Goal: Task Accomplishment & Management: Use online tool/utility

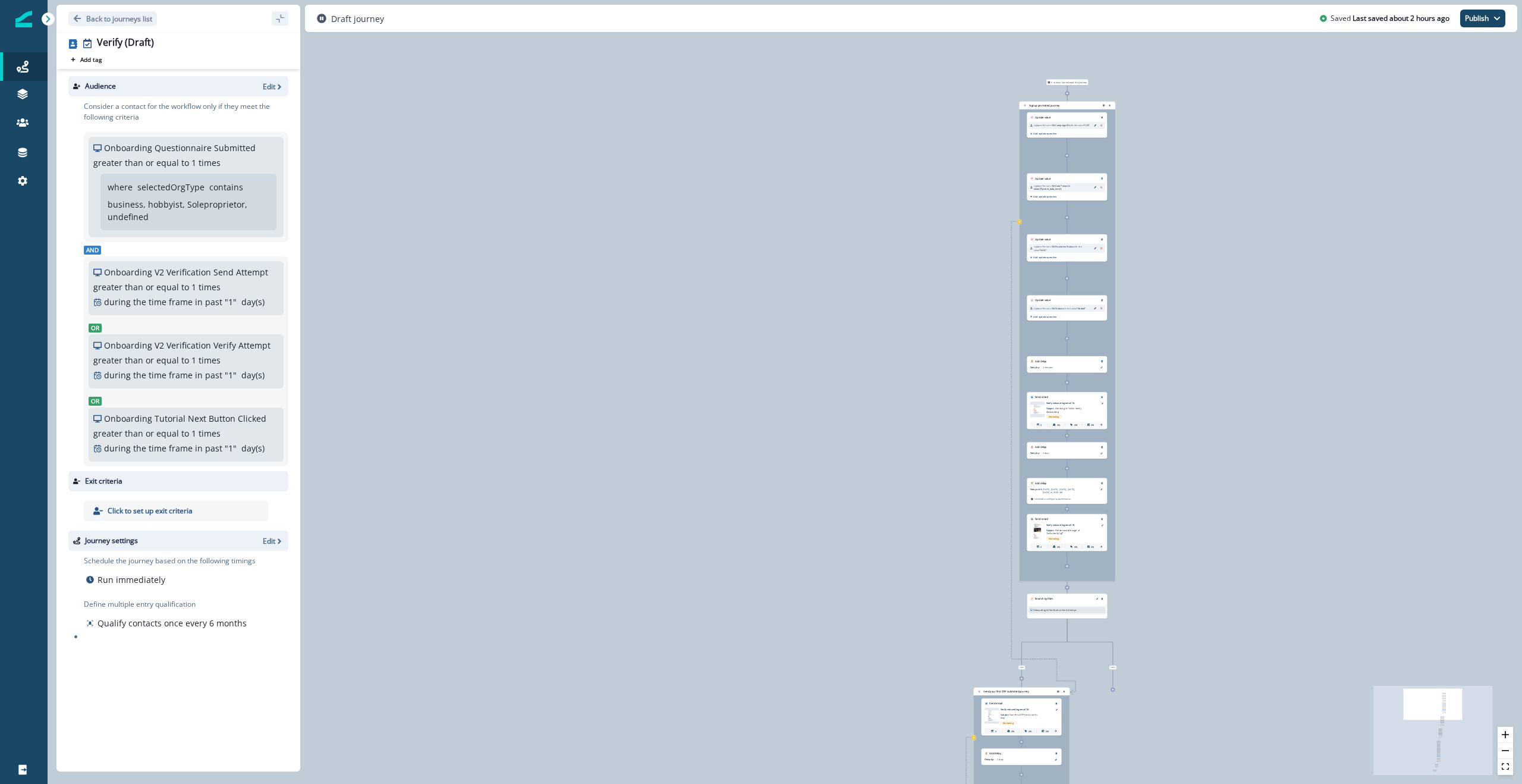
drag, startPoint x: 1082, startPoint y: 168, endPoint x: 945, endPoint y: 291, distance: 184.1
click at [945, 291] on div "0 contact has entered the journey Signup permitted journey Update value Update …" at bounding box center [785, 392] width 1475 height 784
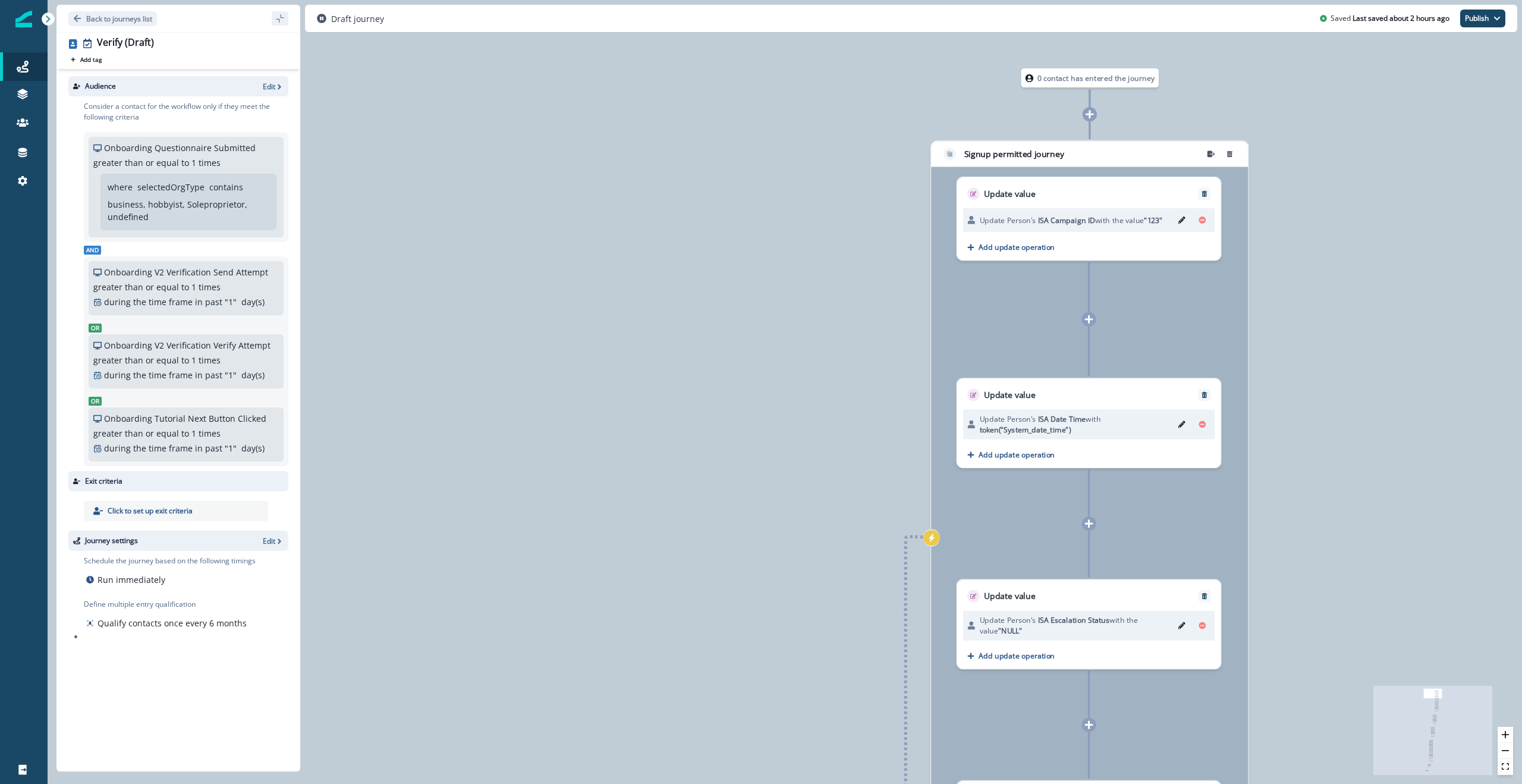
click at [1177, 219] on button "Edit" at bounding box center [1182, 220] width 16 height 16
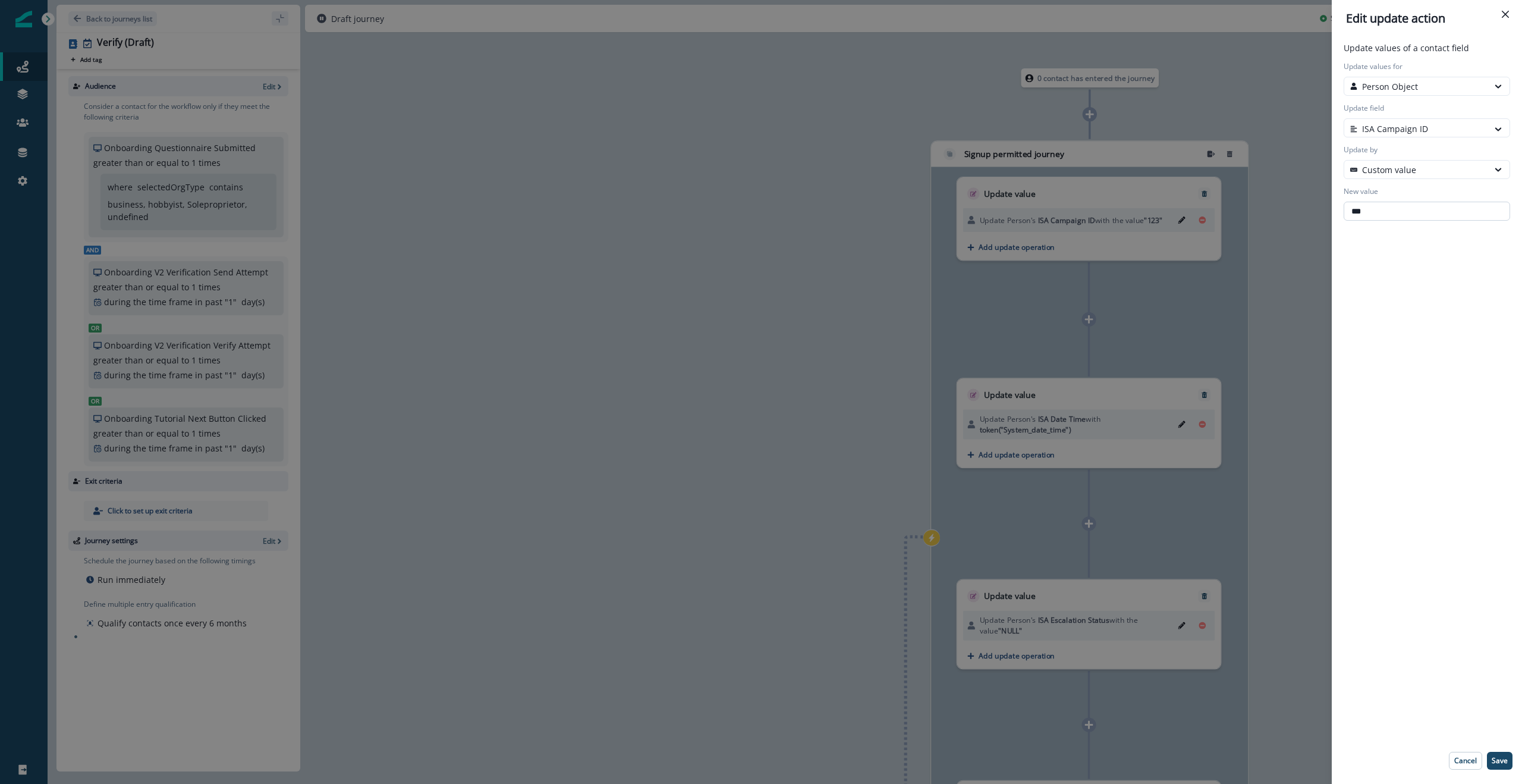
click at [1388, 211] on input "***" at bounding box center [1427, 211] width 167 height 19
paste input "**********"
type input "**********"
click at [1452, 259] on div "**********" at bounding box center [1427, 410] width 181 height 737
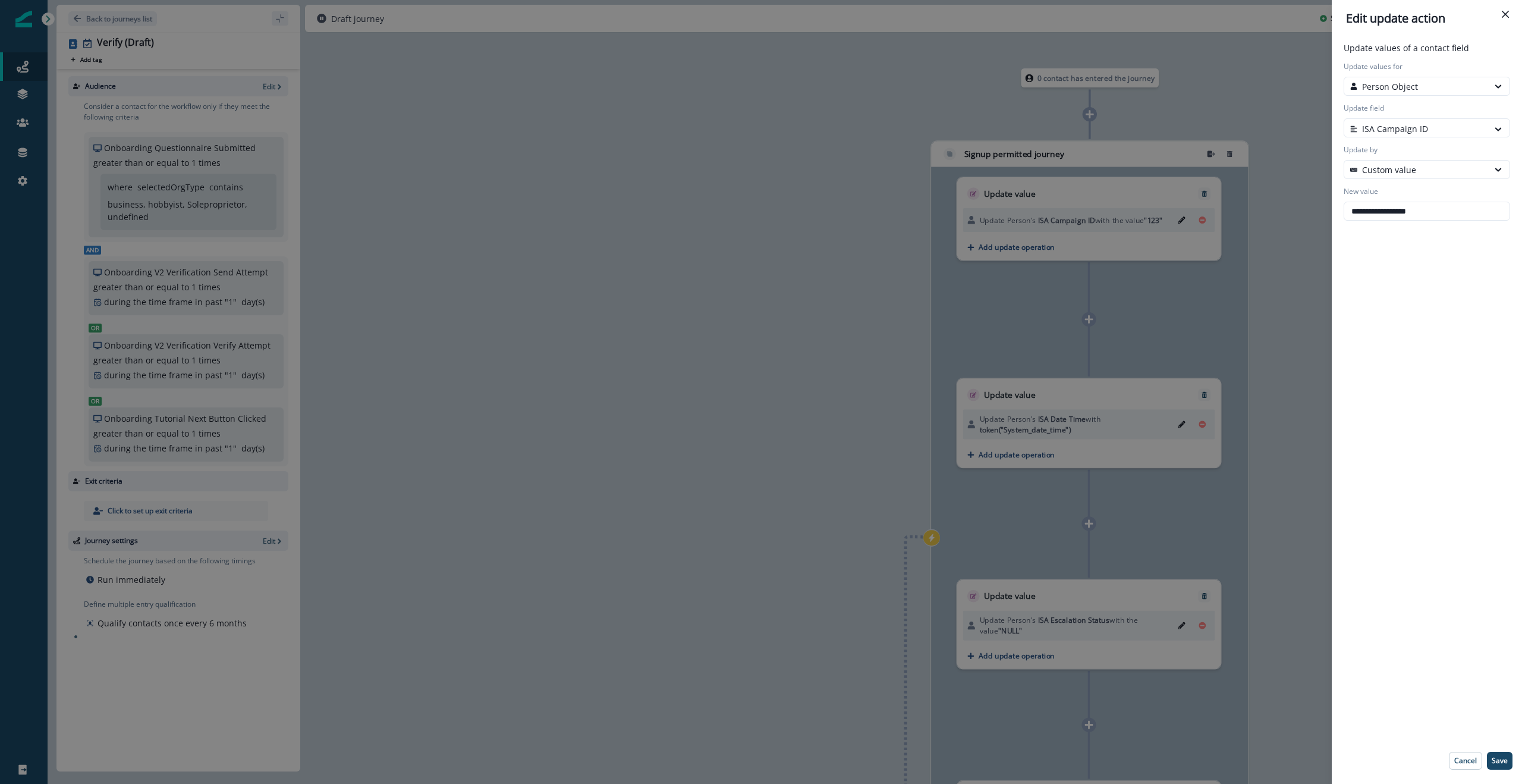
click at [1389, 266] on div "**********" at bounding box center [1427, 410] width 181 height 737
click at [1502, 763] on p "Save" at bounding box center [1500, 761] width 16 height 9
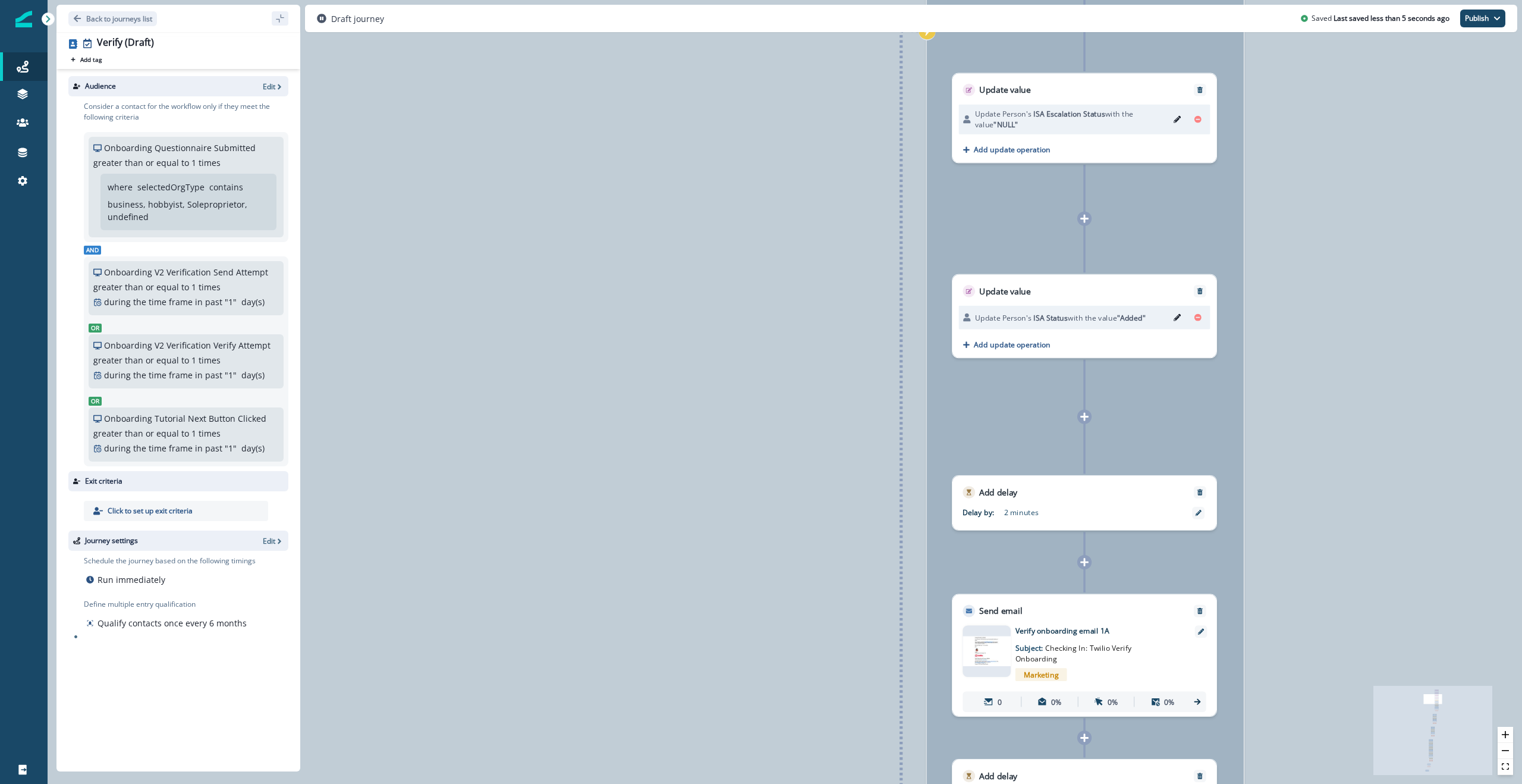
click at [1084, 416] on icon at bounding box center [1084, 417] width 9 height 9
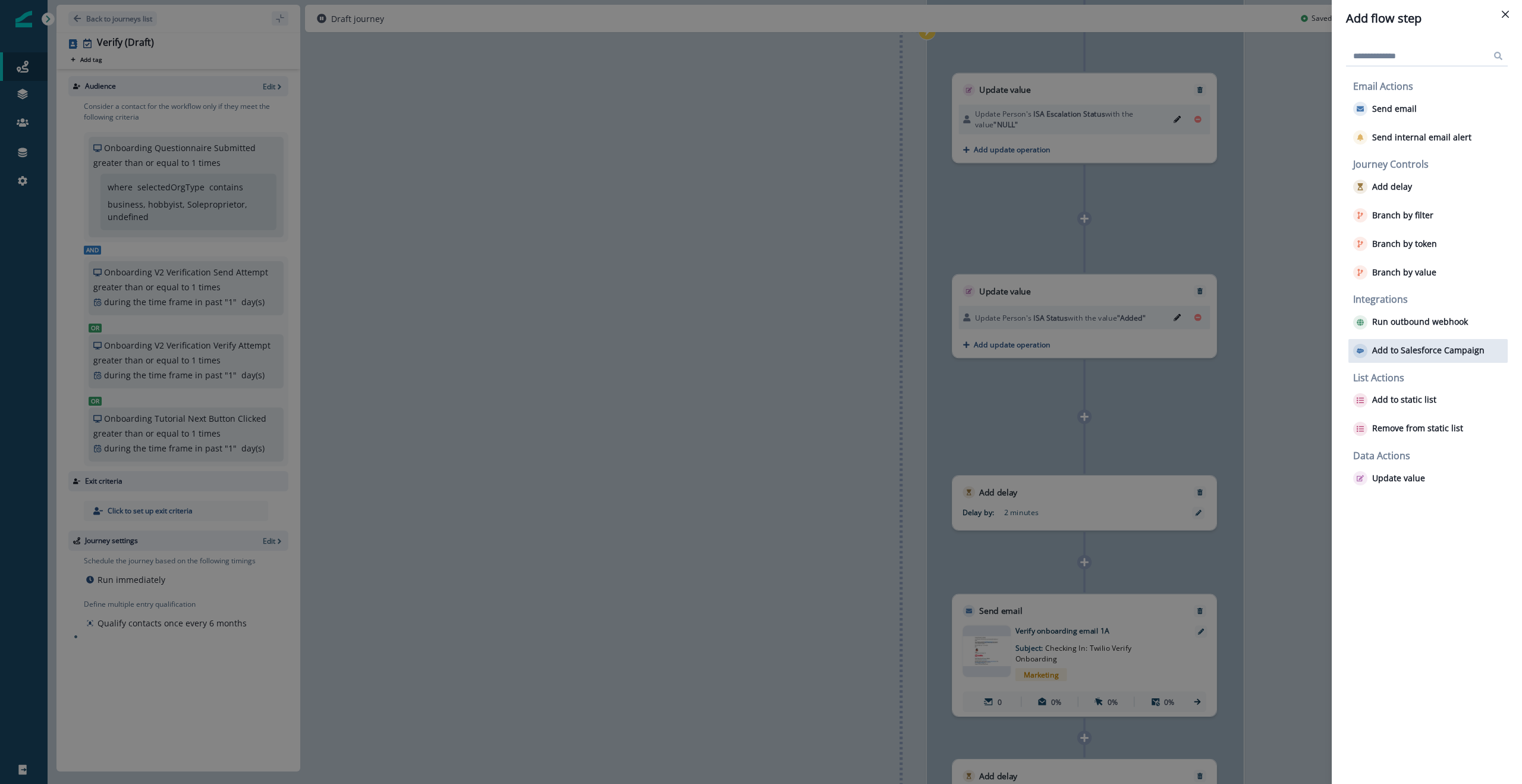
click at [1423, 348] on p "Add to Salesforce Campaign" at bounding box center [1428, 350] width 112 height 10
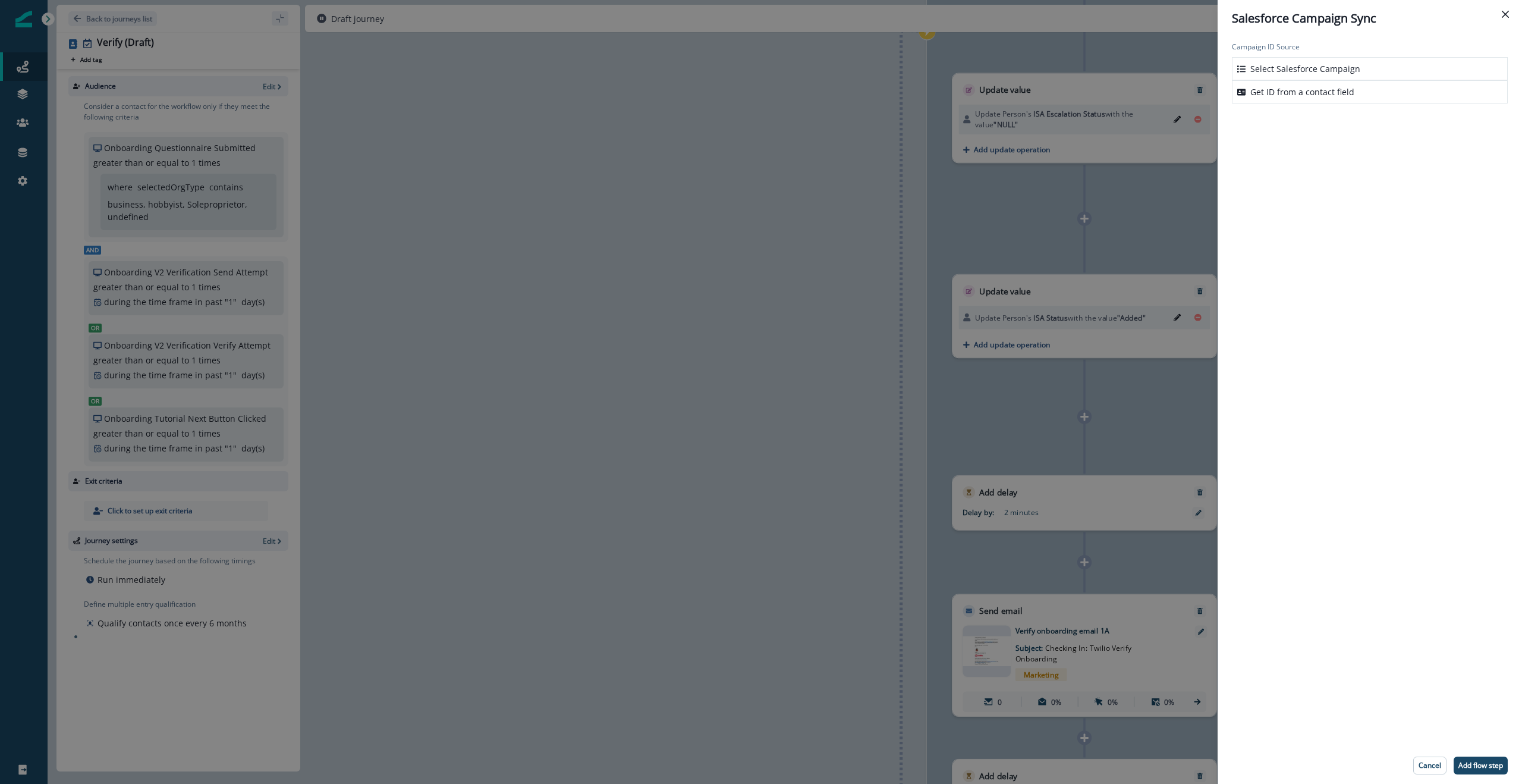
click at [1305, 70] on p "Select Salesforce Campaign" at bounding box center [1305, 69] width 110 height 13
click at [1289, 135] on div at bounding box center [1359, 139] width 241 height 15
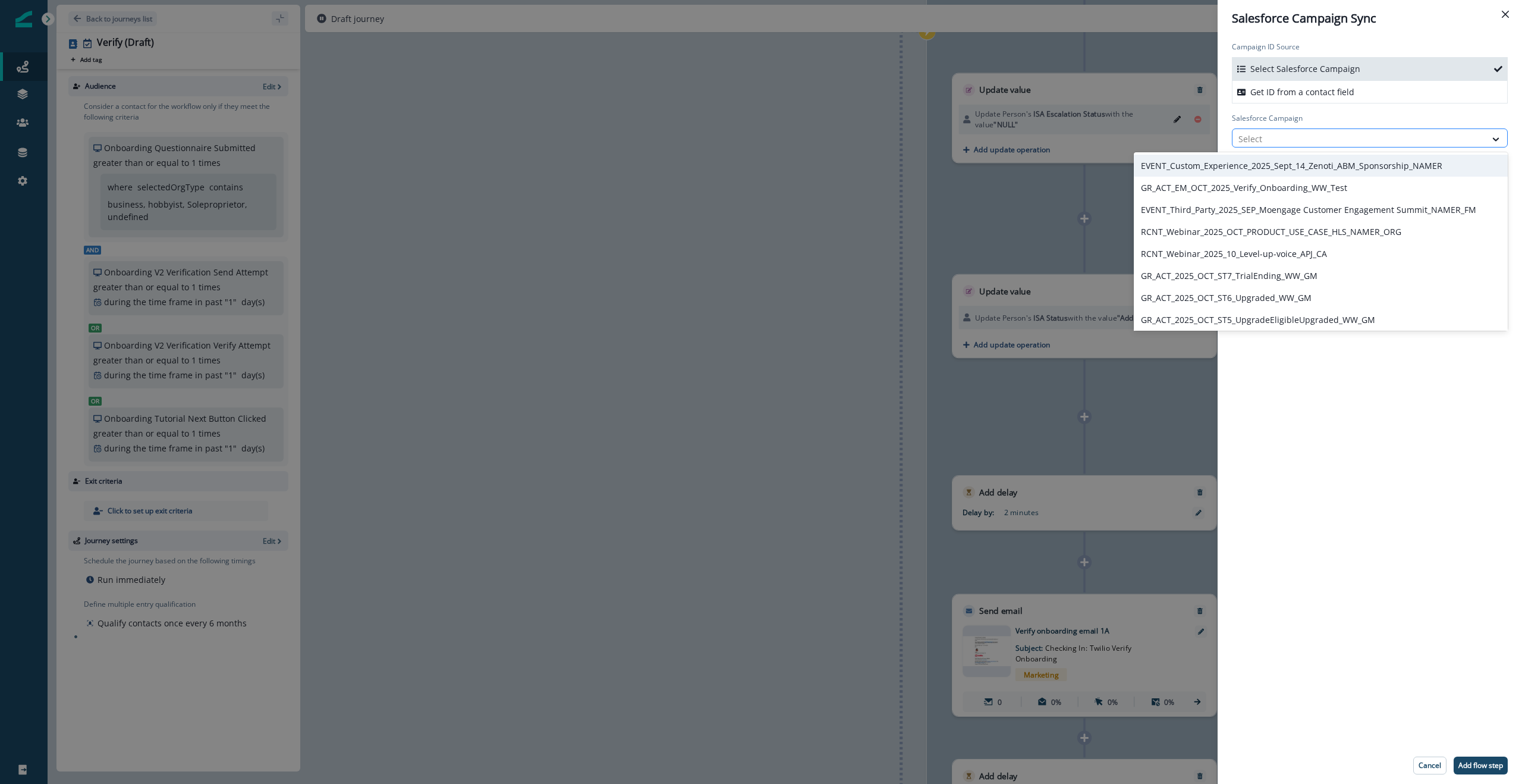
paste input "**********"
type input "**********"
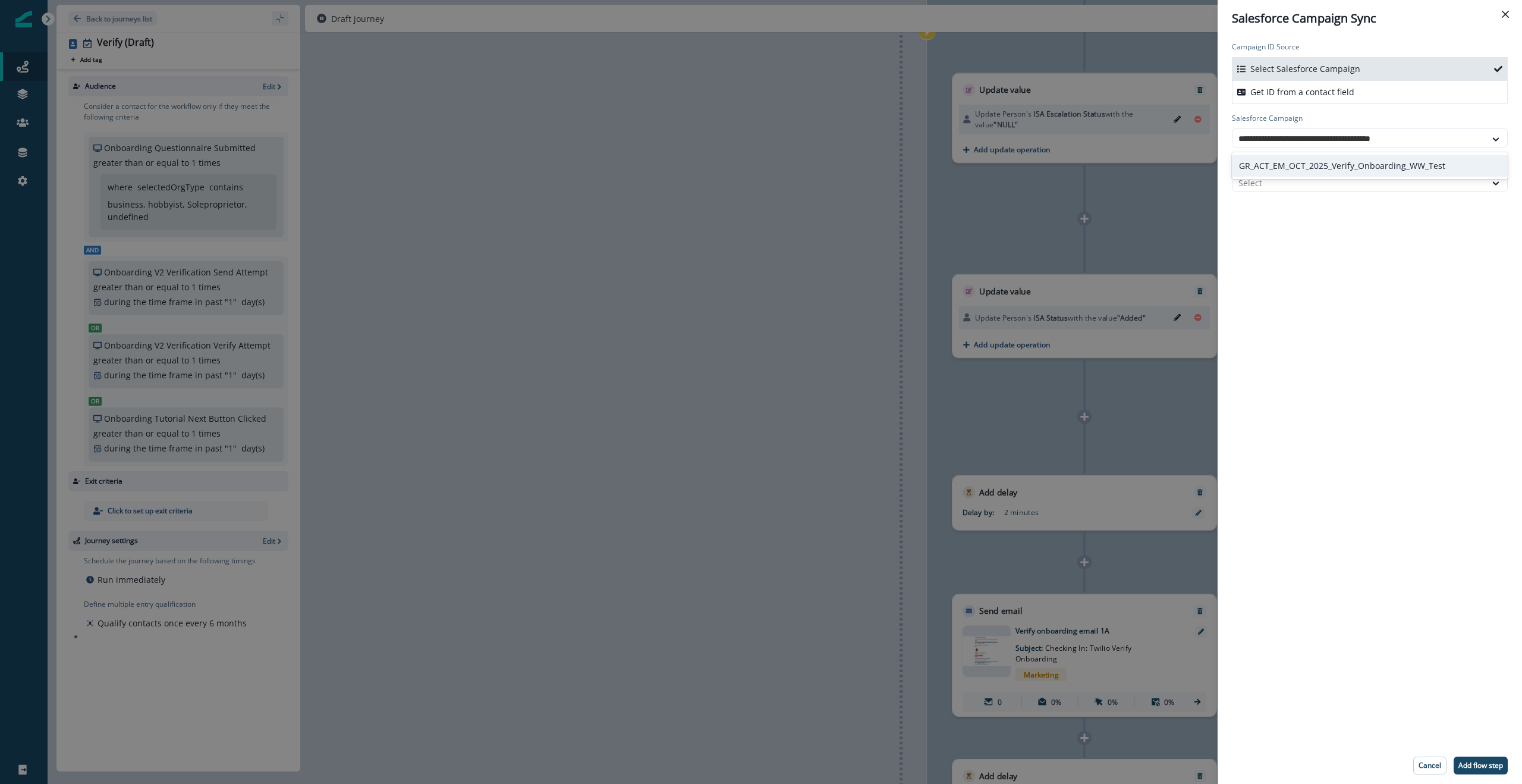
click at [1319, 168] on div "GR_ACT_EM_OCT_2025_Verify_Onboarding_WW_Test" at bounding box center [1370, 165] width 276 height 22
click at [1285, 182] on div at bounding box center [1359, 182] width 241 height 15
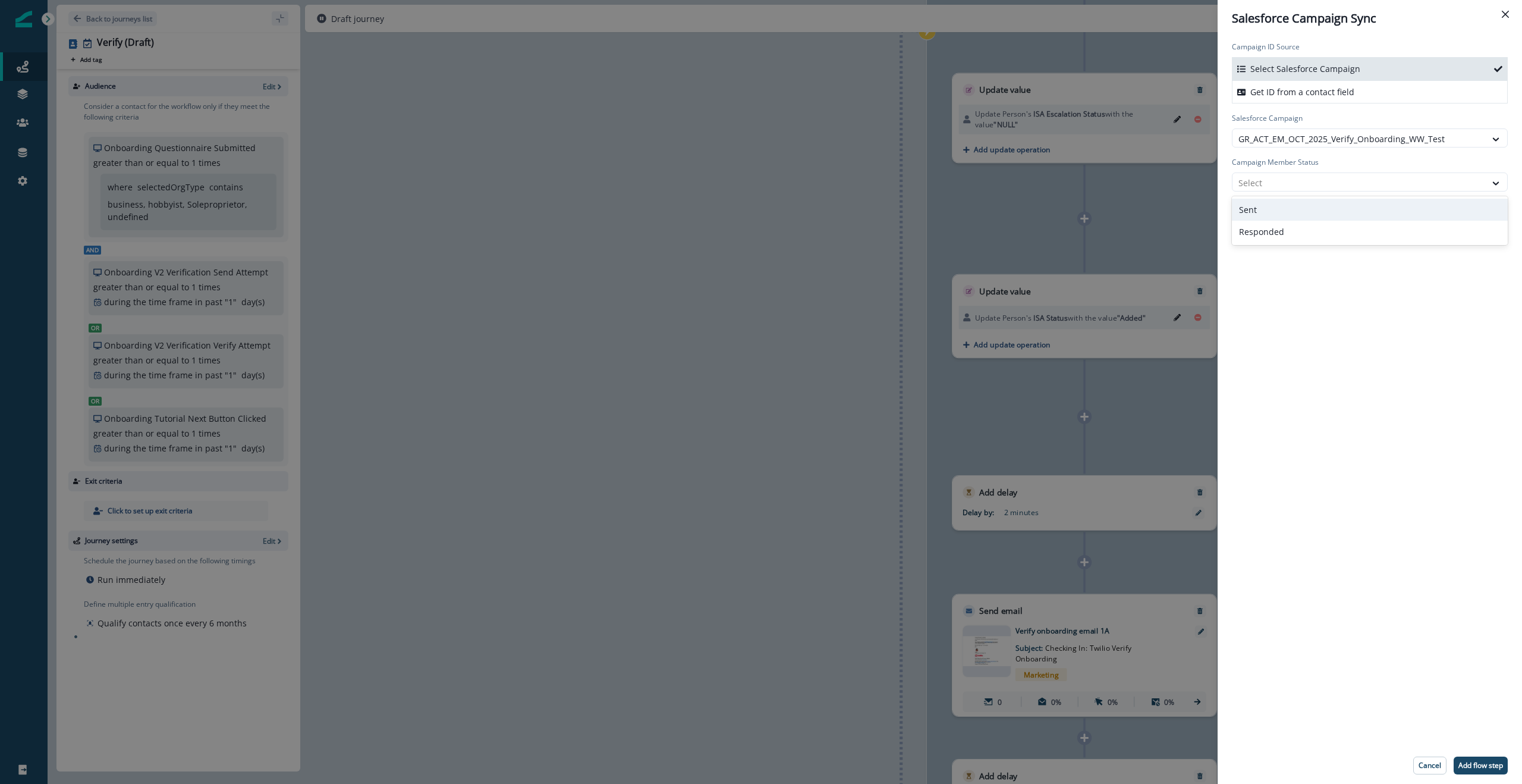
click at [1268, 219] on div "Sent" at bounding box center [1370, 210] width 276 height 22
click at [1329, 266] on div "Campaign ID Source Select Salesforce Campaign Get ID from a contact field Sales…" at bounding box center [1370, 392] width 305 height 710
click at [1479, 763] on p "Add flow step" at bounding box center [1480, 765] width 45 height 9
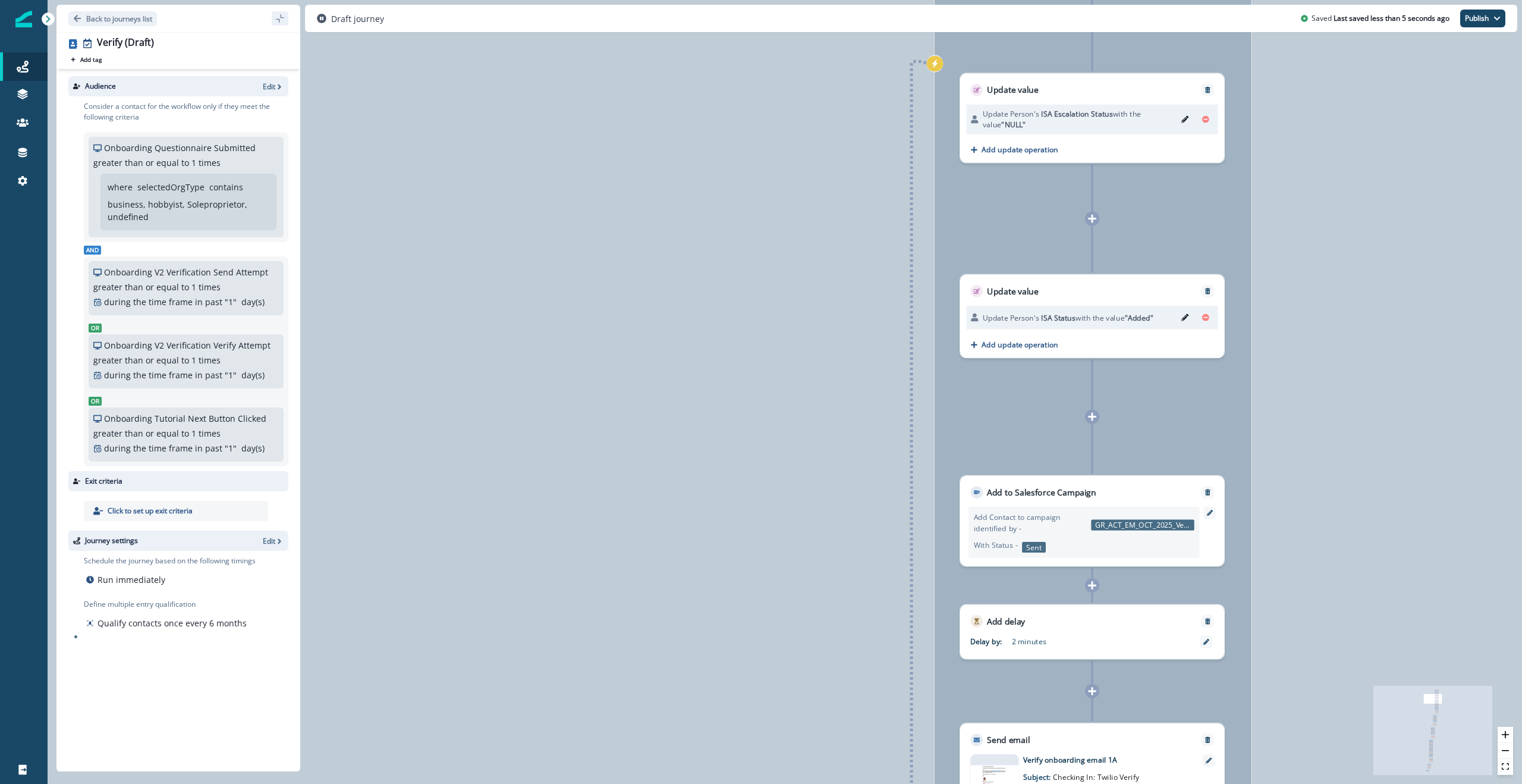
click at [1299, 519] on div "0 contact has entered the journey Signup permitted journey Update value Update …" at bounding box center [785, 392] width 1475 height 784
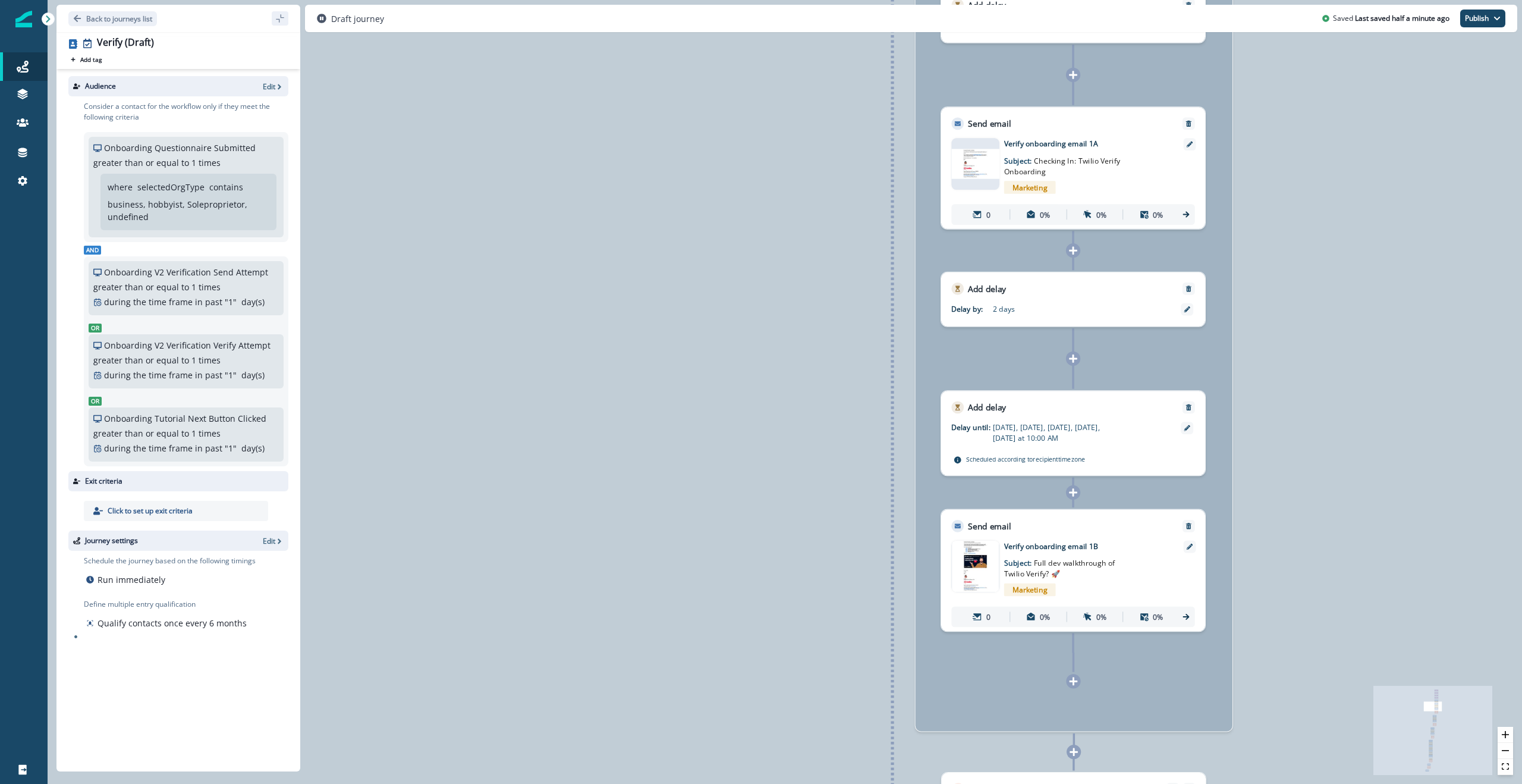
click at [1295, 515] on div "0 contact has entered the journey Signup permitted journey Update value Update …" at bounding box center [785, 392] width 1475 height 784
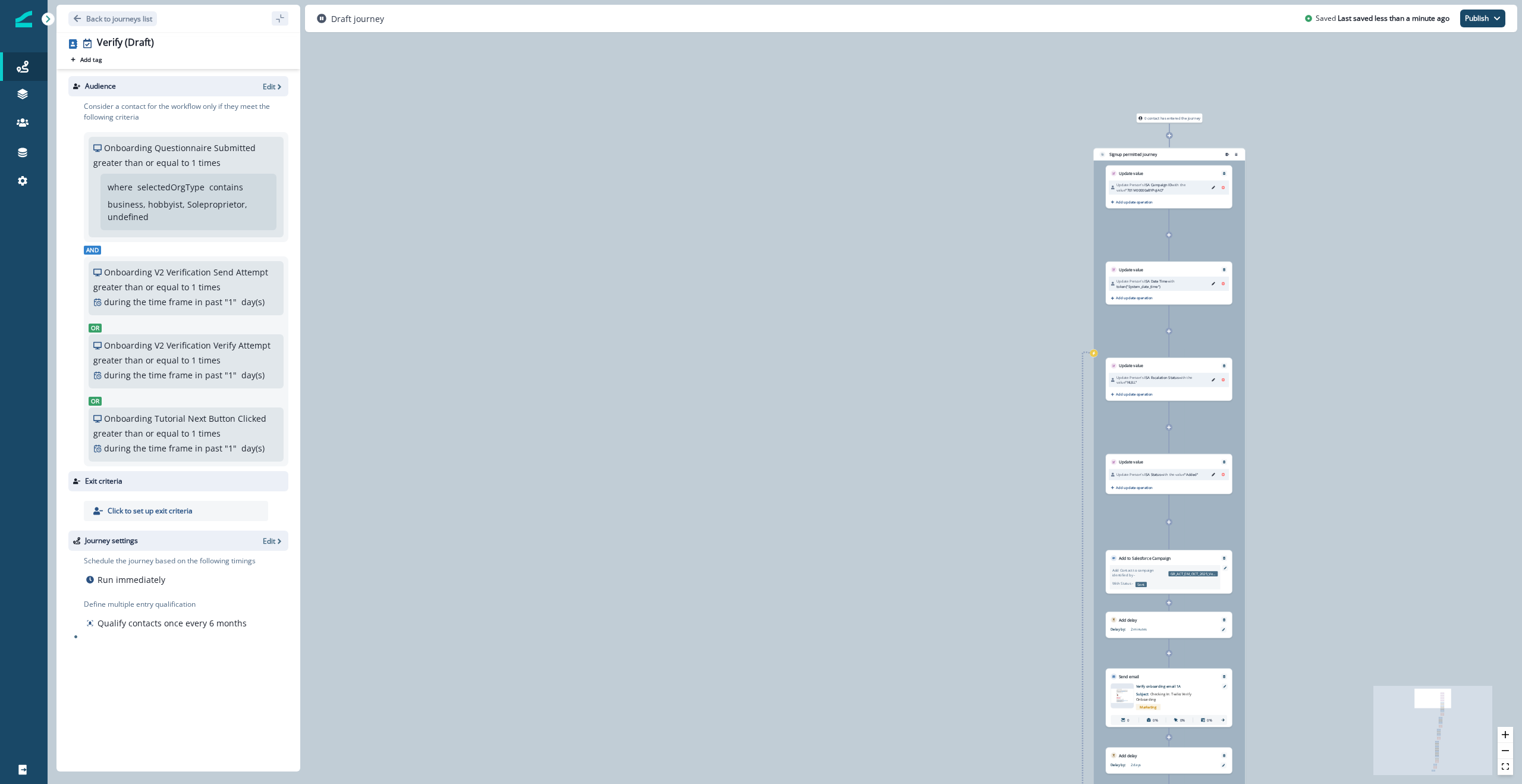
click at [926, 220] on div "0 contact has entered the journey Signup permitted journey Update value Update …" at bounding box center [785, 392] width 1475 height 784
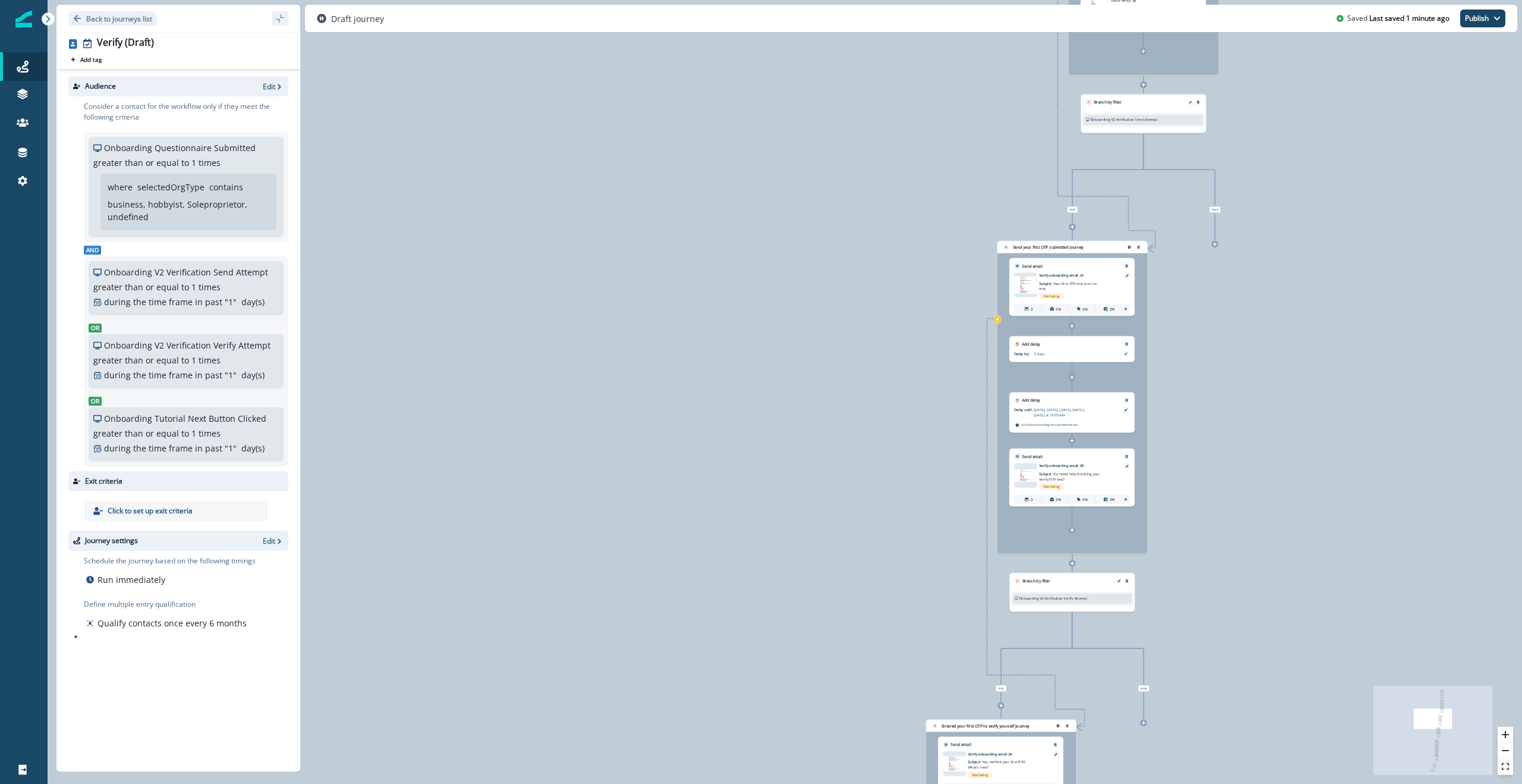
click at [798, 238] on div "0 contact has entered the journey Signup permitted journey Update value Update …" at bounding box center [785, 392] width 1475 height 784
click at [15, 70] on div "Journeys" at bounding box center [23, 67] width 38 height 14
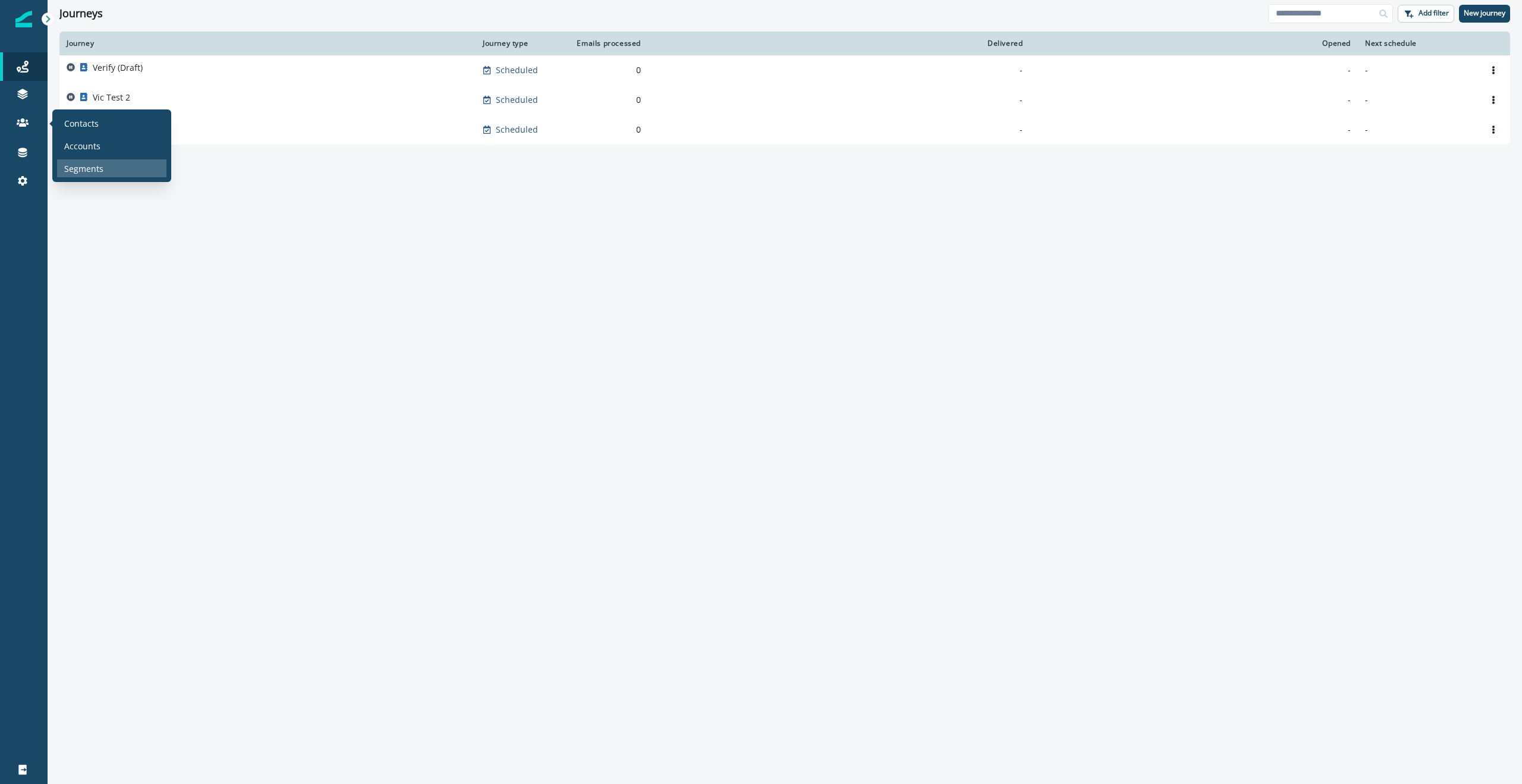
click at [102, 169] on p "Segments" at bounding box center [84, 168] width 39 height 13
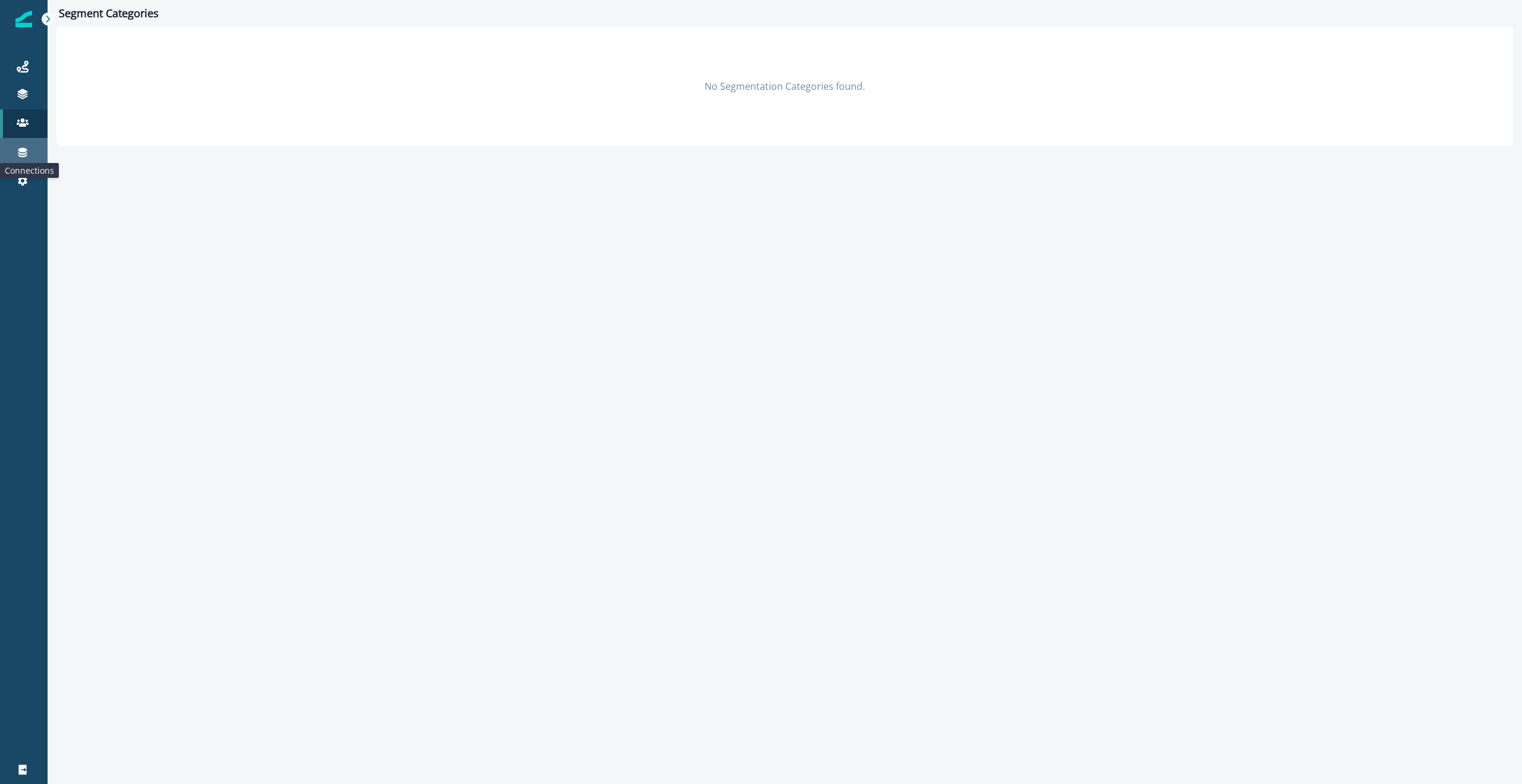
click at [22, 155] on icon at bounding box center [22, 152] width 12 height 12
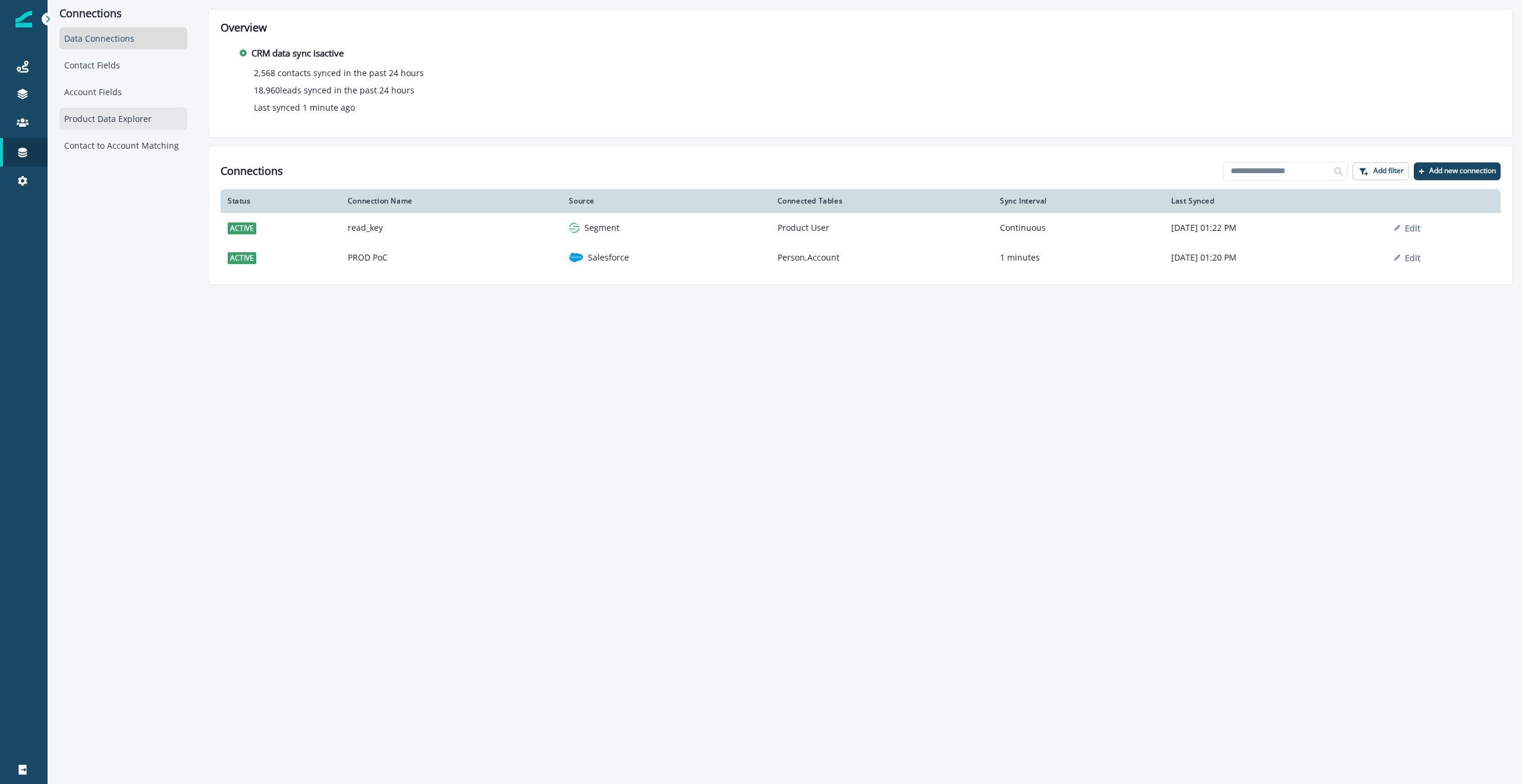
click at [111, 112] on div "Product Data Explorer" at bounding box center [123, 118] width 128 height 22
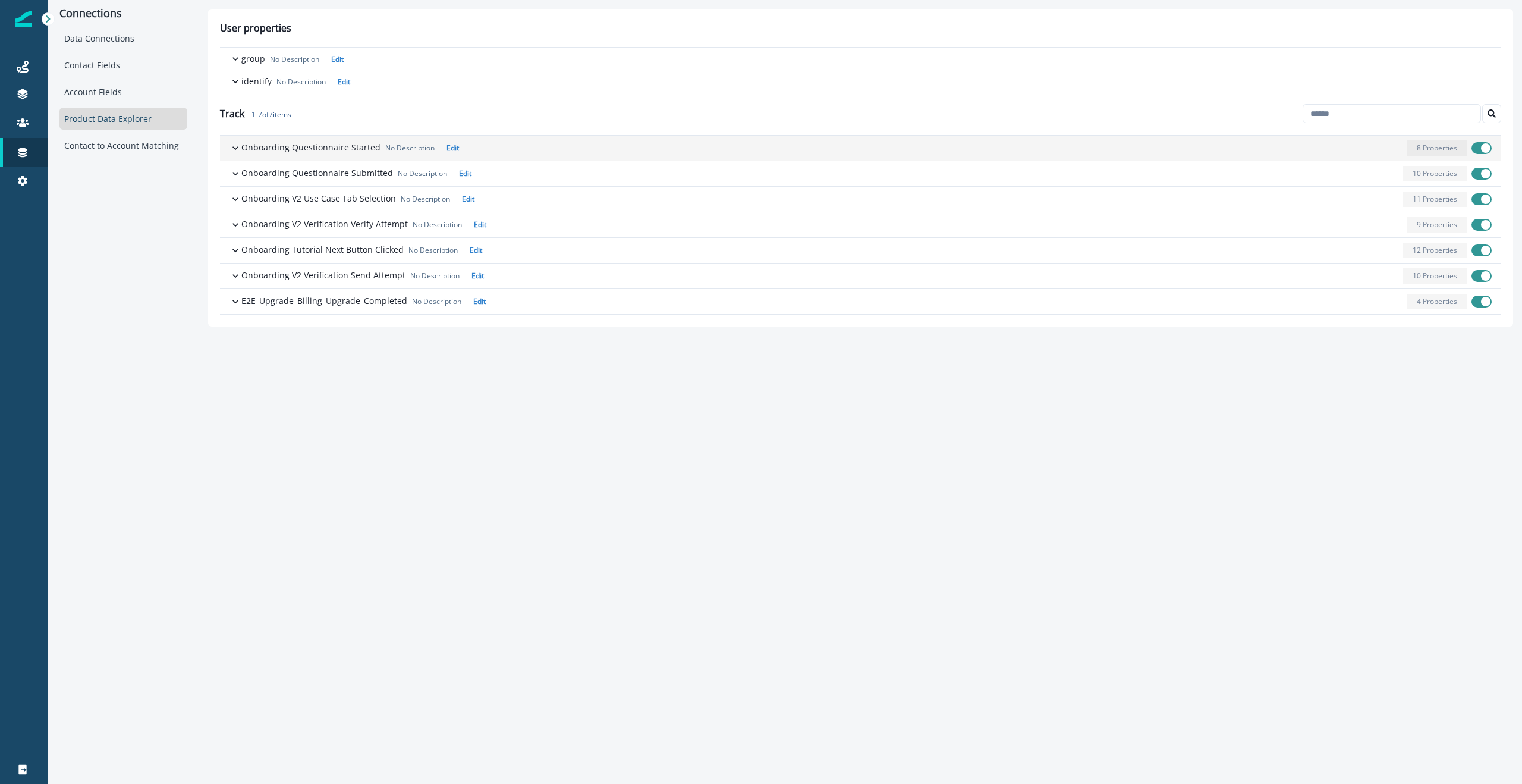
click at [233, 152] on icon "button" at bounding box center [235, 147] width 12 height 12
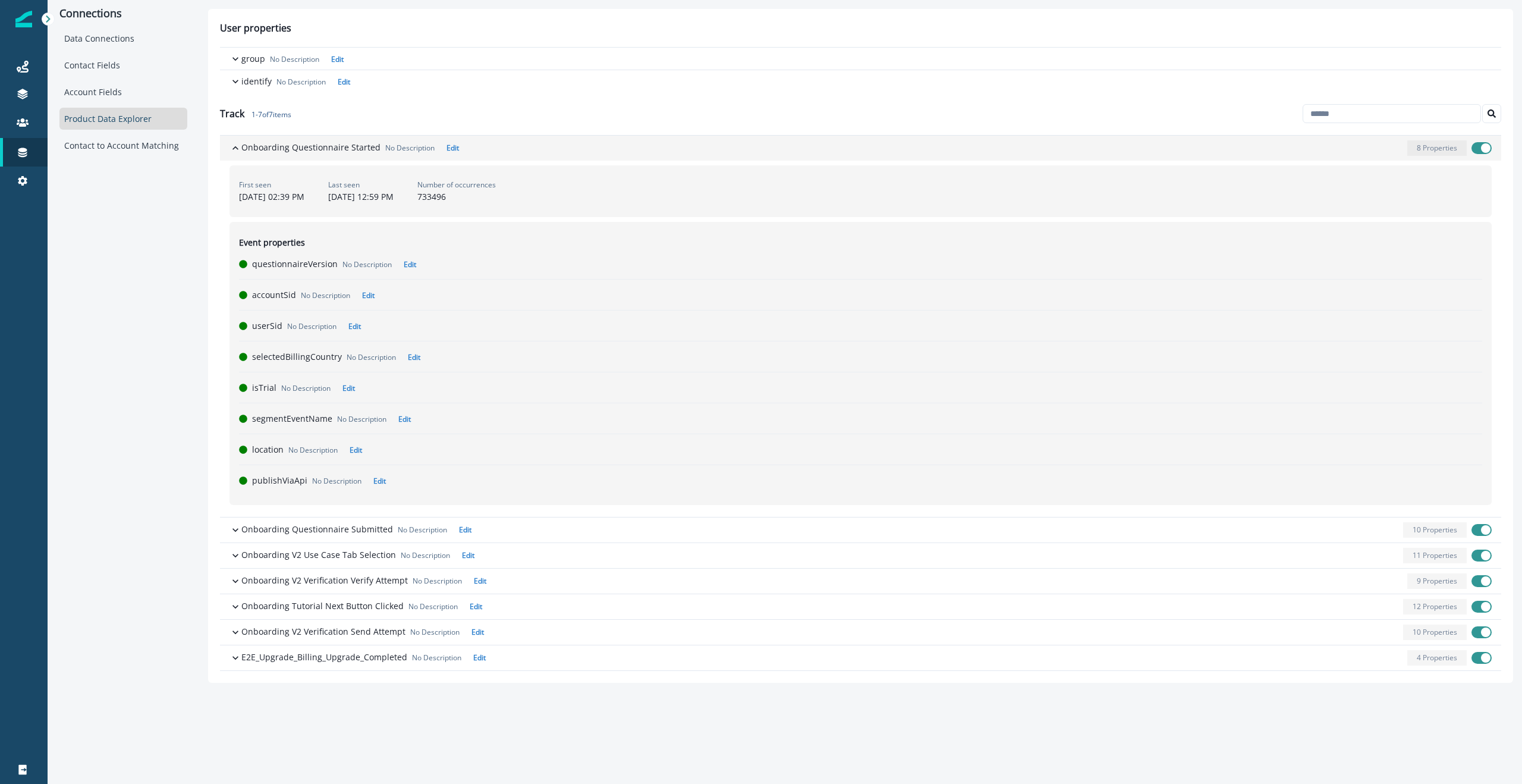
click at [233, 152] on icon "button" at bounding box center [235, 147] width 12 height 12
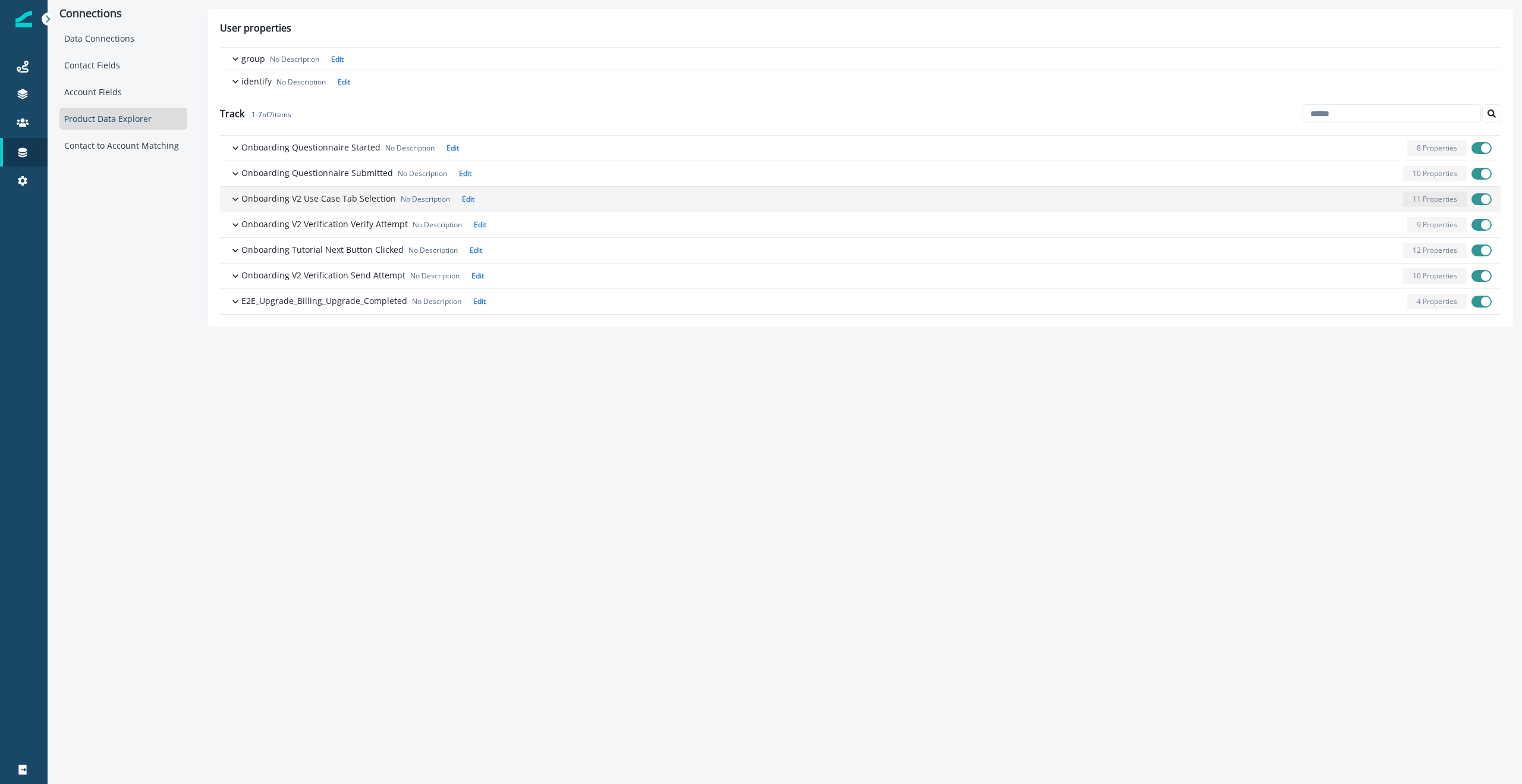
click at [230, 203] on icon "button" at bounding box center [235, 199] width 12 height 12
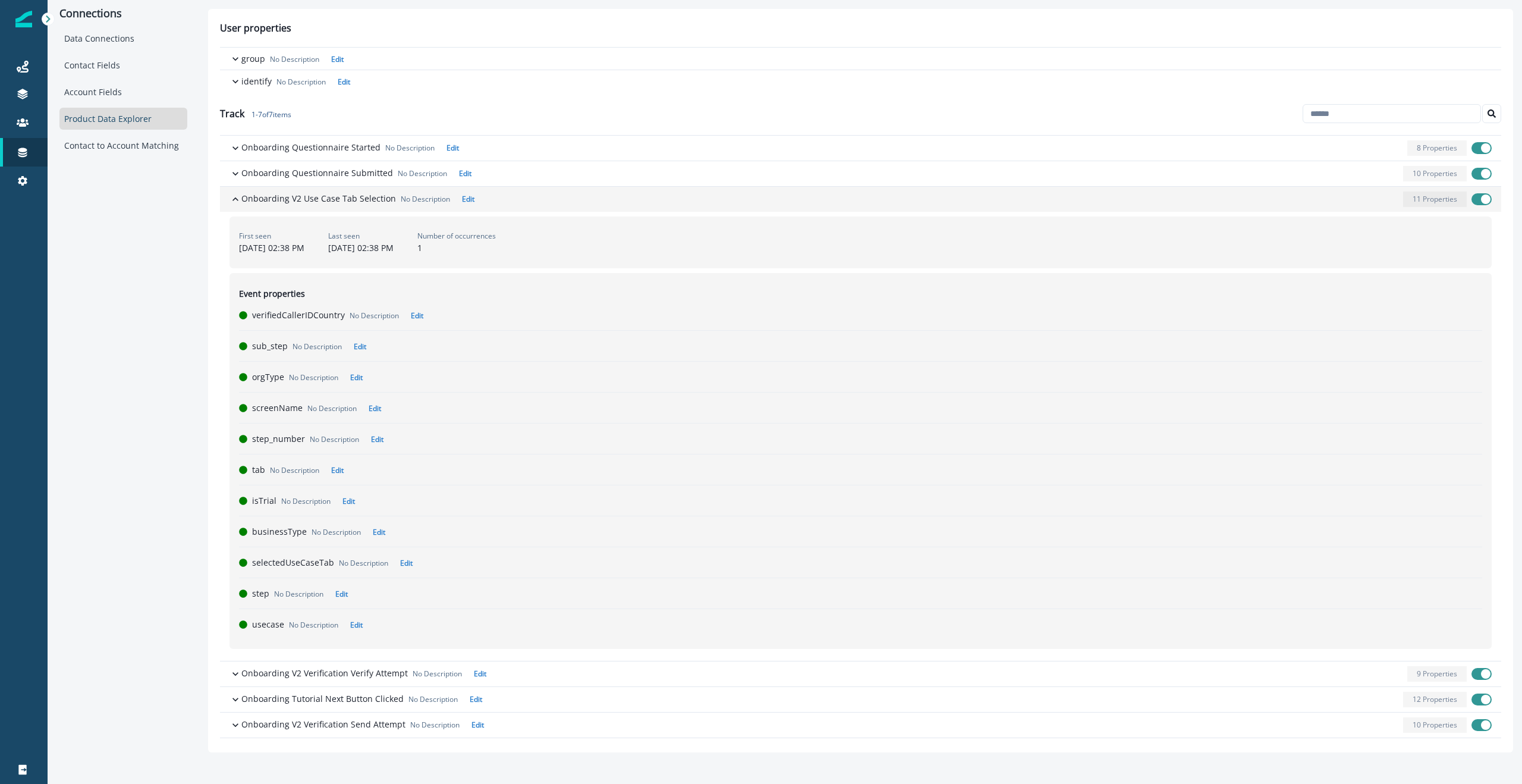
click at [230, 201] on icon "button" at bounding box center [235, 199] width 12 height 12
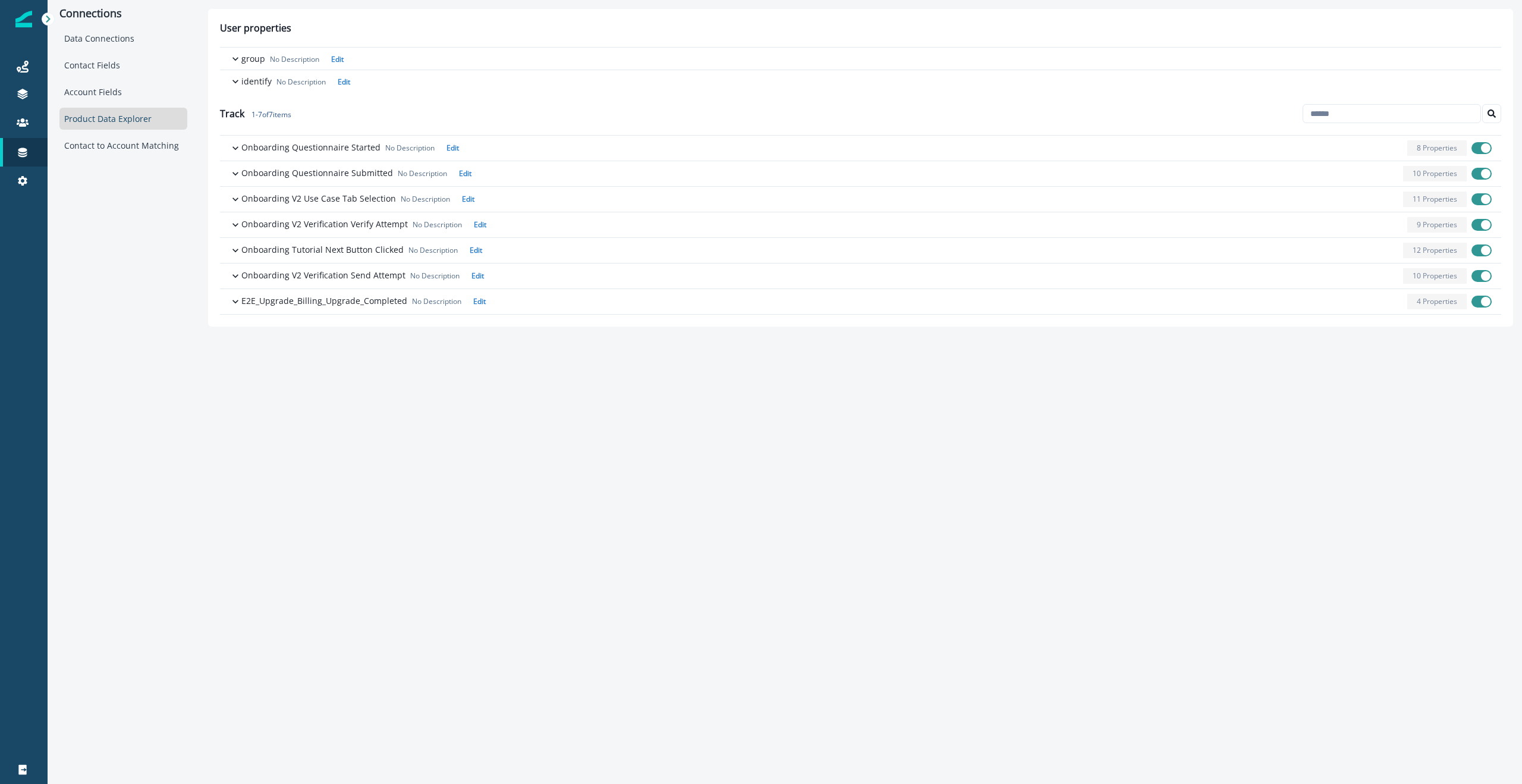
click at [155, 215] on div "Connections Data Connections Contact Fields Account Fields Product Data Explore…" at bounding box center [124, 168] width 152 height 335
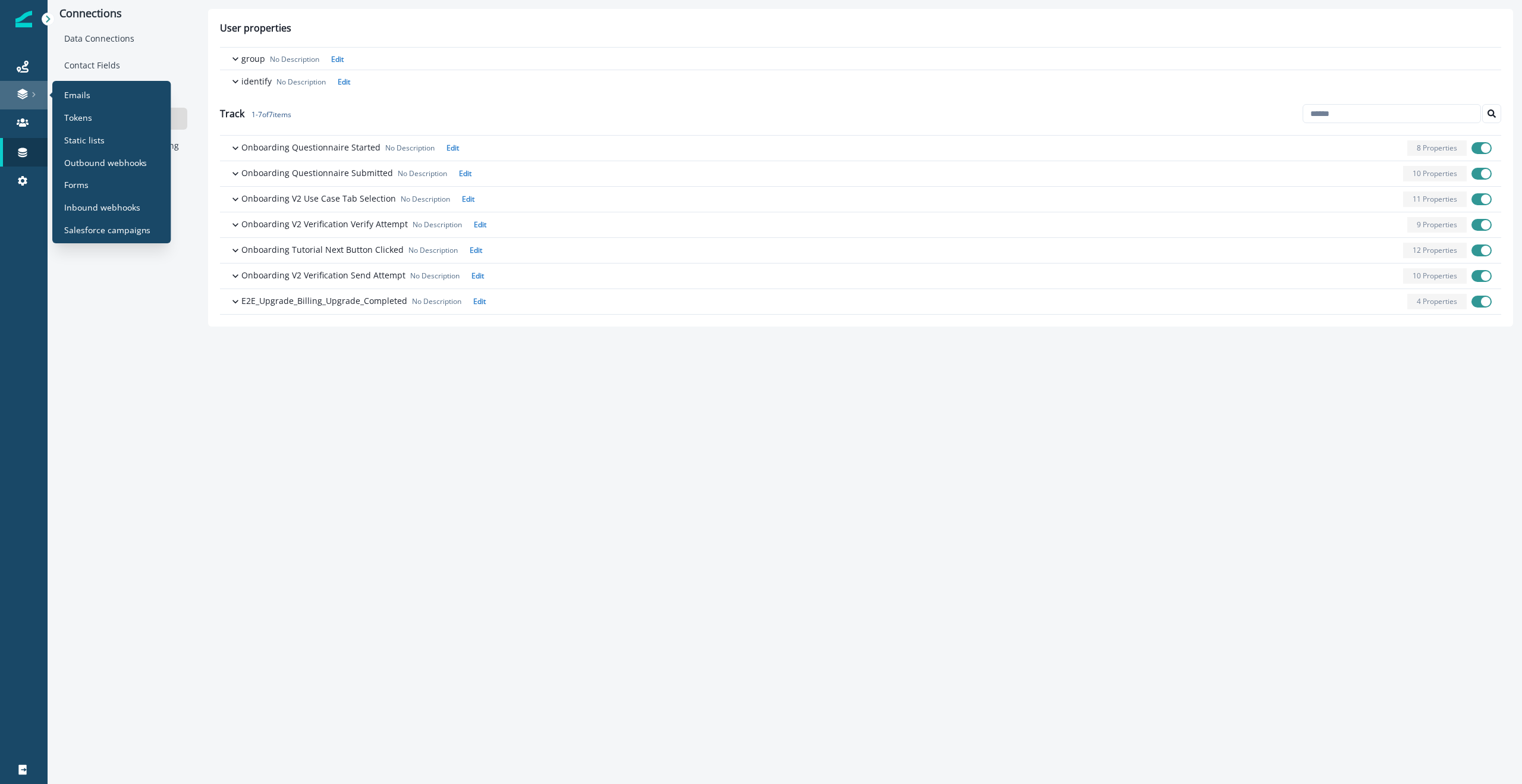
click at [22, 81] on link at bounding box center [23, 95] width 48 height 28
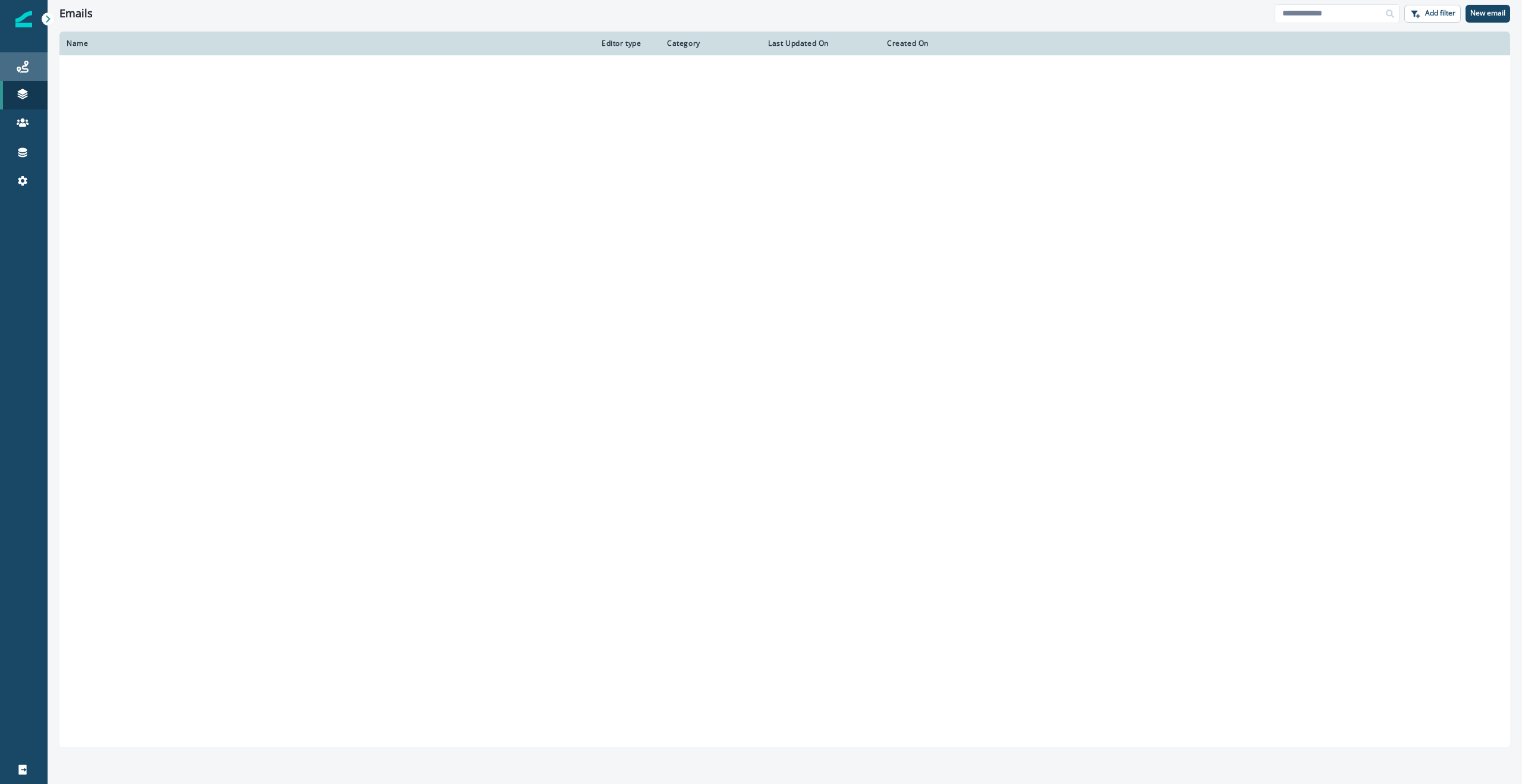
click at [17, 58] on link "Journeys" at bounding box center [23, 67] width 48 height 28
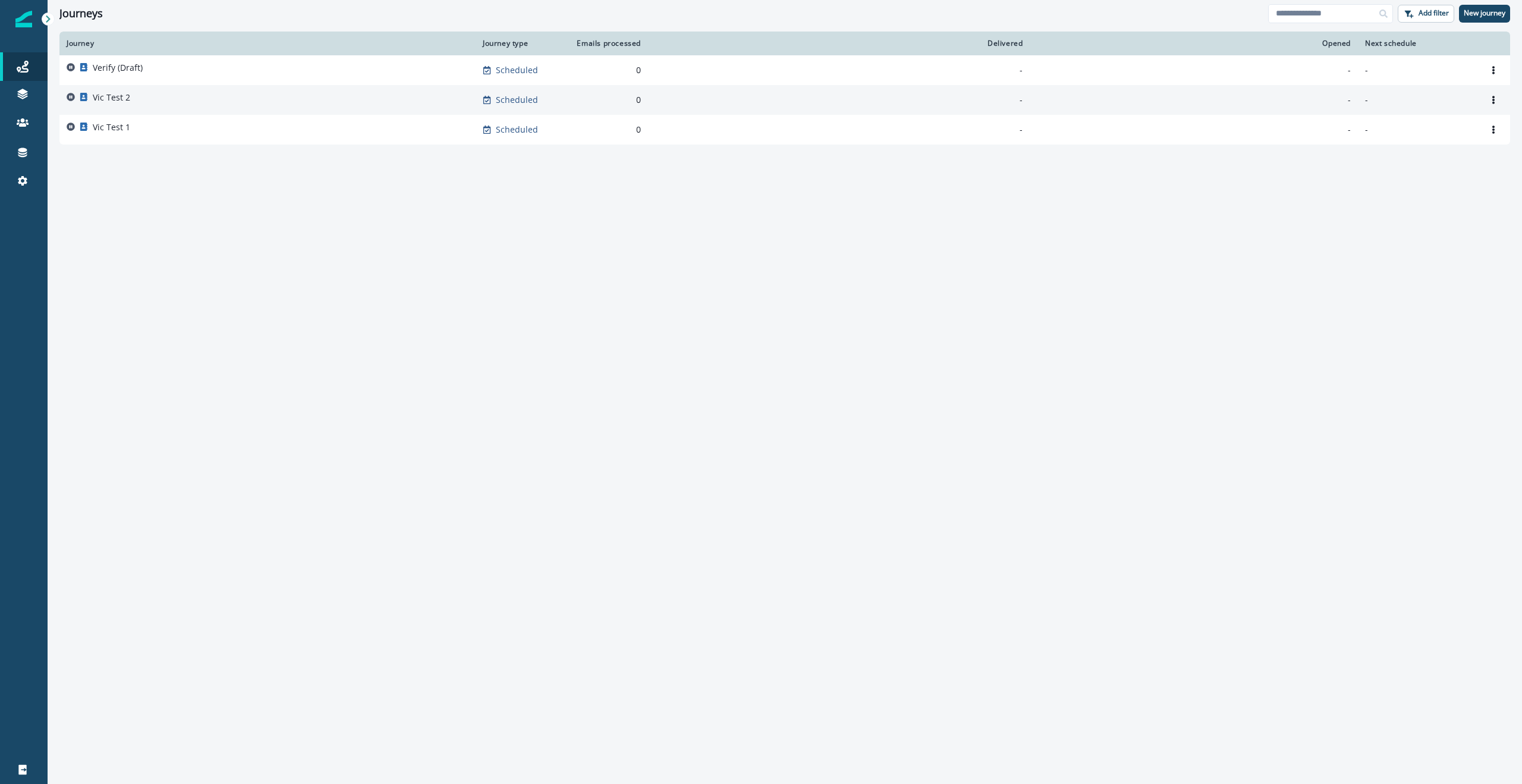
click at [140, 98] on div "Vic Test 2" at bounding box center [267, 99] width 402 height 16
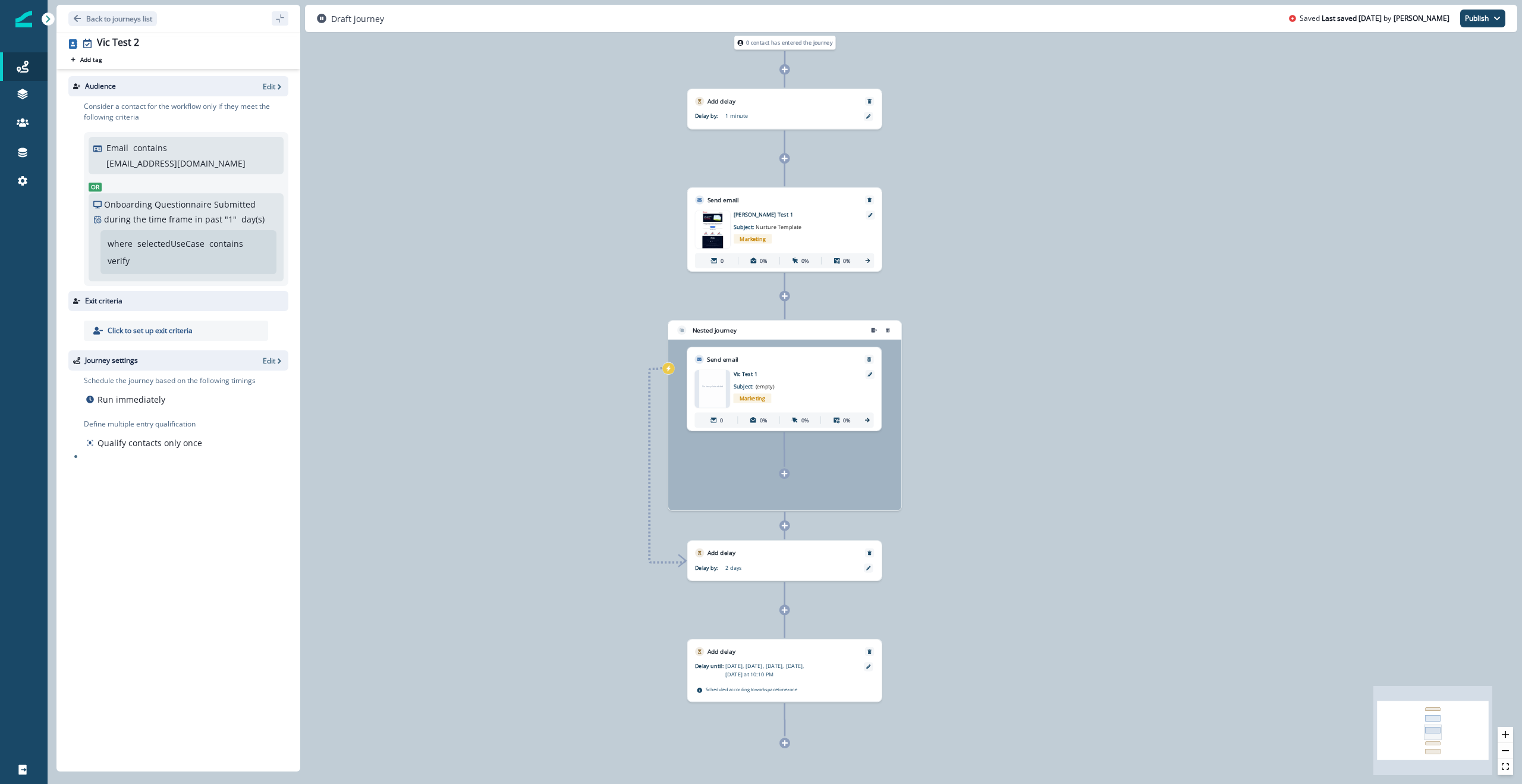
click at [789, 530] on div at bounding box center [785, 526] width 11 height 11
click at [783, 610] on icon at bounding box center [784, 609] width 6 height 6
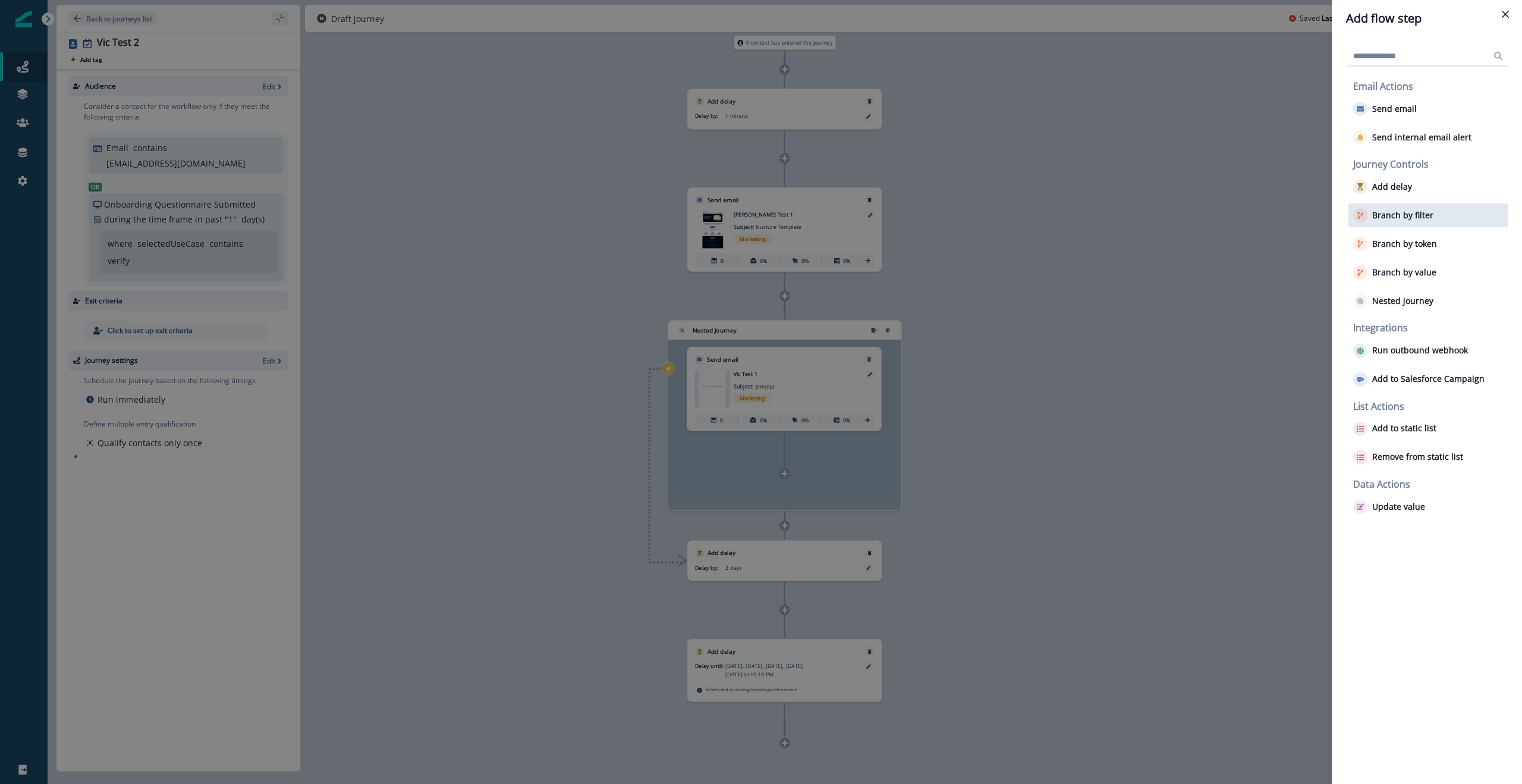
click at [1413, 211] on p "Branch by filter" at bounding box center [1403, 215] width 61 height 10
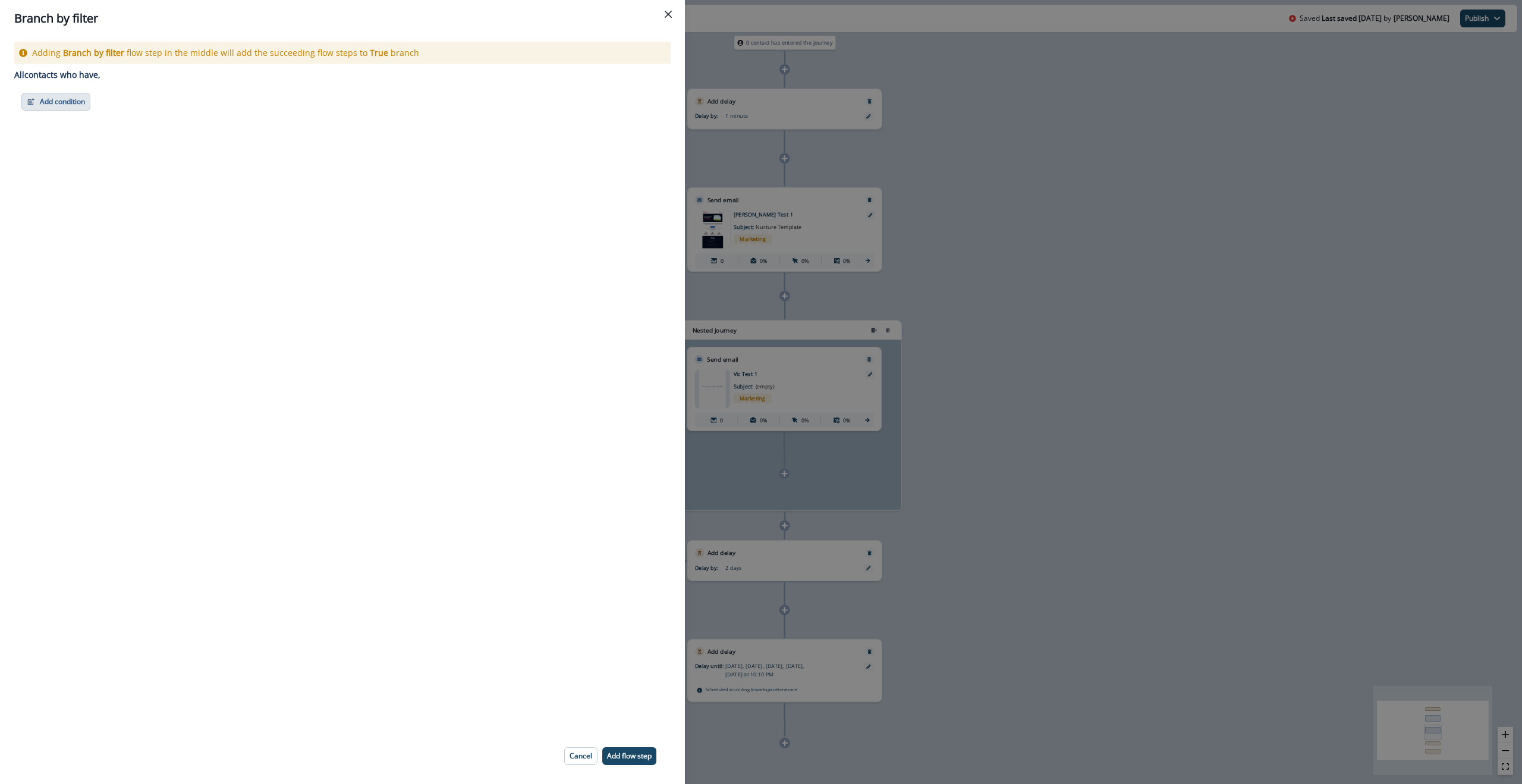
click at [52, 99] on button "Add condition" at bounding box center [56, 101] width 69 height 18
click at [95, 172] on button "Performed a product event" at bounding box center [97, 172] width 150 height 20
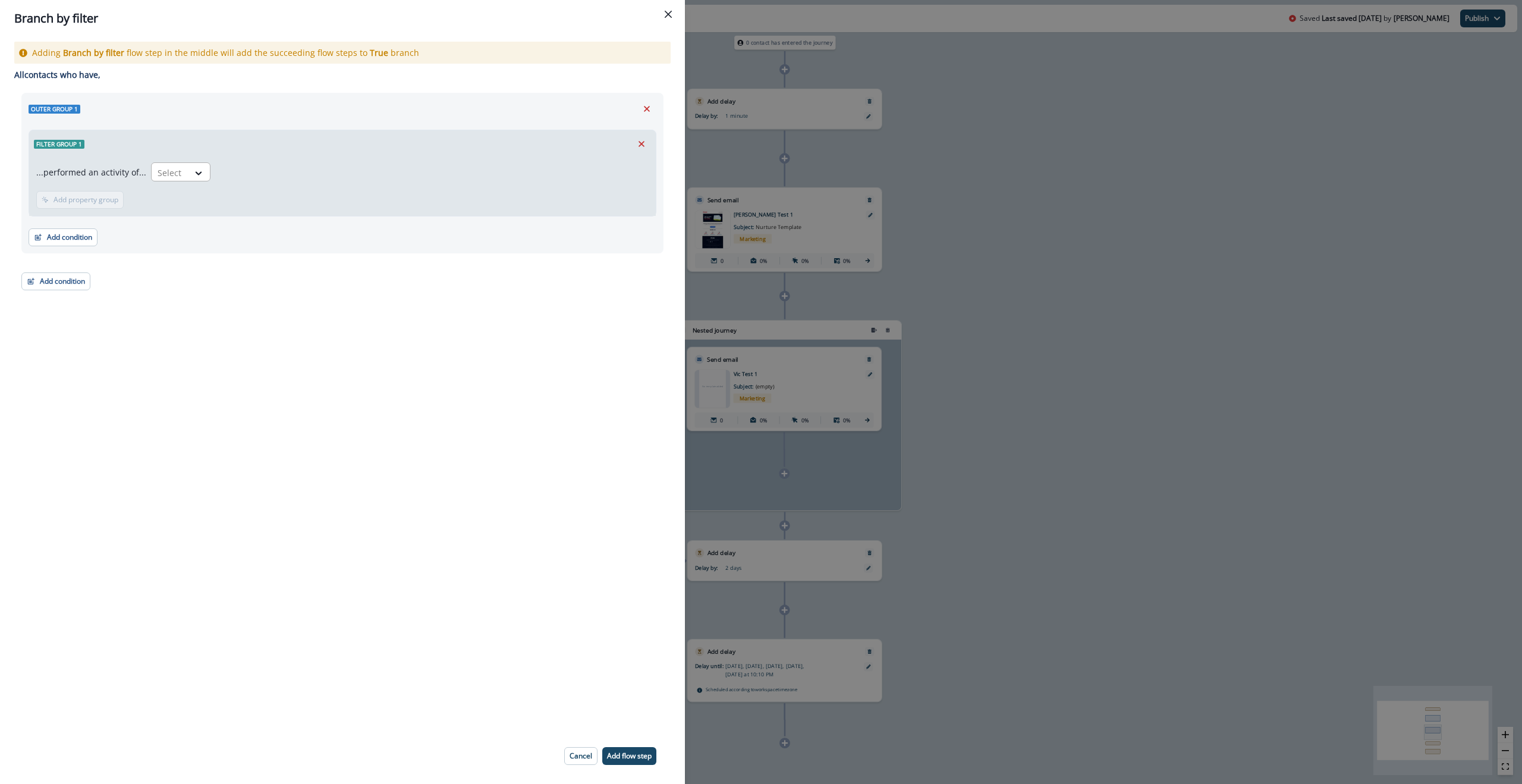
click at [184, 170] on div "Select" at bounding box center [170, 172] width 37 height 20
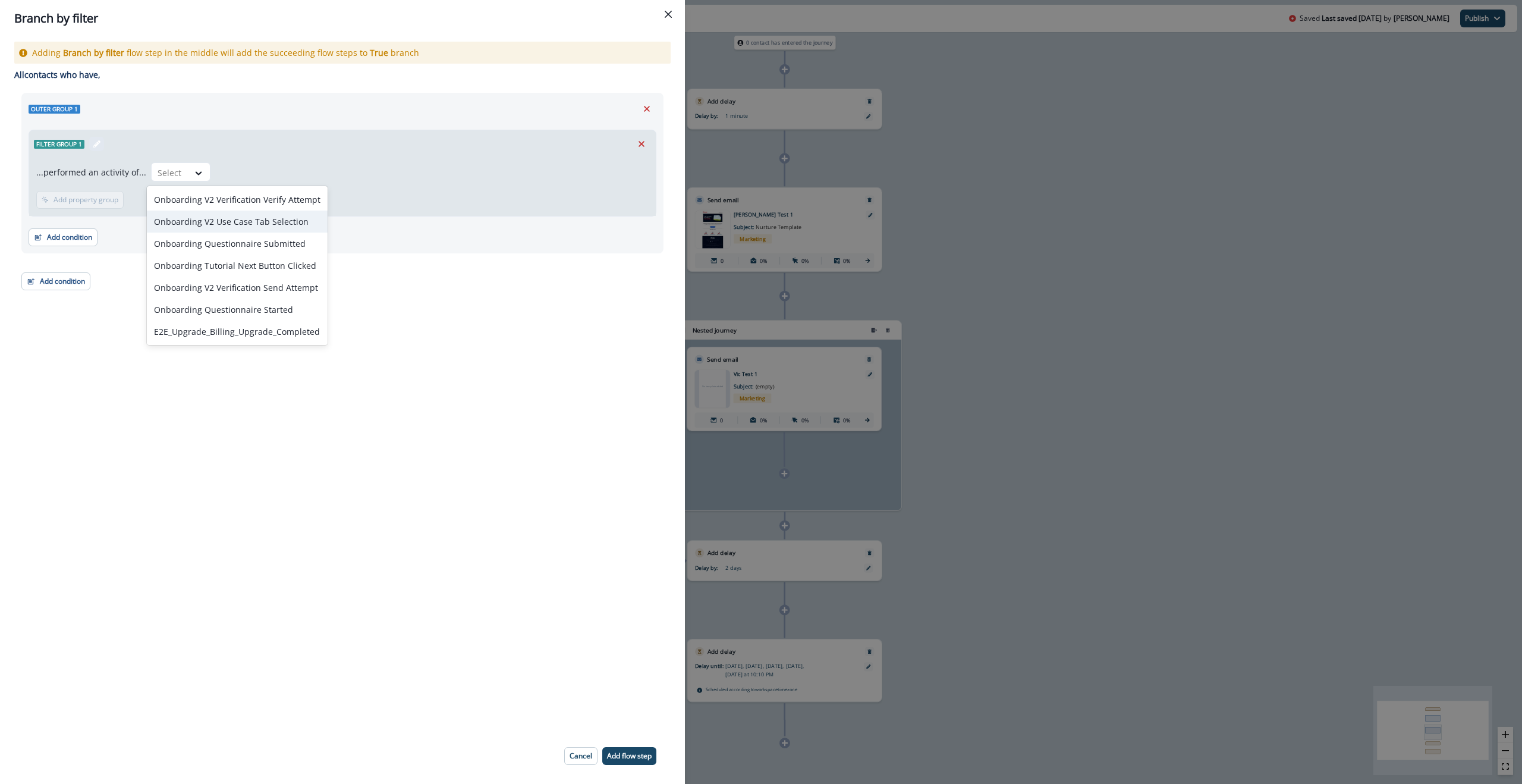
click at [80, 148] on div "Filter group 1" at bounding box center [69, 144] width 70 height 14
click at [163, 174] on div at bounding box center [170, 172] width 25 height 15
click at [477, 168] on div "...performed an activity of... Onboarding V2 Verification Verify Attempt, 1 of …" at bounding box center [342, 174] width 613 height 23
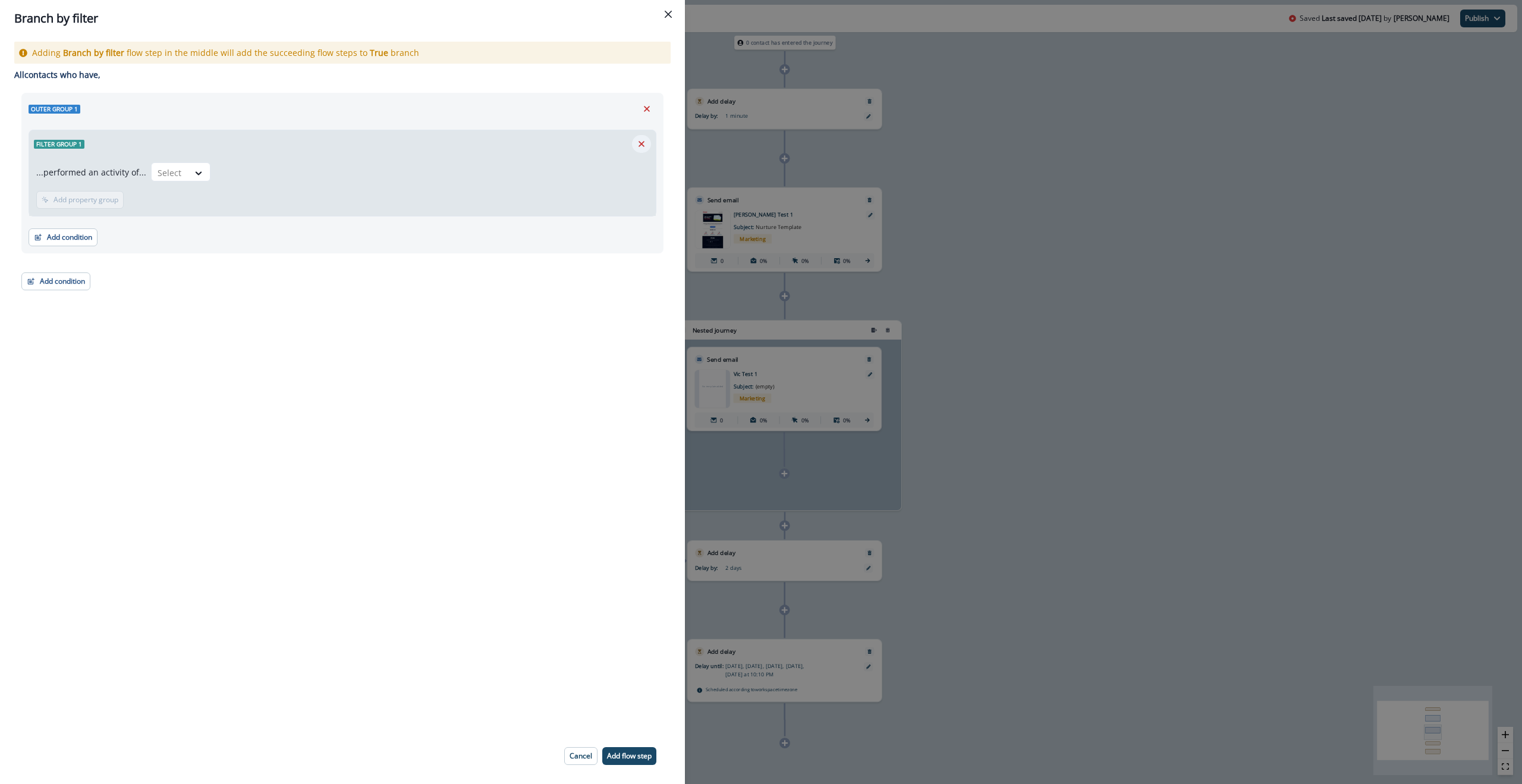
click at [639, 146] on icon "Remove" at bounding box center [642, 144] width 6 height 6
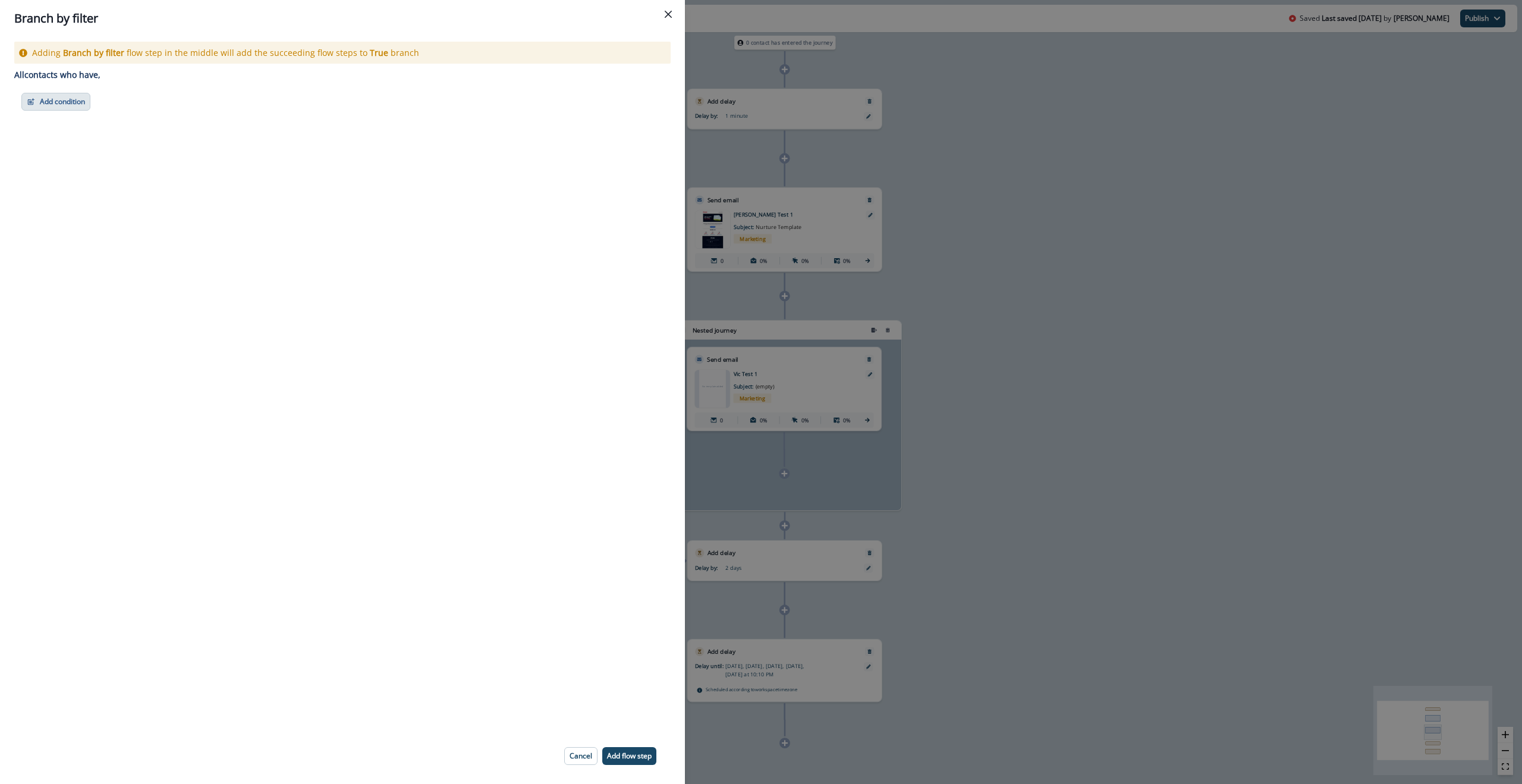
click at [60, 104] on button "Add condition" at bounding box center [56, 101] width 69 height 18
click at [81, 156] on button "A person property" at bounding box center [97, 152] width 150 height 20
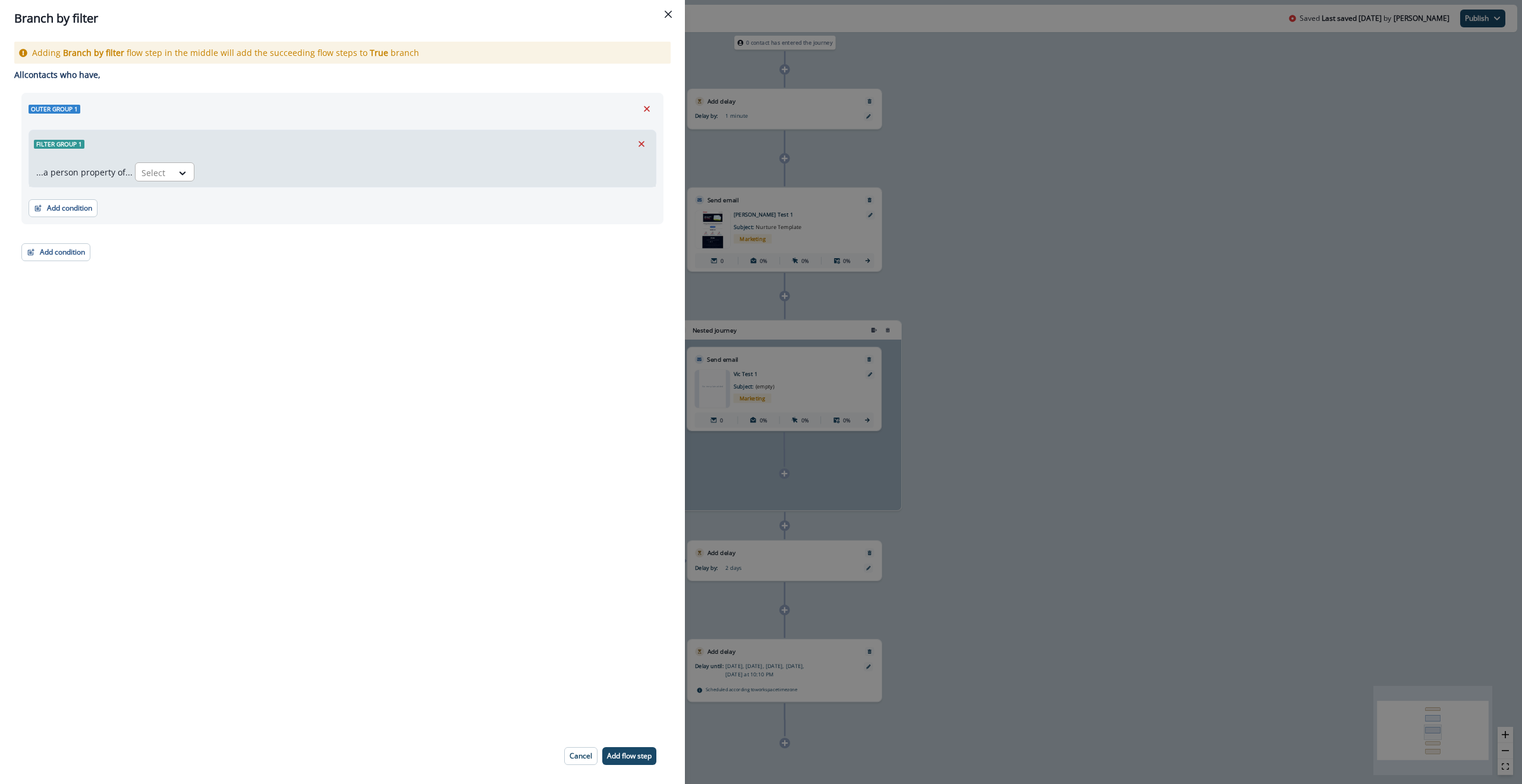
click at [166, 168] on div "Select" at bounding box center [154, 172] width 37 height 20
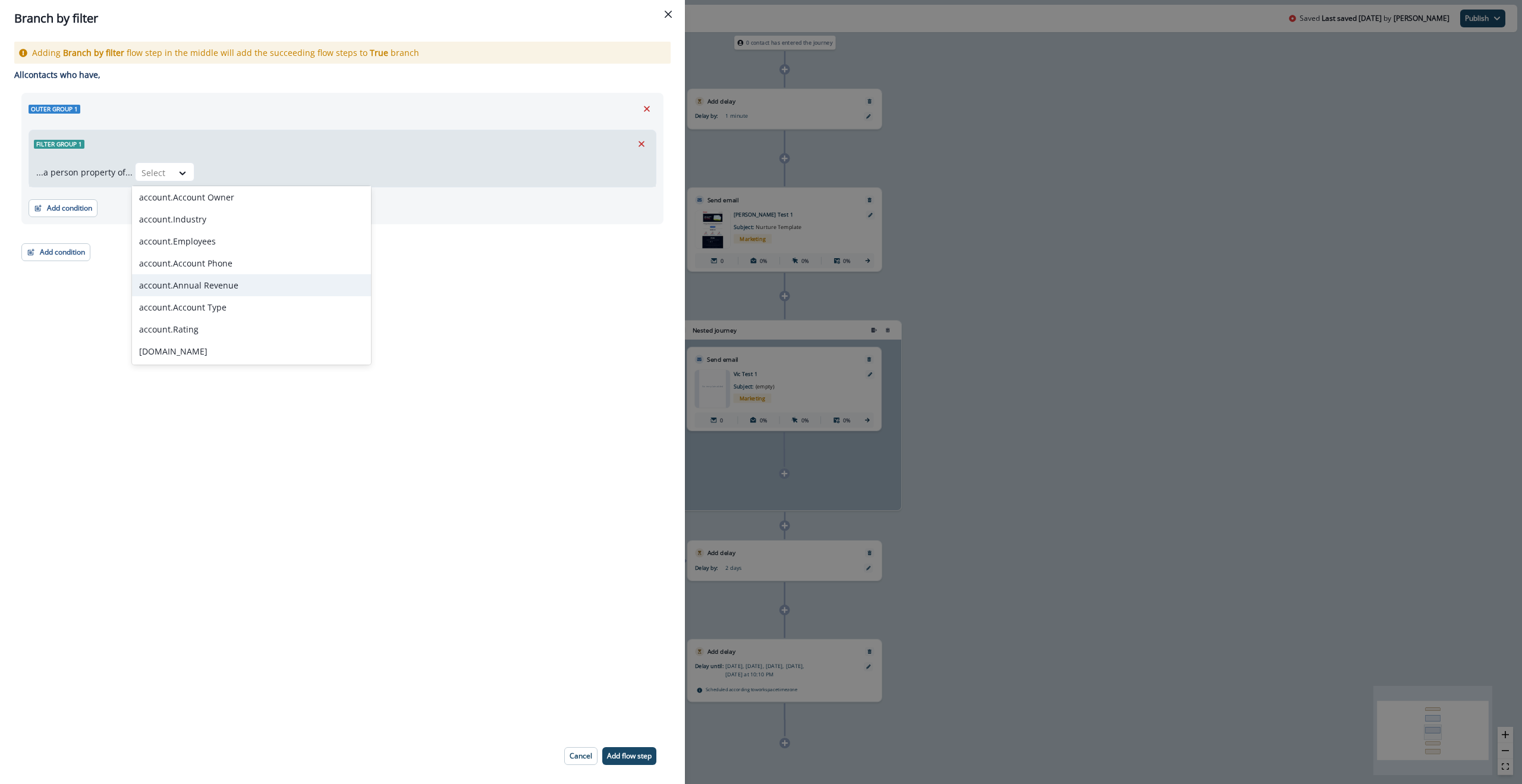
scroll to position [1008, 0]
click at [177, 177] on icon at bounding box center [183, 172] width 11 height 12
paste input "**********"
type input "**********"
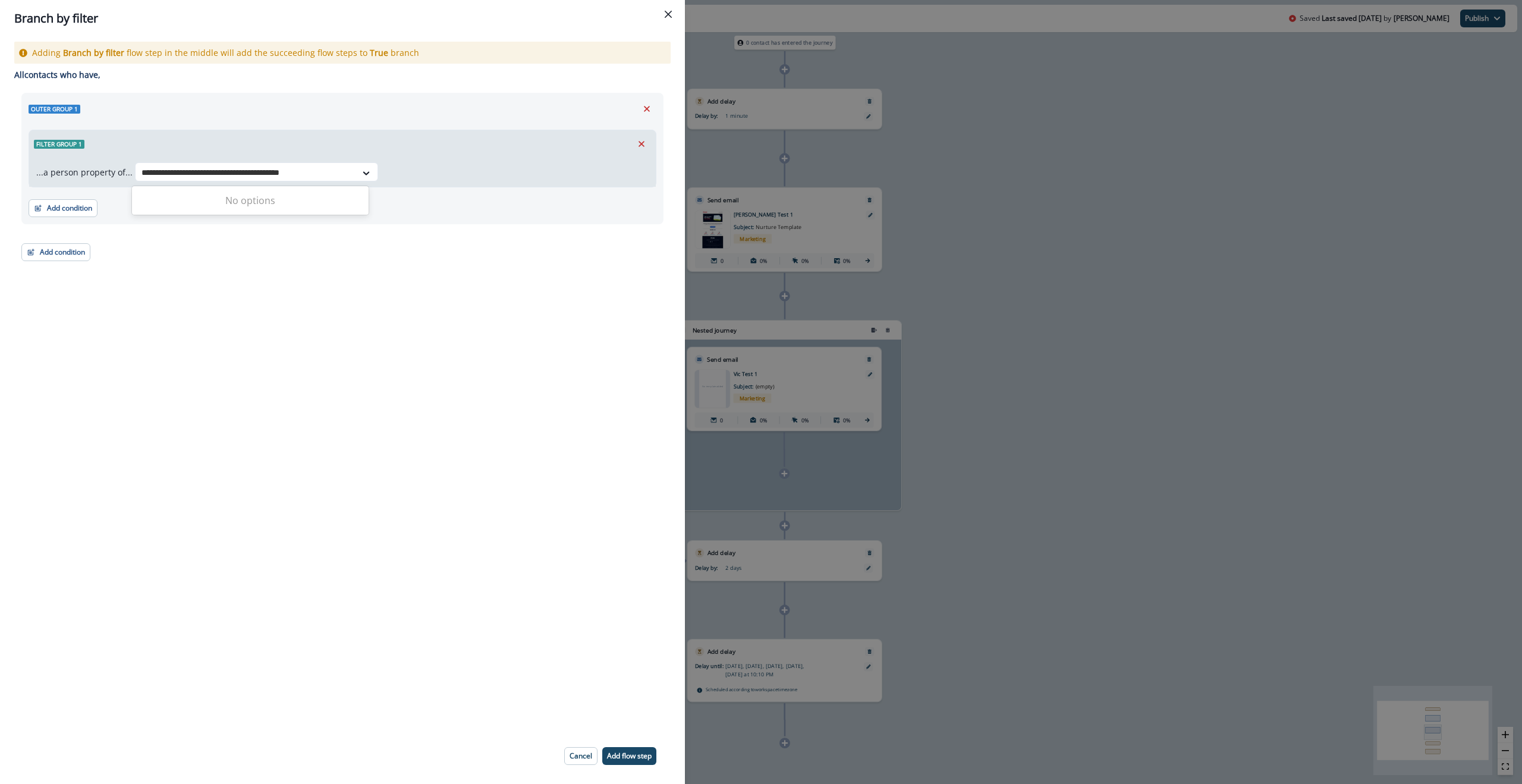
drag, startPoint x: 339, startPoint y: 172, endPoint x: 119, endPoint y: 172, distance: 220.0
click at [119, 172] on div "**********" at bounding box center [342, 172] width 613 height 20
click at [112, 156] on div "Filter group 1" at bounding box center [342, 143] width 627 height 27
click at [642, 144] on icon "Remove" at bounding box center [642, 144] width 11 height 11
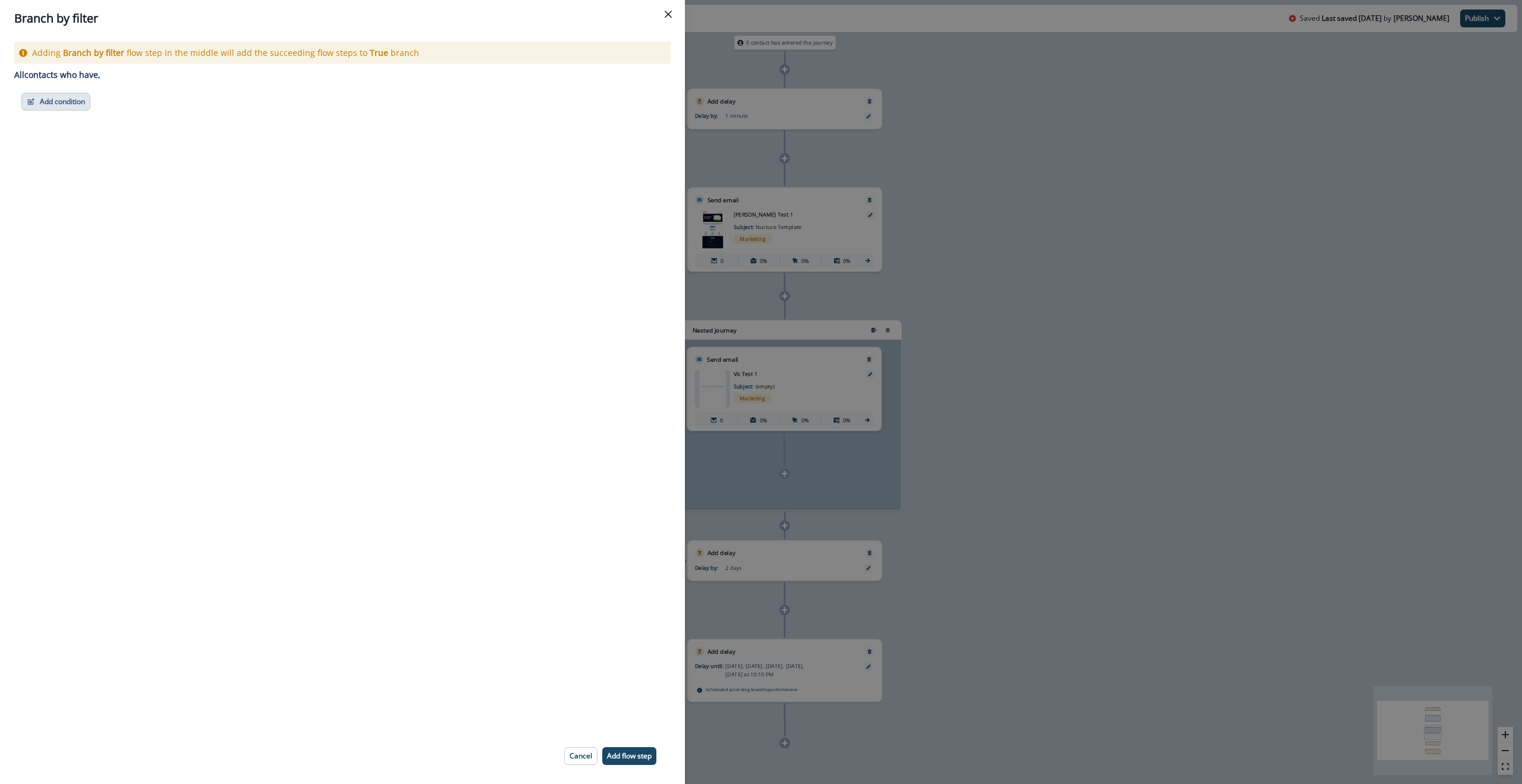
click at [68, 100] on button "Add condition" at bounding box center [56, 101] width 69 height 18
click at [110, 211] on button "Performed a web activity" at bounding box center [97, 211] width 150 height 20
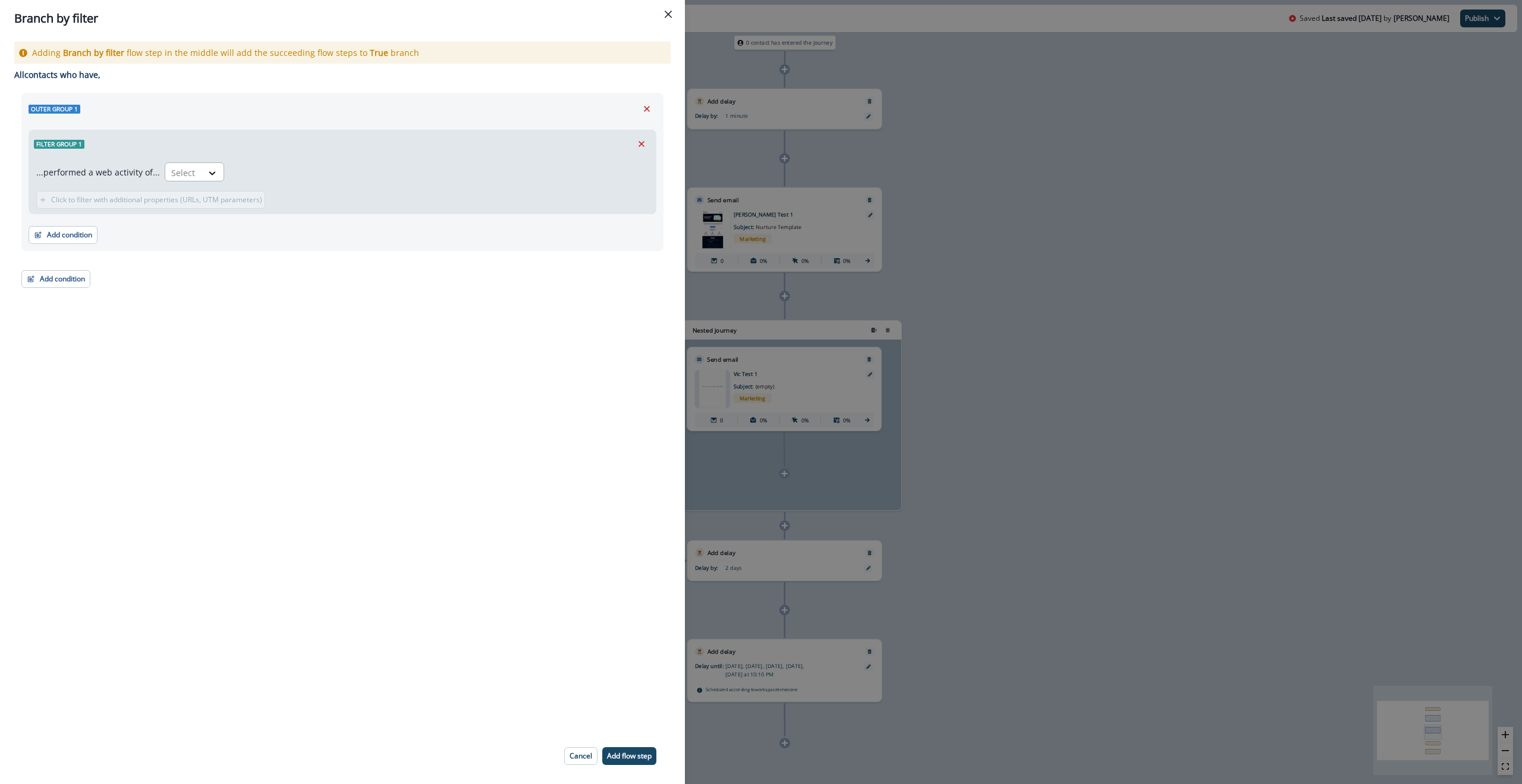
click at [190, 173] on div at bounding box center [184, 172] width 25 height 15
click at [638, 144] on icon "Remove" at bounding box center [642, 144] width 11 height 11
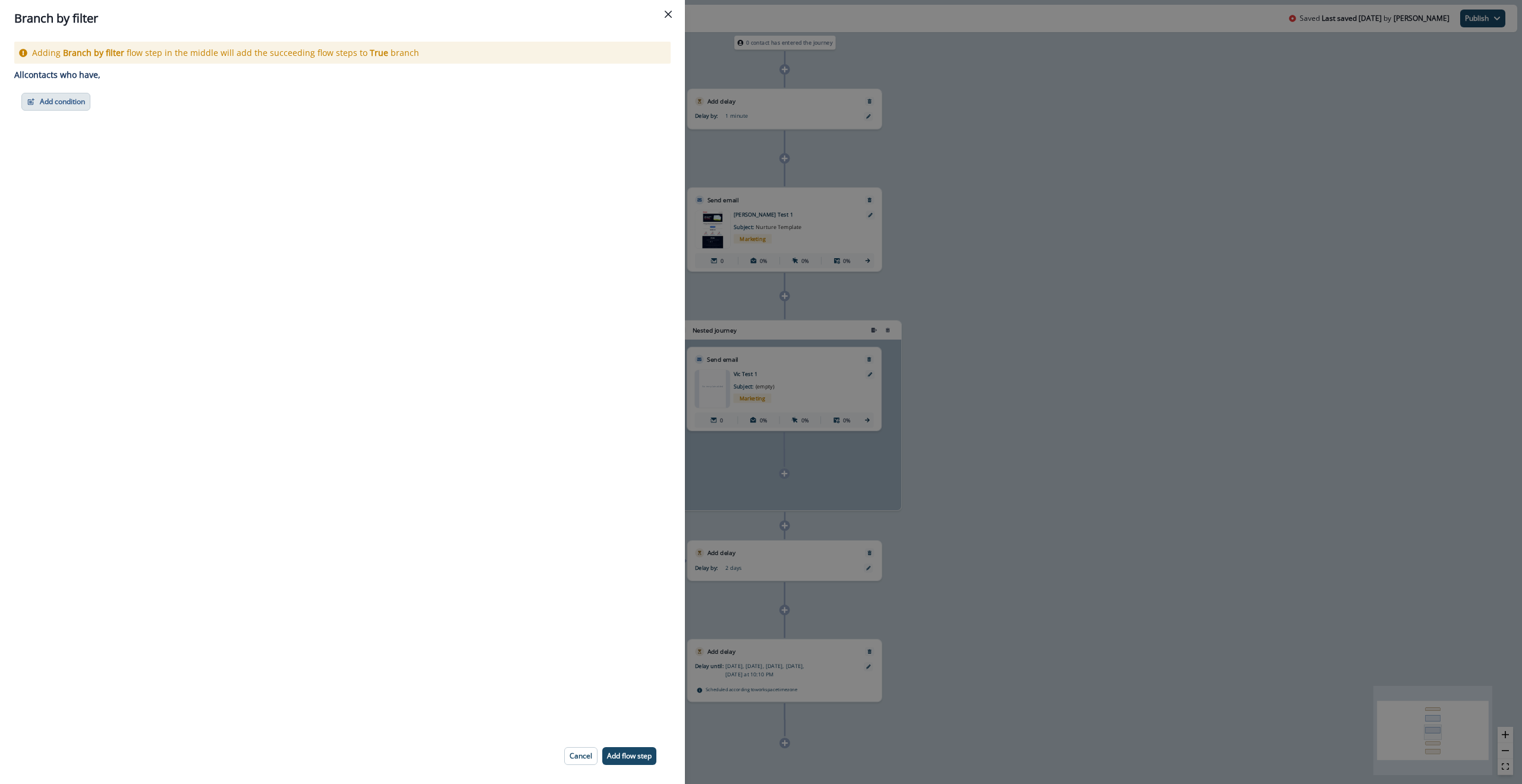
click at [78, 100] on button "Add condition" at bounding box center [56, 101] width 69 height 18
click at [91, 293] on button "Account members" at bounding box center [97, 292] width 150 height 20
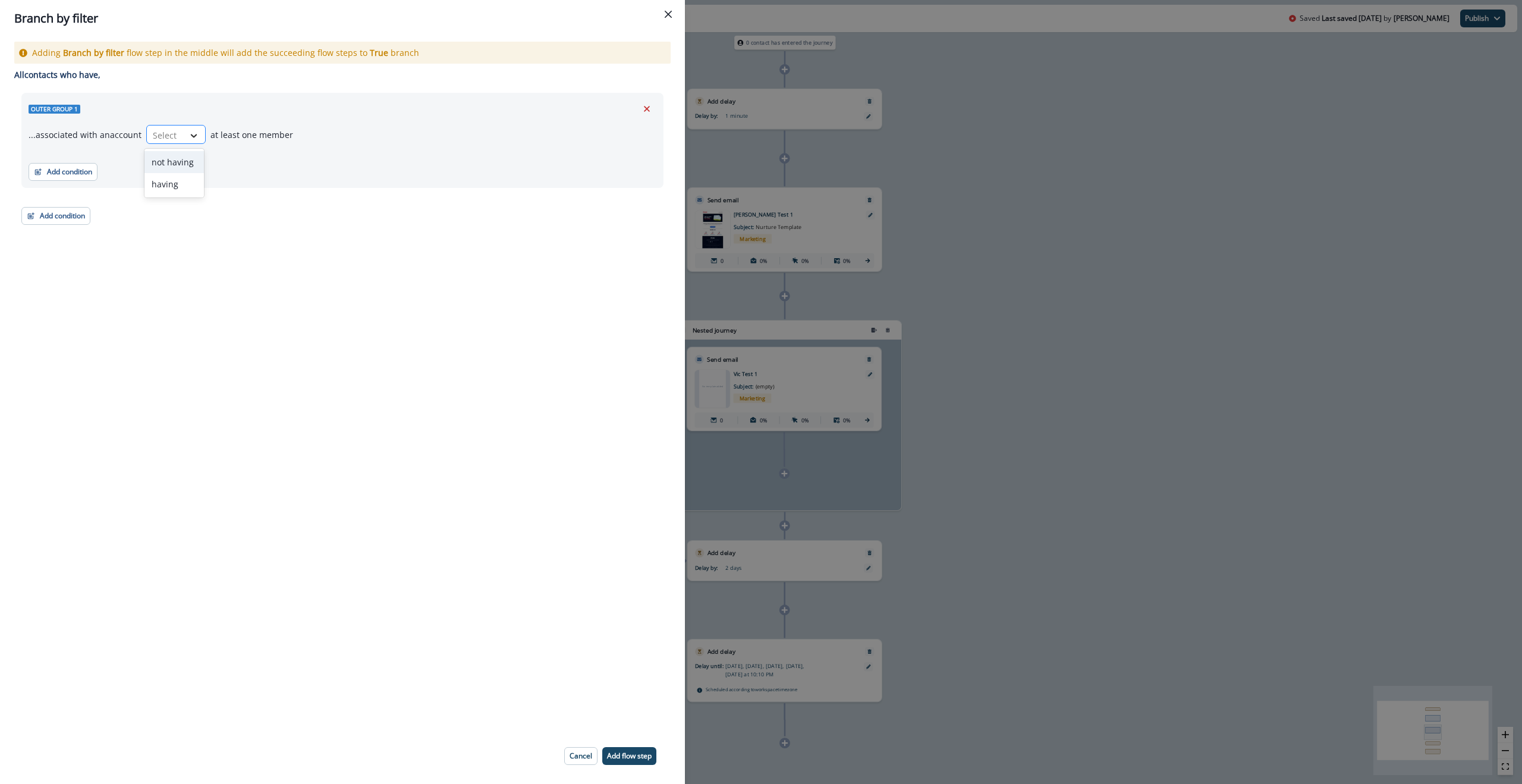
click at [192, 135] on icon at bounding box center [194, 135] width 11 height 12
click at [177, 186] on div "having" at bounding box center [174, 184] width 60 height 22
click at [643, 107] on icon "Remove" at bounding box center [647, 109] width 11 height 11
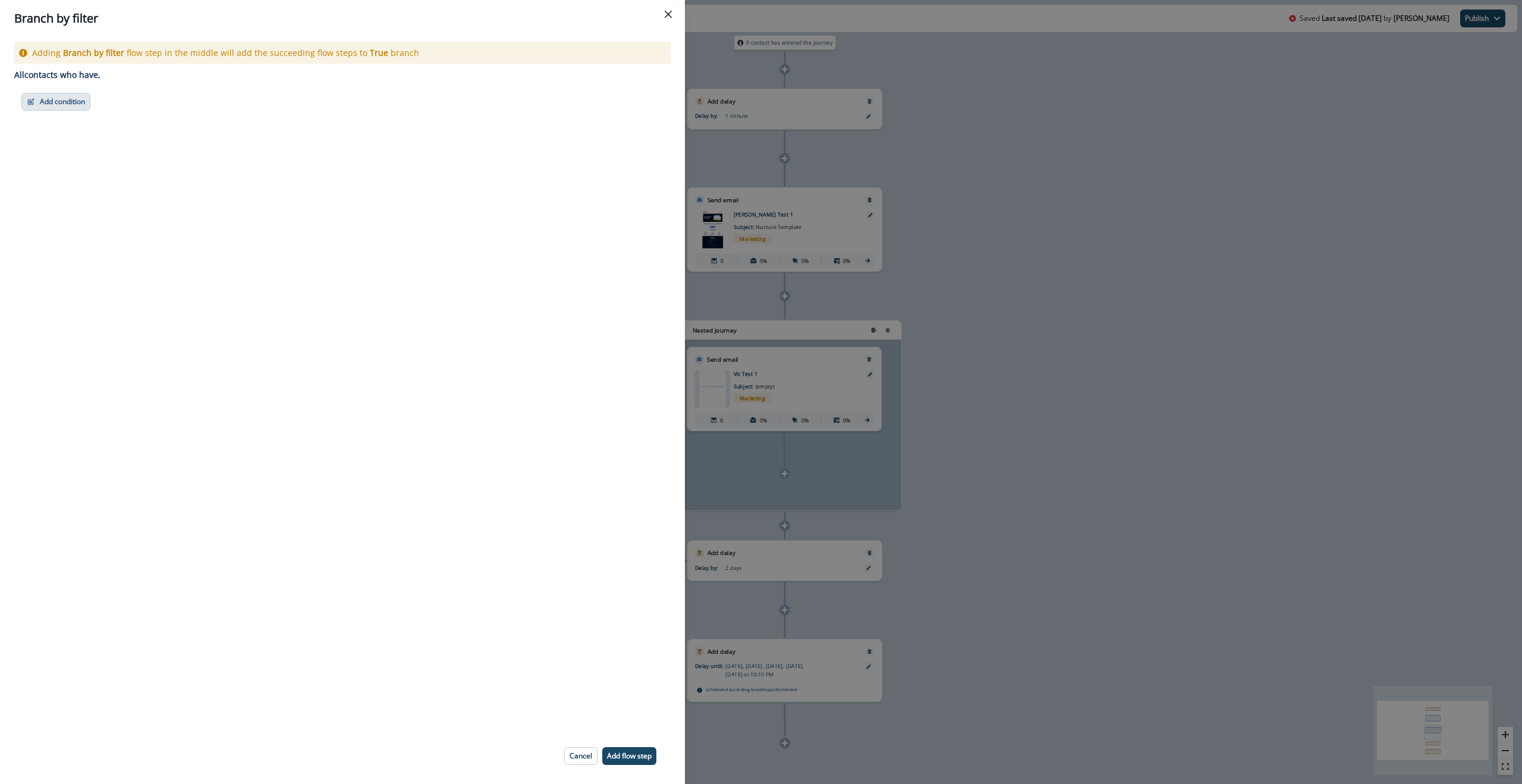
click at [65, 99] on button "Add condition" at bounding box center [56, 101] width 69 height 18
click at [92, 173] on button "Performed a product event" at bounding box center [97, 172] width 150 height 20
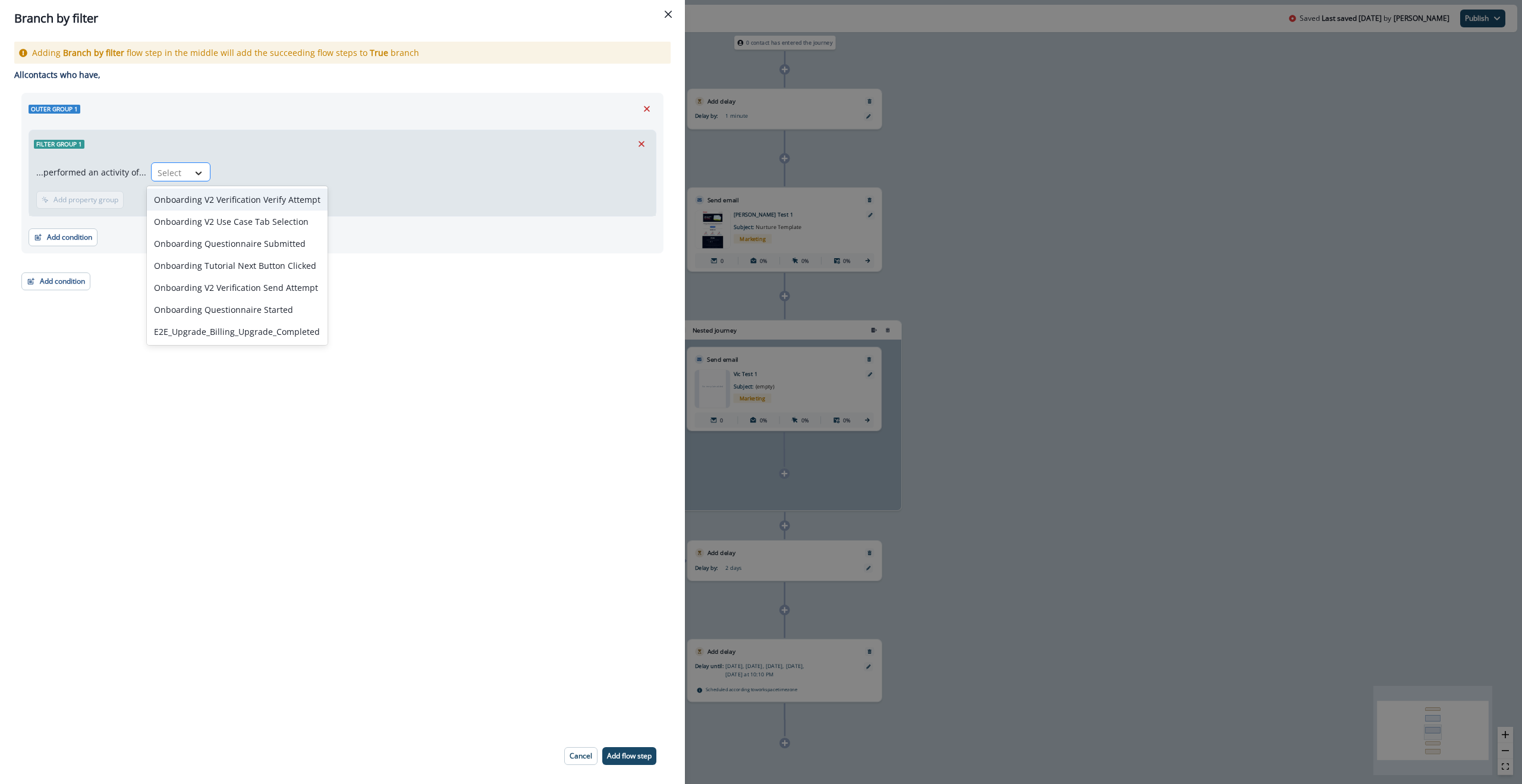
click at [193, 172] on icon at bounding box center [199, 172] width 11 height 12
click at [453, 165] on div "...performed an activity of... Onboarding V2 Verification Verify Attempt, 1 of …" at bounding box center [342, 174] width 613 height 23
click at [641, 141] on icon "Remove" at bounding box center [642, 144] width 11 height 11
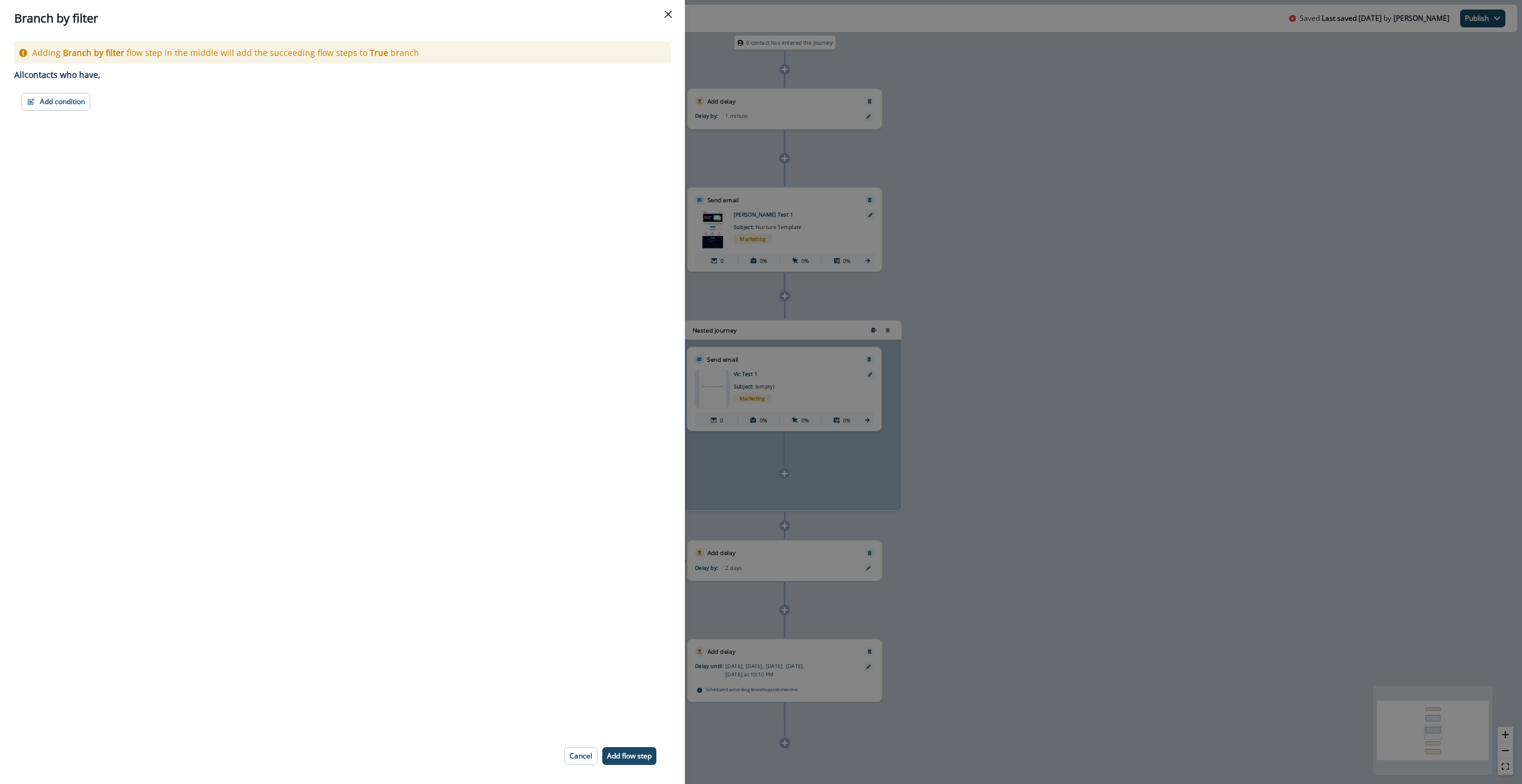
click at [95, 95] on div "Add condition Contact properties A person property Performed a product event Pe…" at bounding box center [342, 101] width 642 height 18
click at [64, 103] on button "Add condition" at bounding box center [56, 101] width 69 height 18
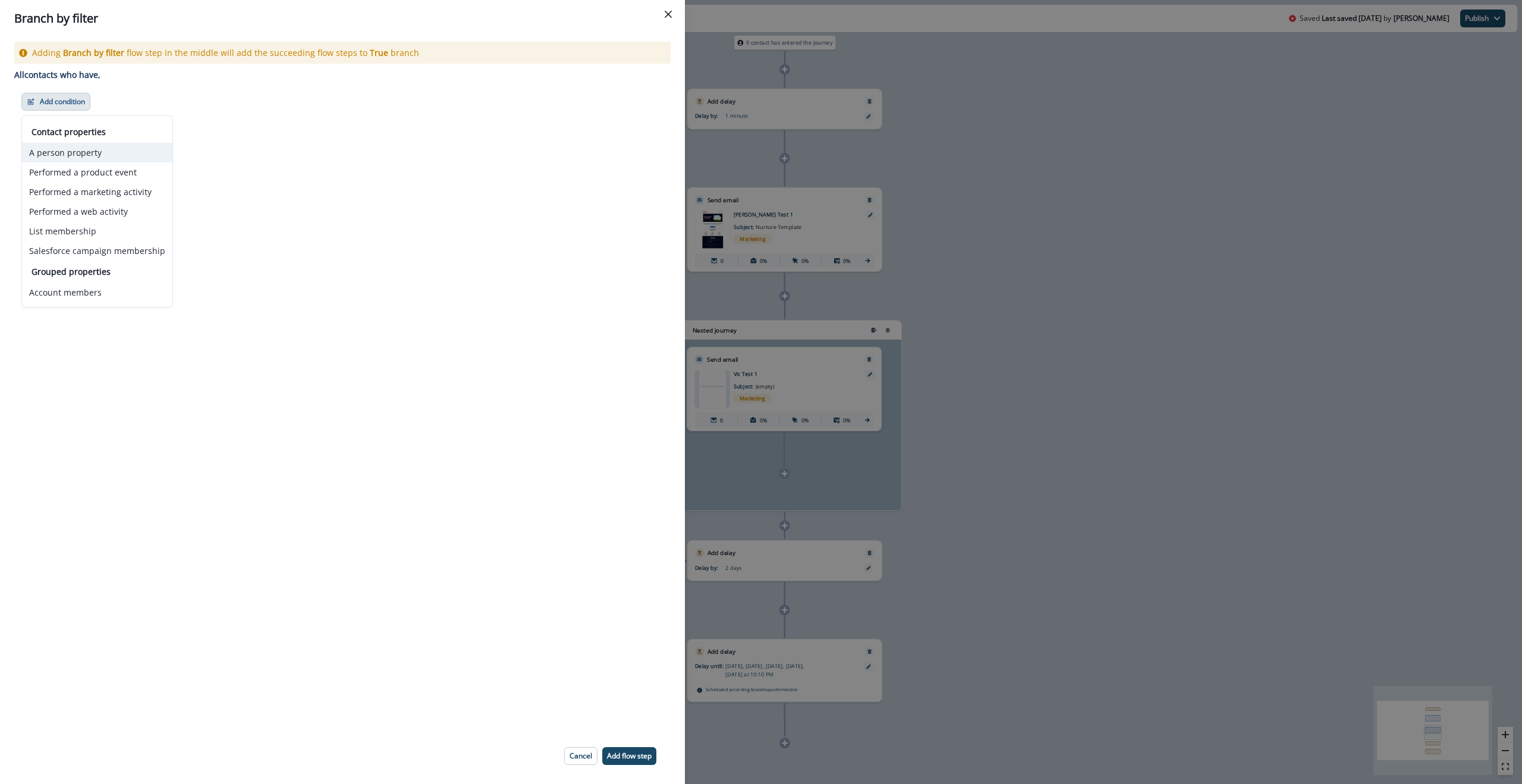
click at [85, 152] on button "A person property" at bounding box center [97, 152] width 150 height 20
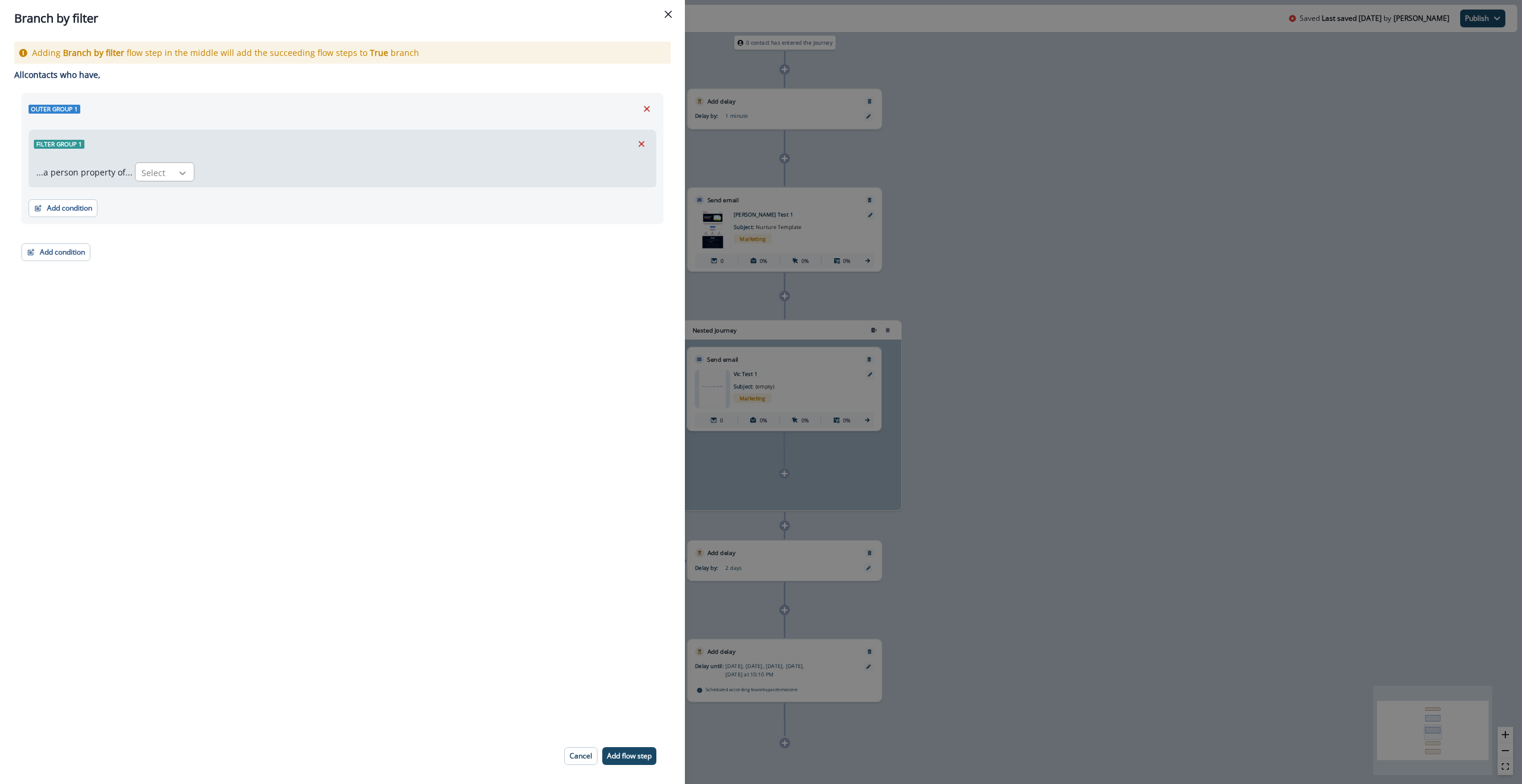
click at [184, 172] on icon at bounding box center [183, 172] width 11 height 12
click at [500, 262] on div "Adding Branch by filter flow step in the middle will add the succeeding flow st…" at bounding box center [342, 382] width 685 height 691
click at [164, 167] on div "Select" at bounding box center [154, 172] width 37 height 20
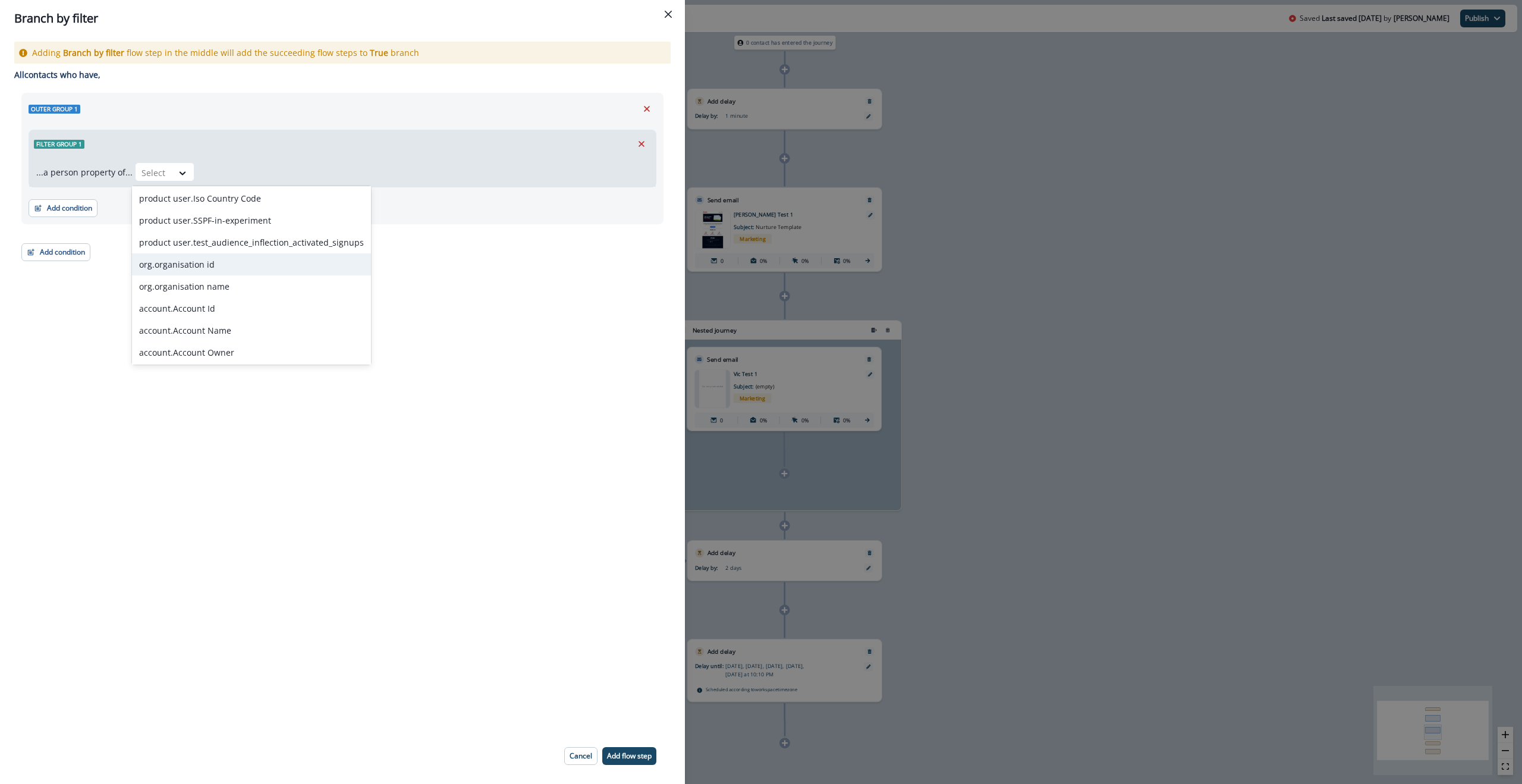
scroll to position [857, 0]
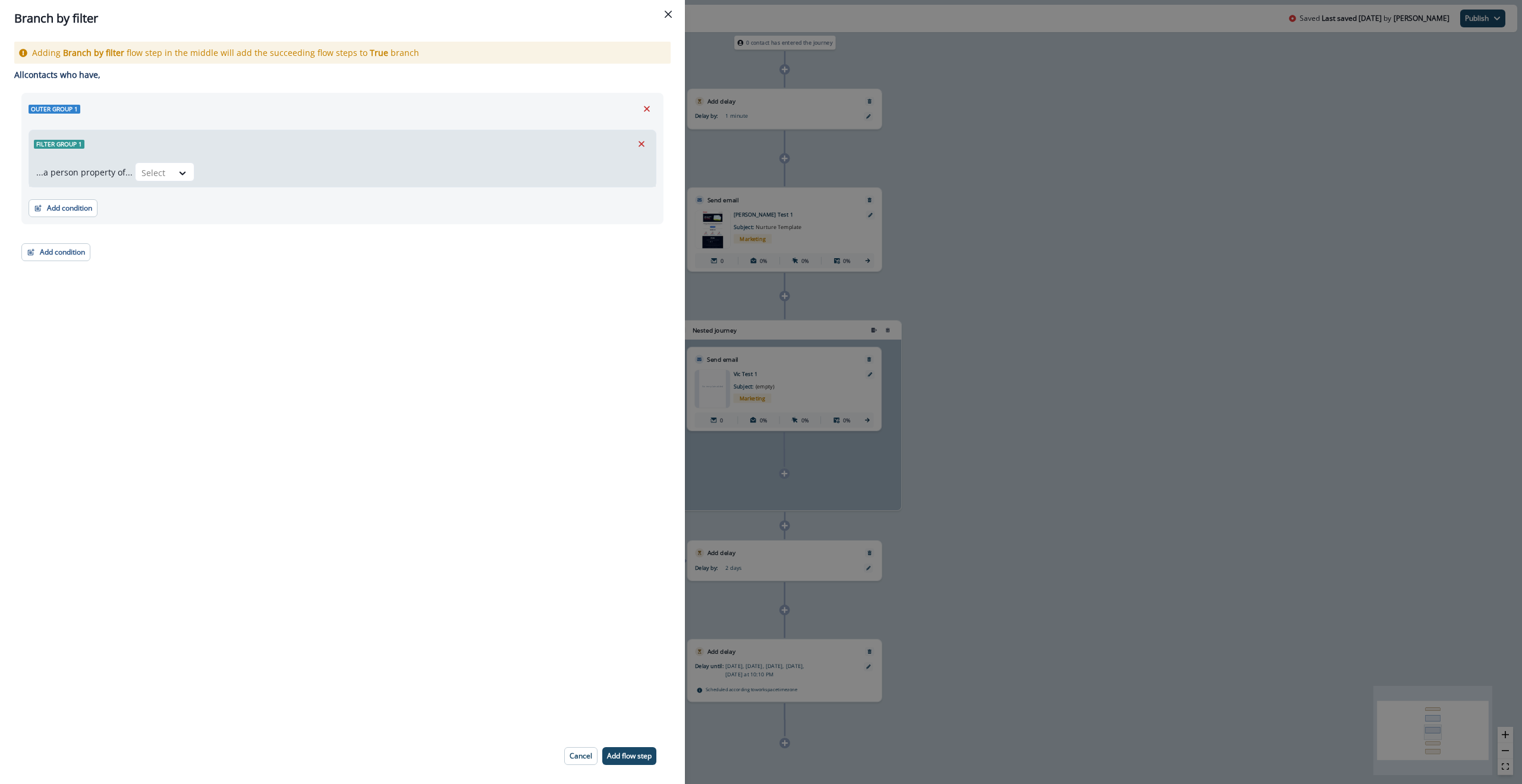
click at [443, 236] on div "Outer group 1 Filter group 1 ...a person property of... Select Add condition Co…" at bounding box center [342, 176] width 642 height 168
click at [641, 139] on icon "Remove" at bounding box center [642, 144] width 11 height 11
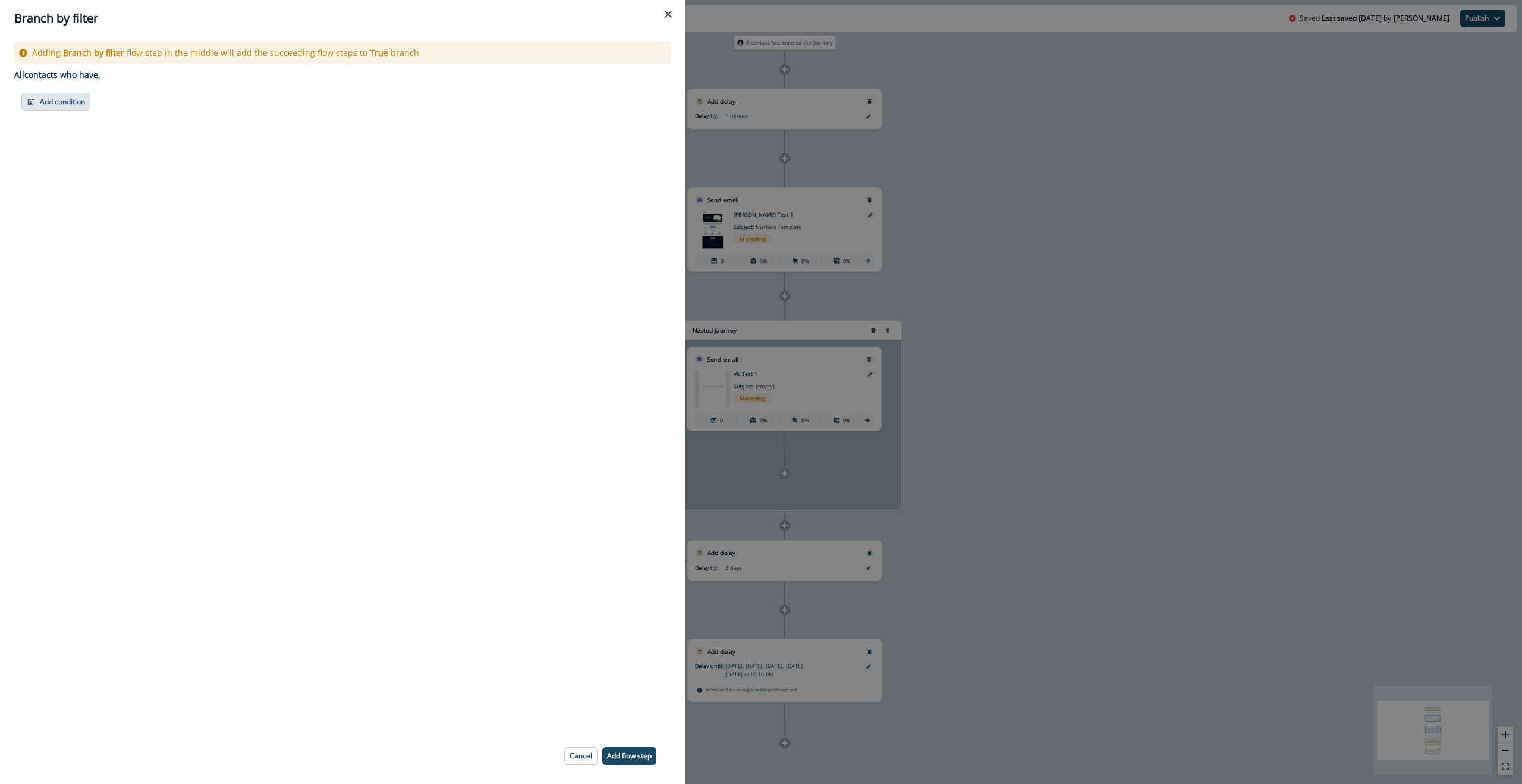
click at [53, 100] on button "Add condition" at bounding box center [56, 101] width 69 height 18
click at [342, 179] on div "Adding Branch by filter flow step in the middle will add the succeeding flow st…" at bounding box center [342, 382] width 685 height 691
click at [1014, 152] on div "Branch by filter Adding Branch by filter flow step in the middle will add the s…" at bounding box center [761, 392] width 1522 height 784
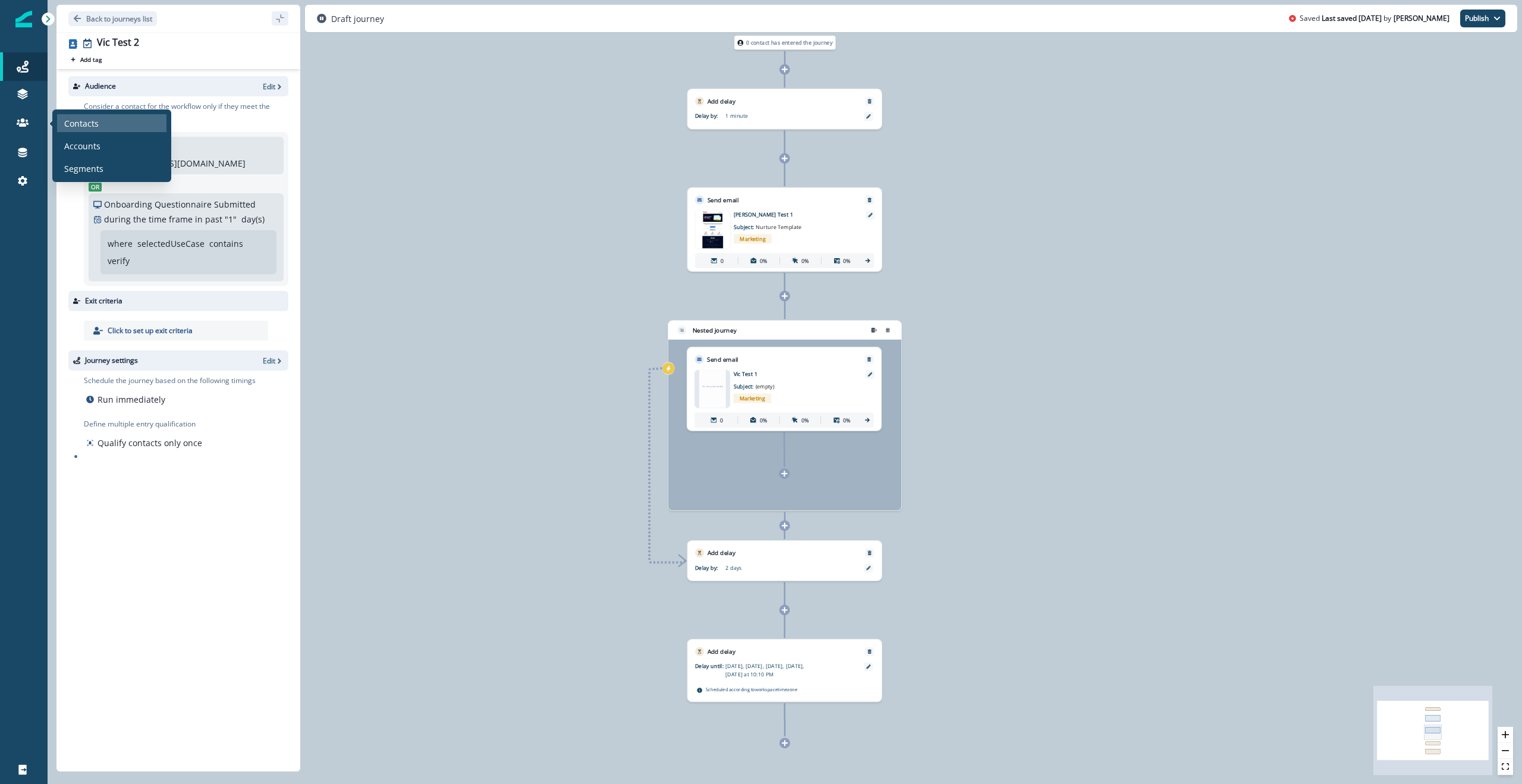
click at [72, 125] on p "Contacts" at bounding box center [81, 124] width 34 height 13
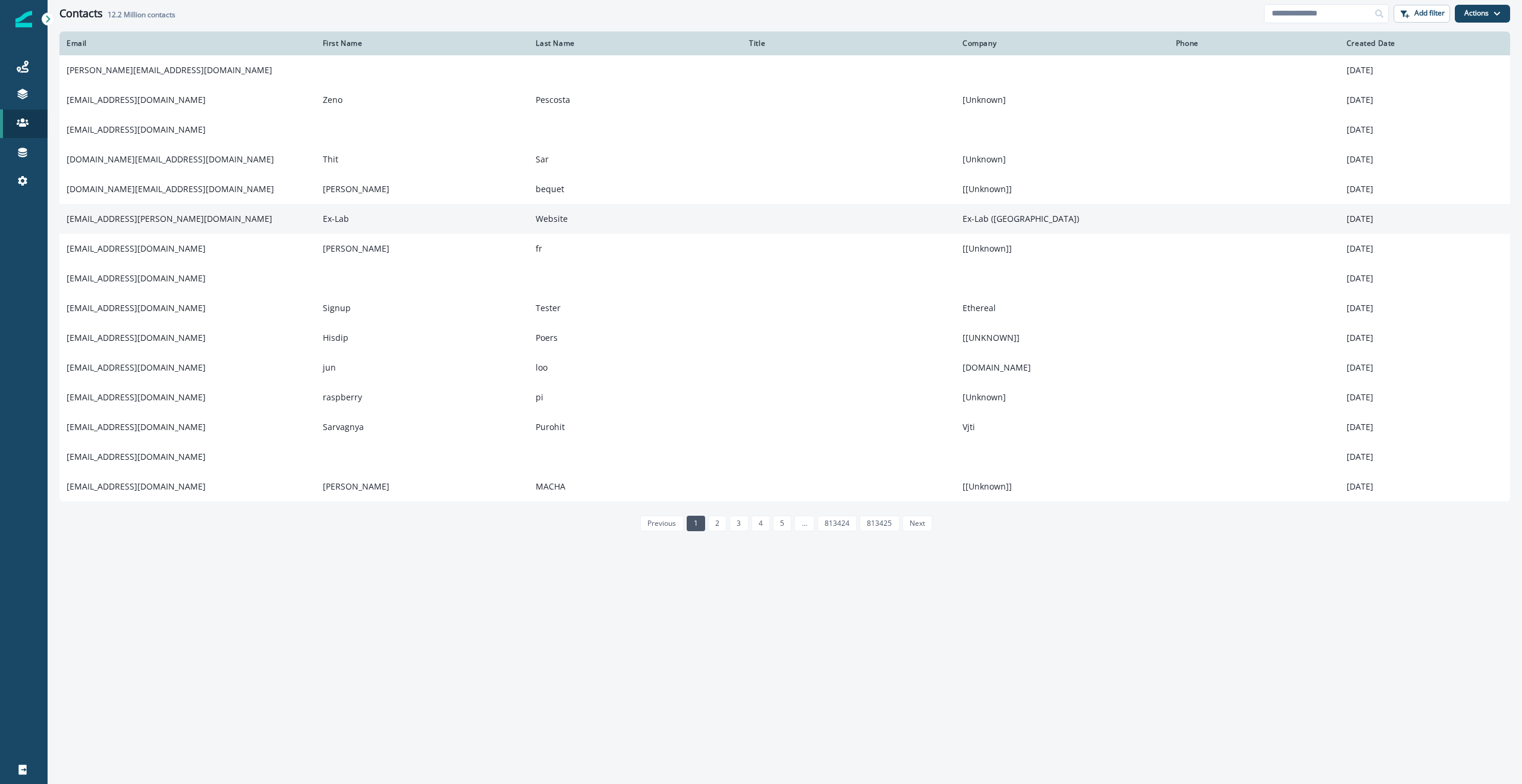
click at [117, 219] on td "[EMAIL_ADDRESS][PERSON_NAME][DOMAIN_NAME]" at bounding box center [187, 219] width 256 height 30
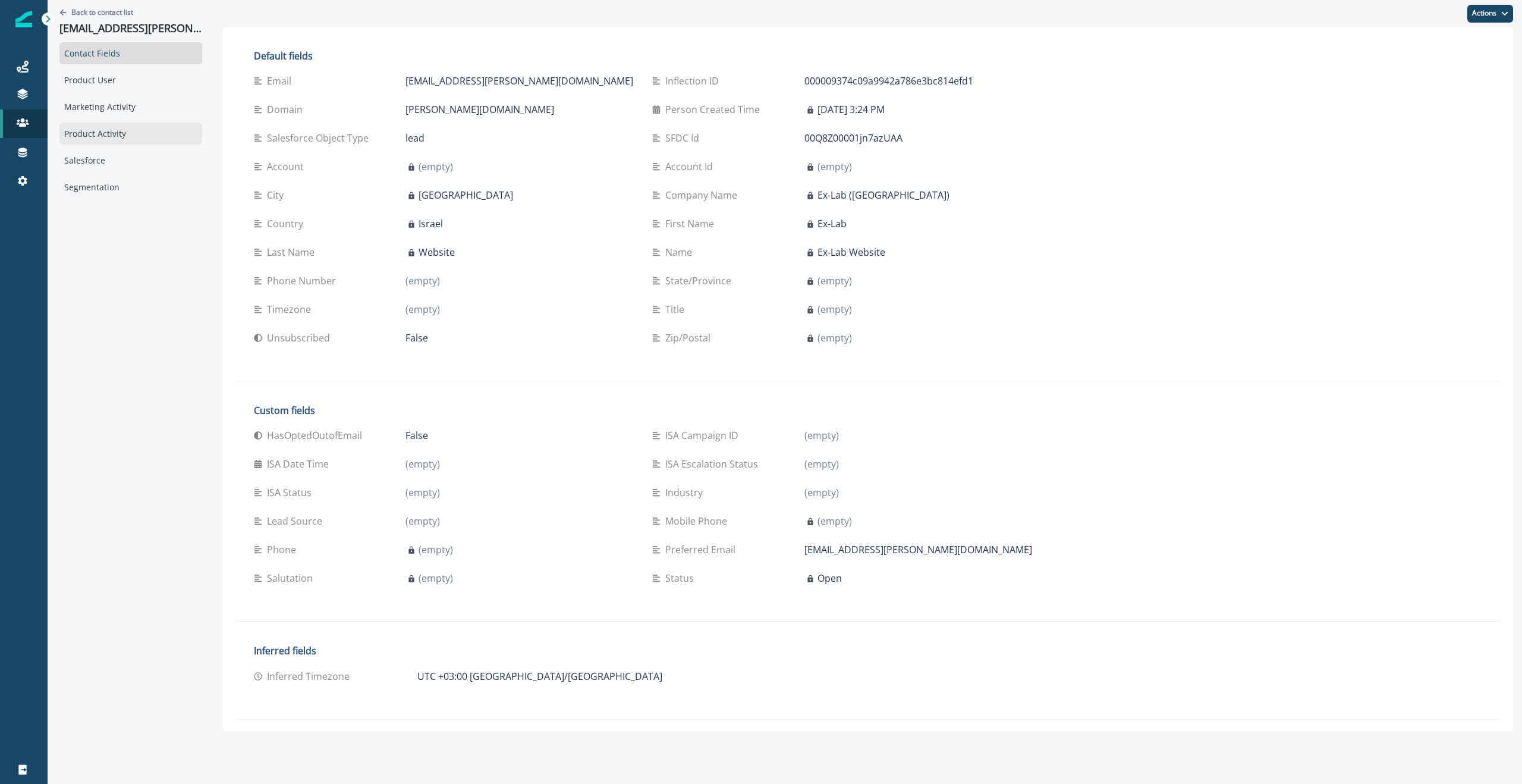
click at [115, 137] on div "Product Activity" at bounding box center [131, 133] width 143 height 22
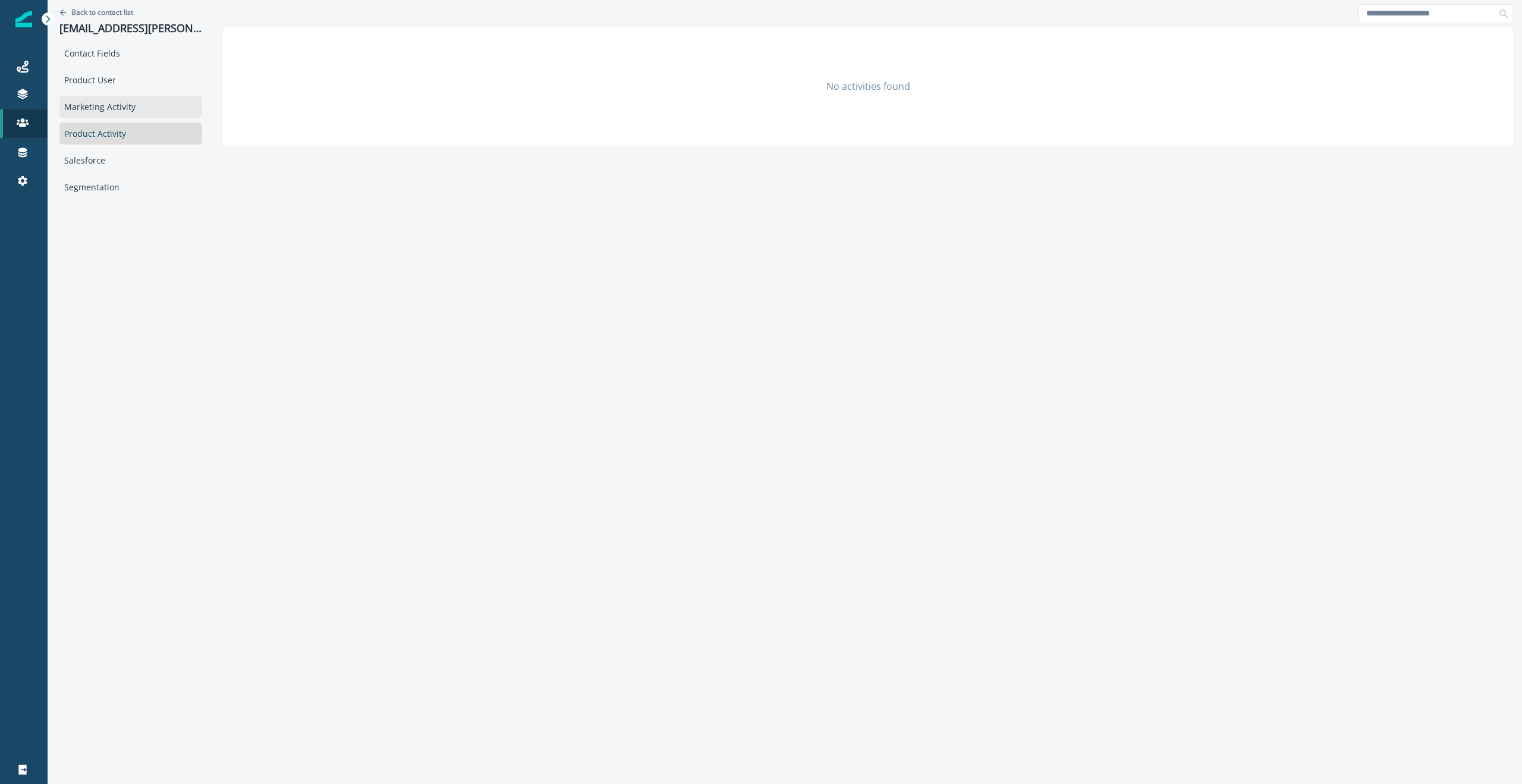
click at [114, 107] on div "Marketing Activity" at bounding box center [131, 107] width 143 height 22
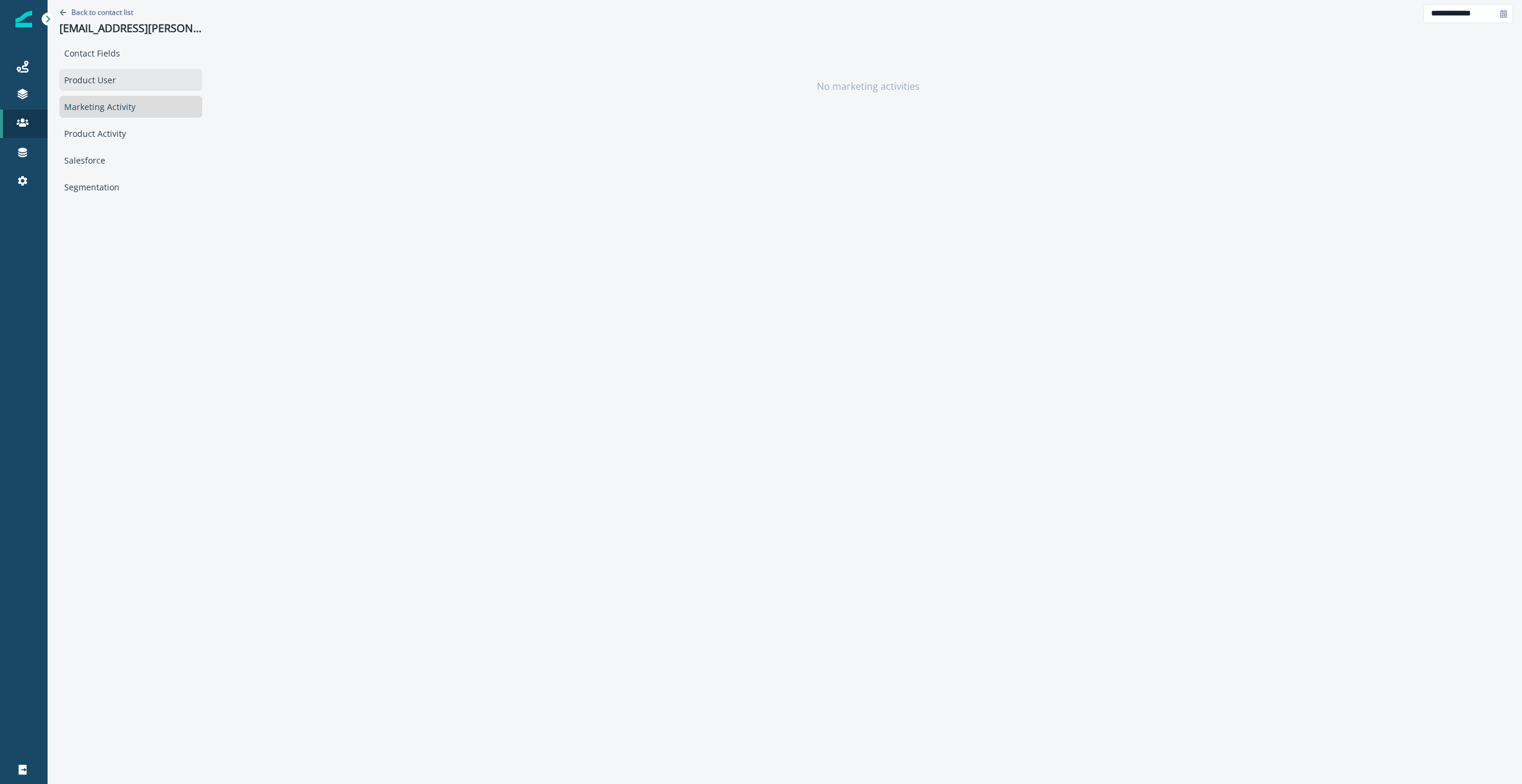
click at [106, 72] on div "Product User" at bounding box center [131, 80] width 143 height 22
click at [111, 47] on div "Contact Fields" at bounding box center [131, 53] width 143 height 22
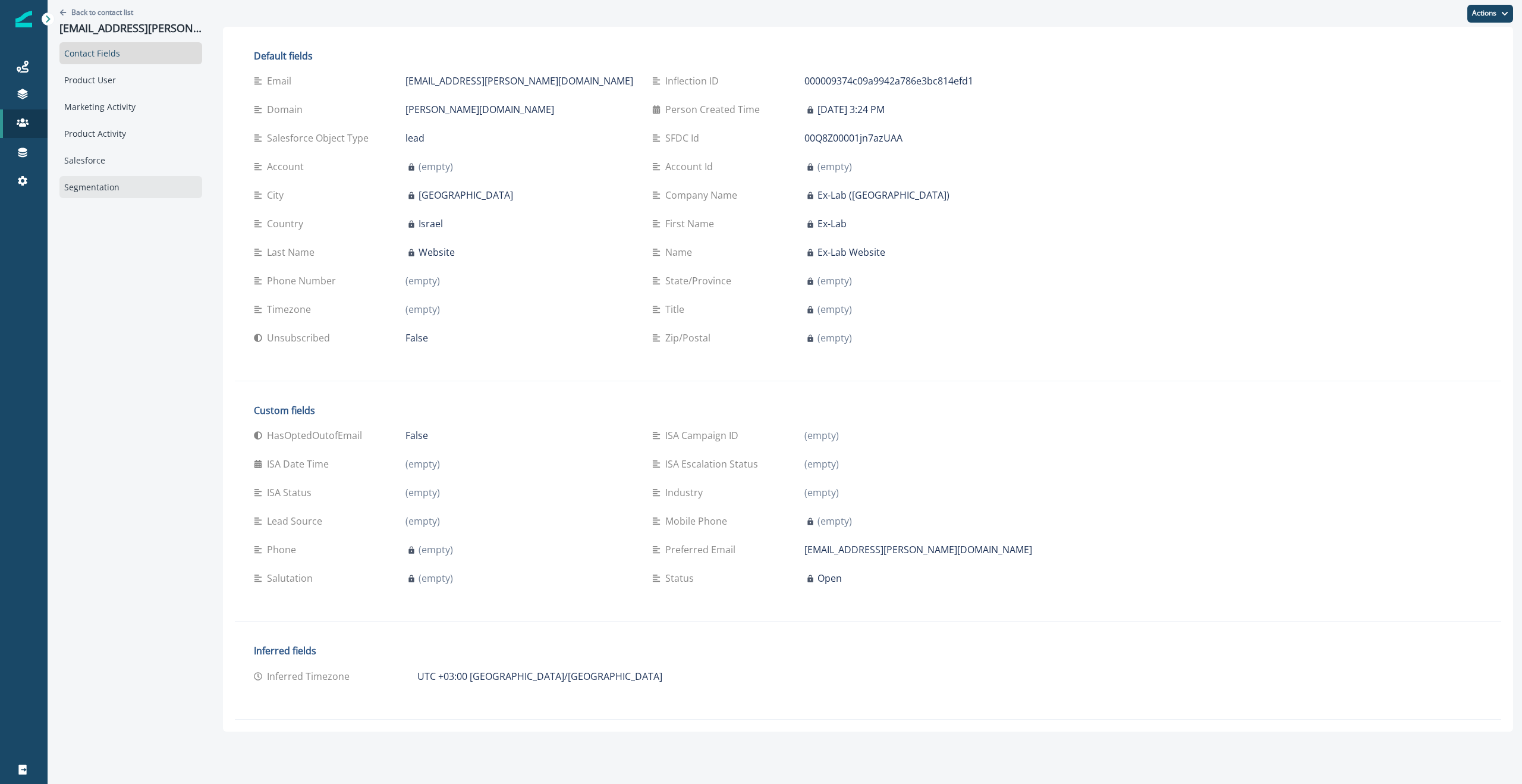
click at [92, 179] on div "Segmentation" at bounding box center [131, 187] width 143 height 22
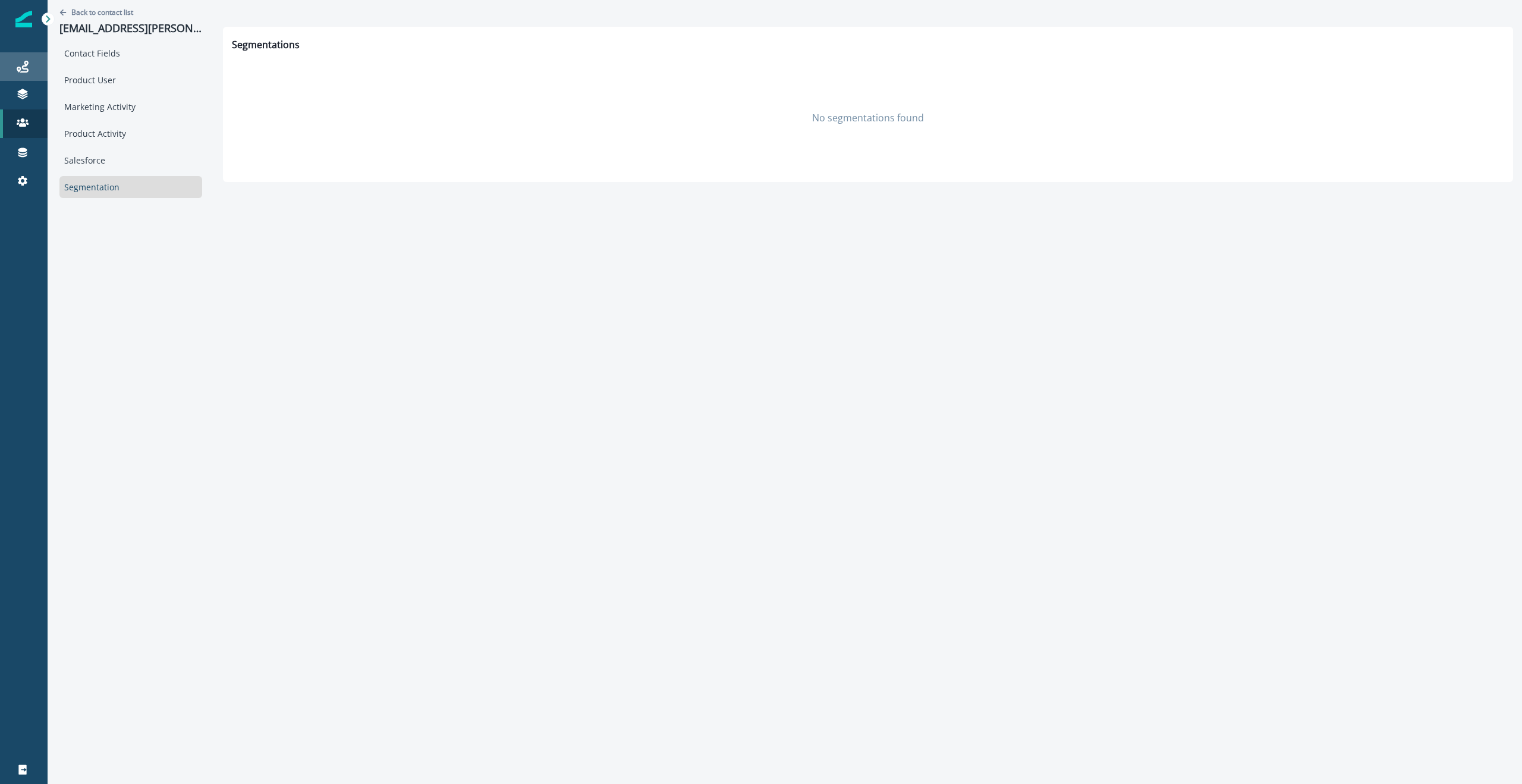
click at [22, 73] on div "Journeys" at bounding box center [23, 67] width 38 height 14
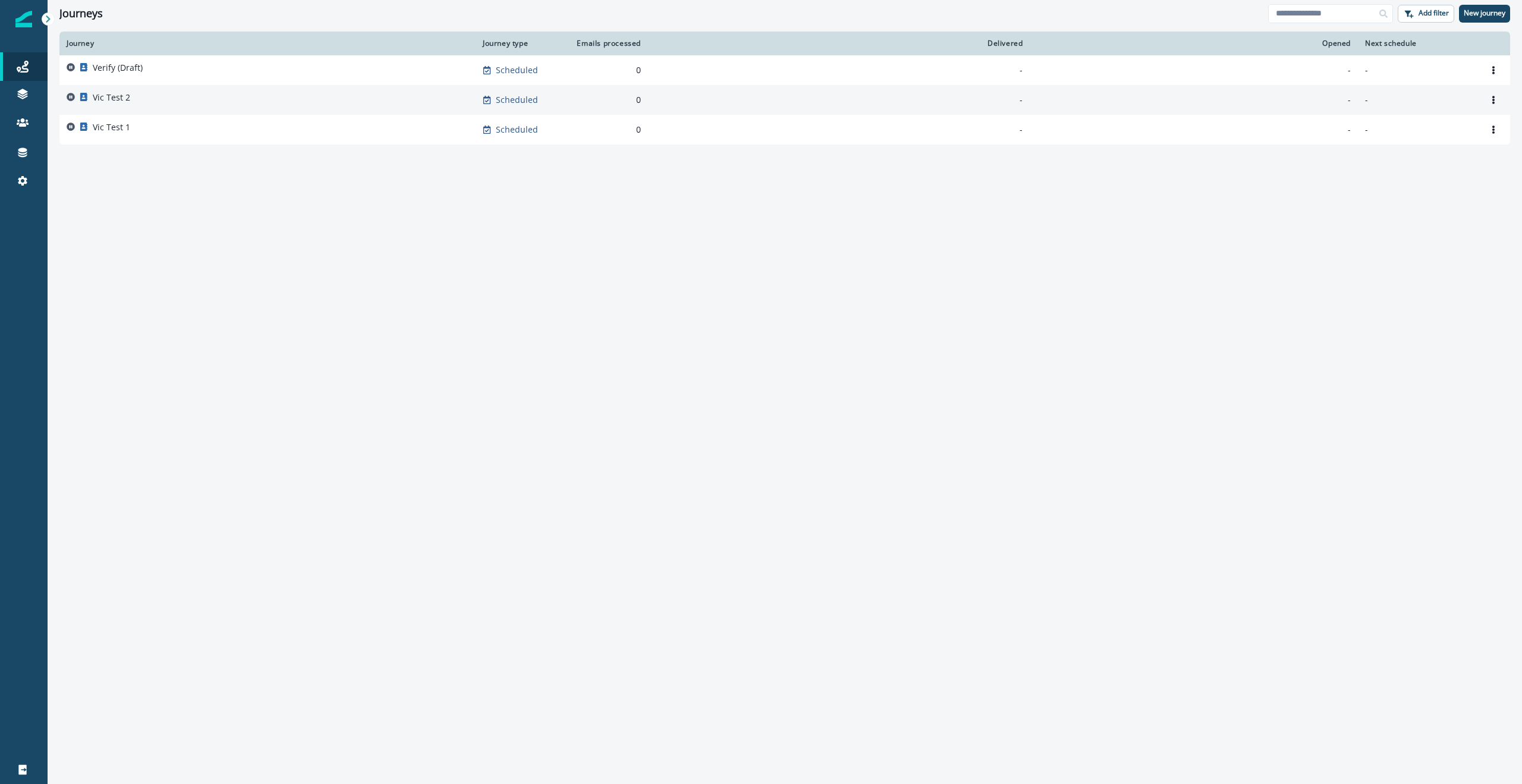
click at [127, 96] on p "Vic Test 2" at bounding box center [111, 97] width 38 height 12
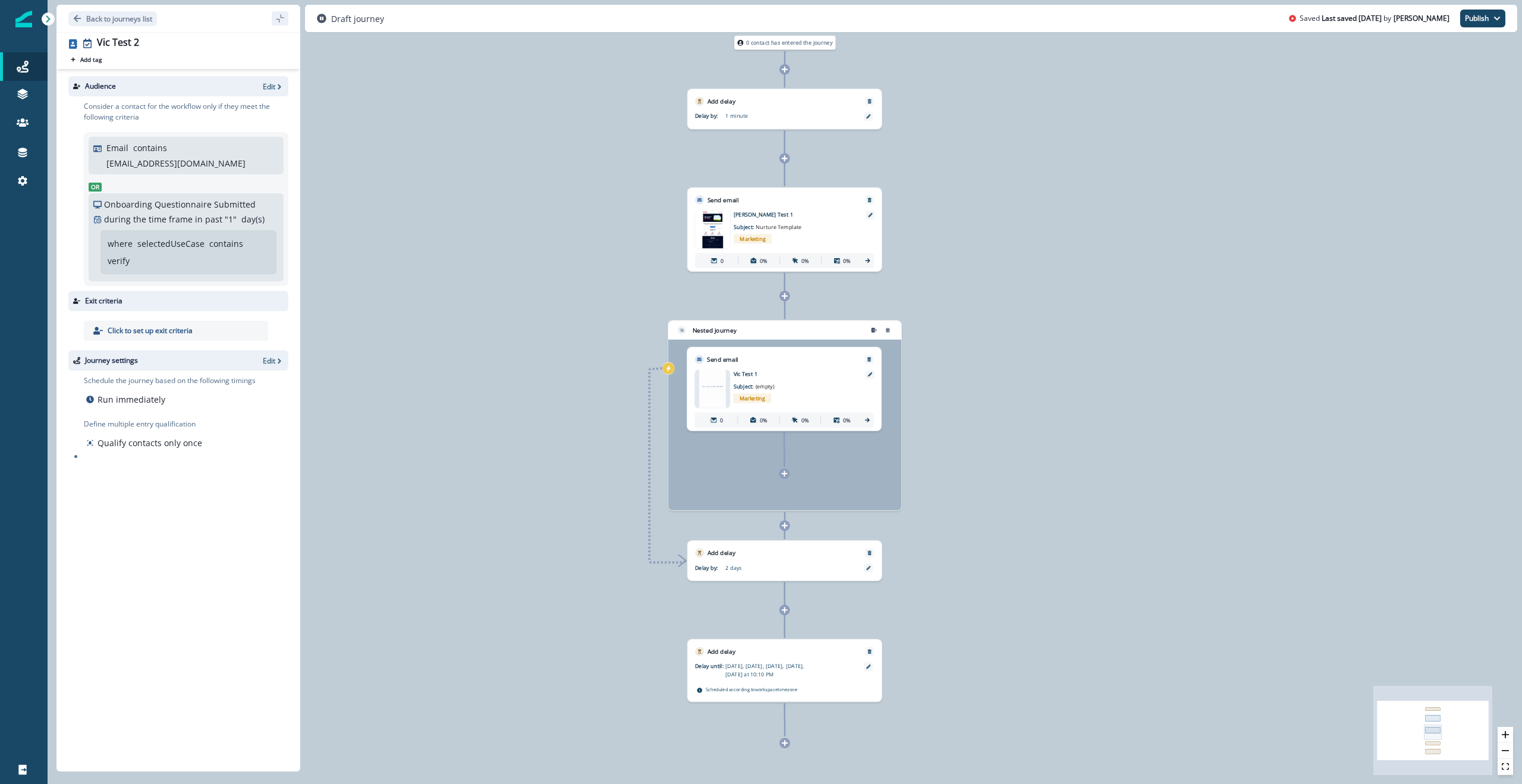
click at [785, 478] on div at bounding box center [784, 473] width 11 height 11
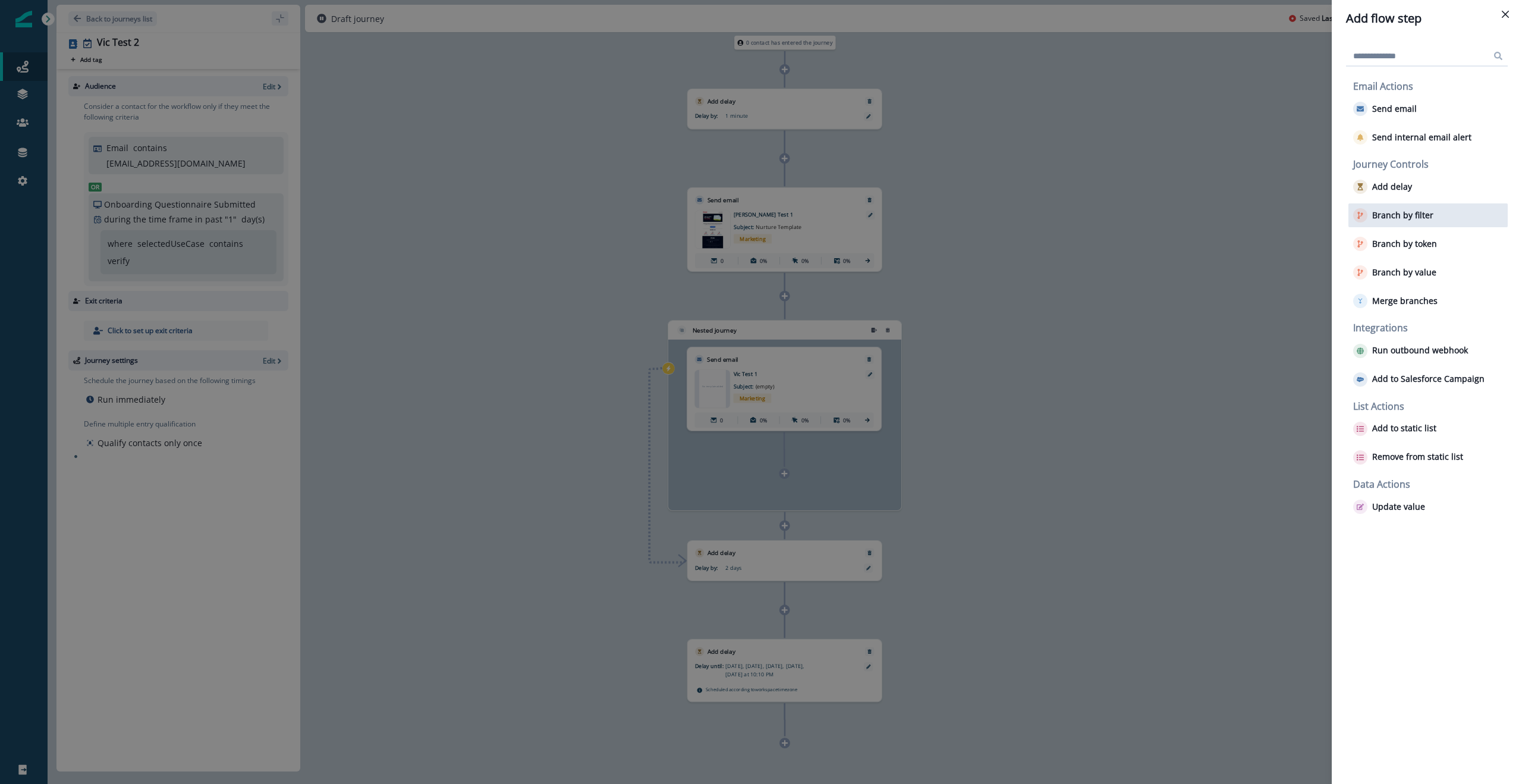
click at [1422, 211] on p "Branch by filter" at bounding box center [1403, 215] width 61 height 10
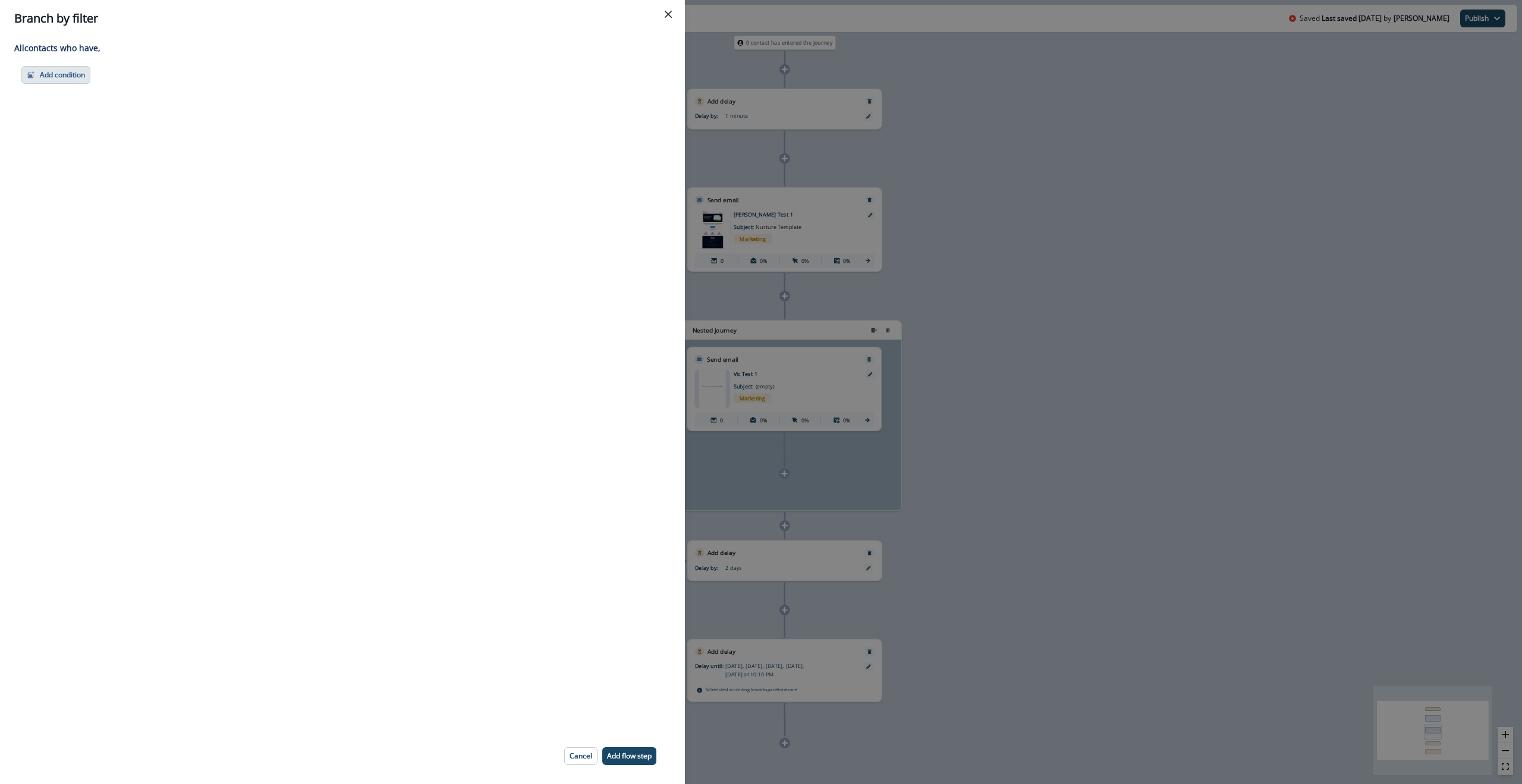
click at [53, 75] on button "Add condition" at bounding box center [56, 74] width 69 height 18
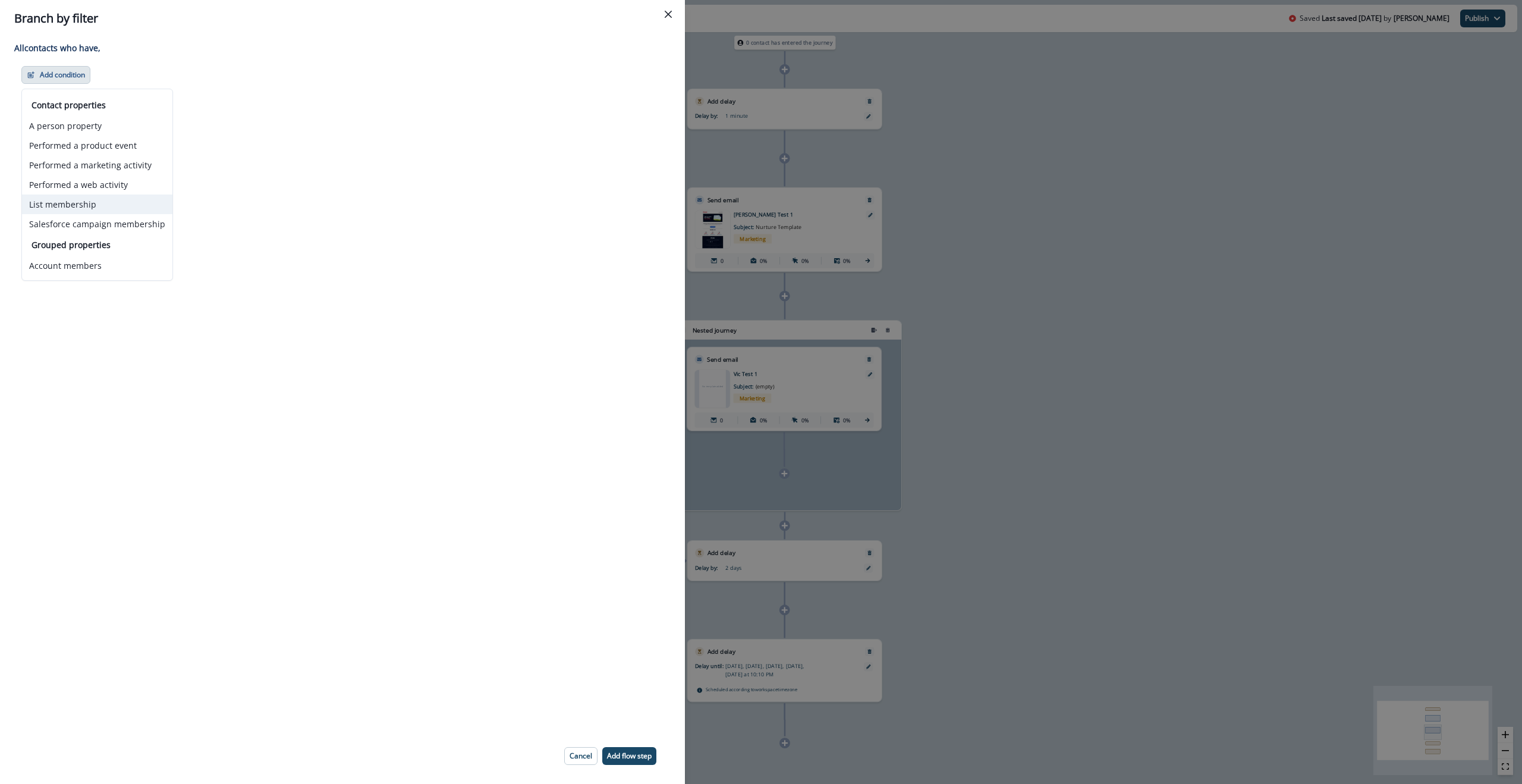
click at [65, 203] on button "List membership" at bounding box center [97, 204] width 150 height 20
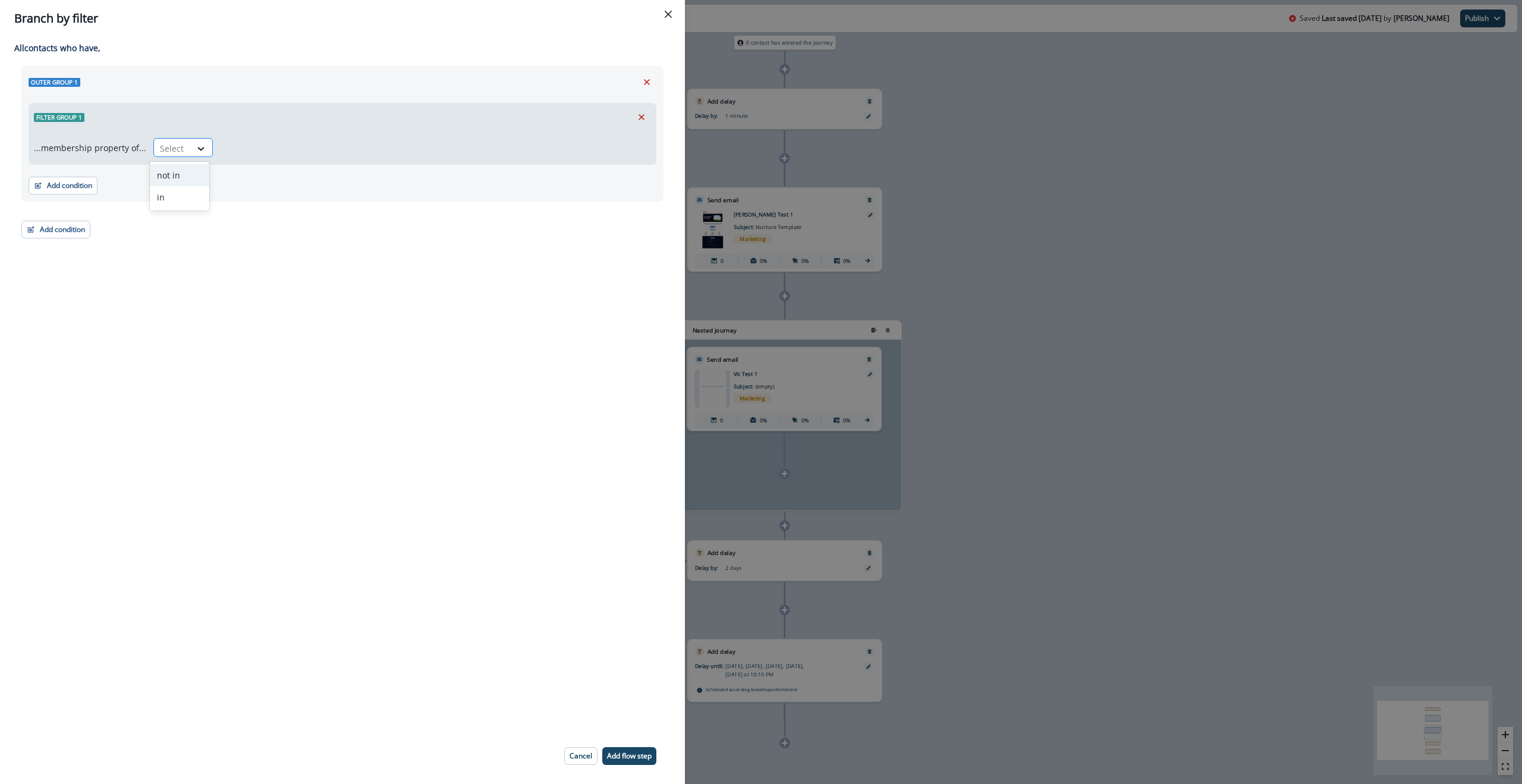
click at [193, 157] on div at bounding box center [201, 148] width 21 height 20
click at [181, 192] on div "in" at bounding box center [179, 197] width 60 height 22
click at [260, 146] on div at bounding box center [425, 148] width 396 height 15
click at [645, 117] on icon "Remove" at bounding box center [642, 117] width 11 height 11
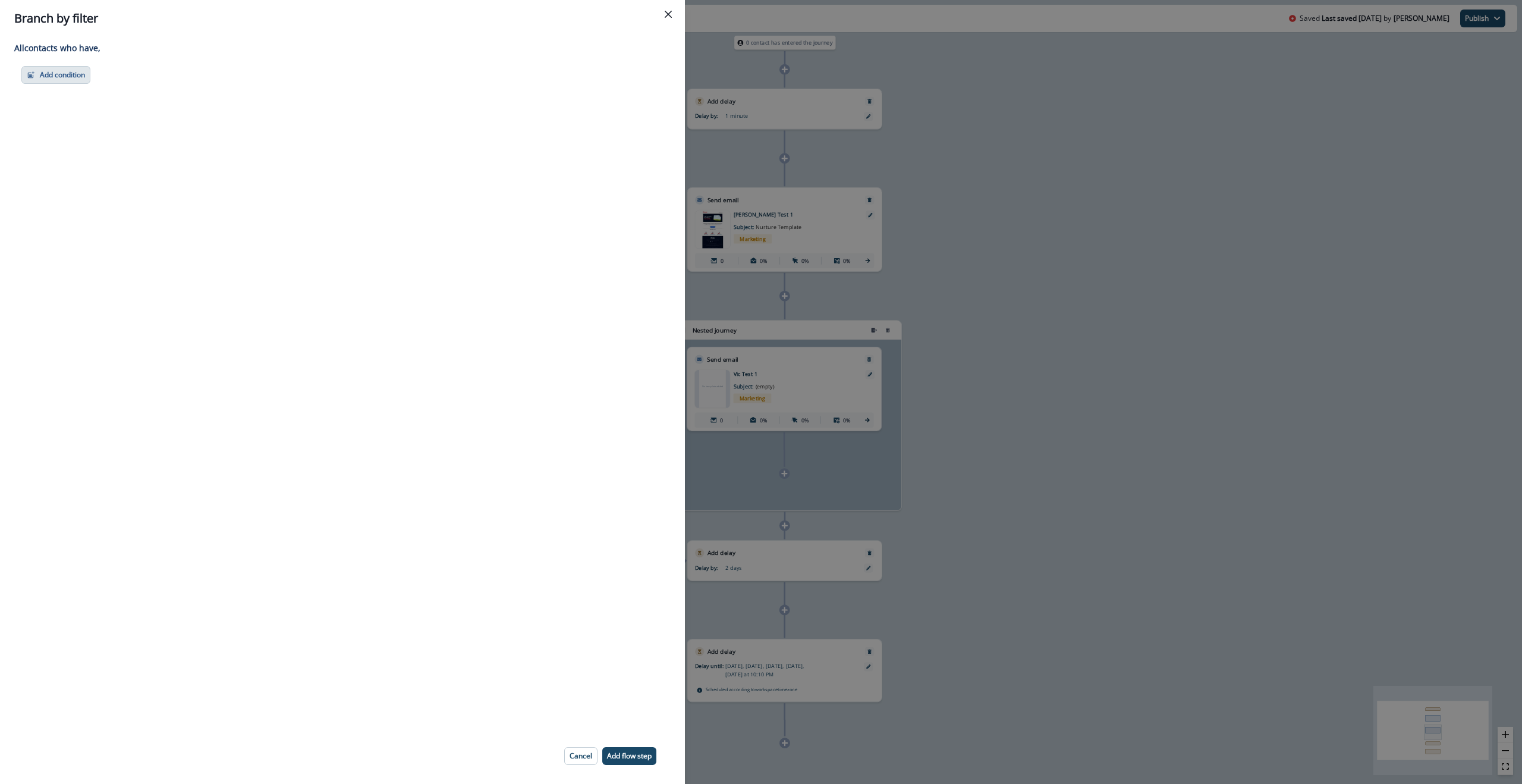
click at [53, 71] on button "Add condition" at bounding box center [56, 74] width 69 height 18
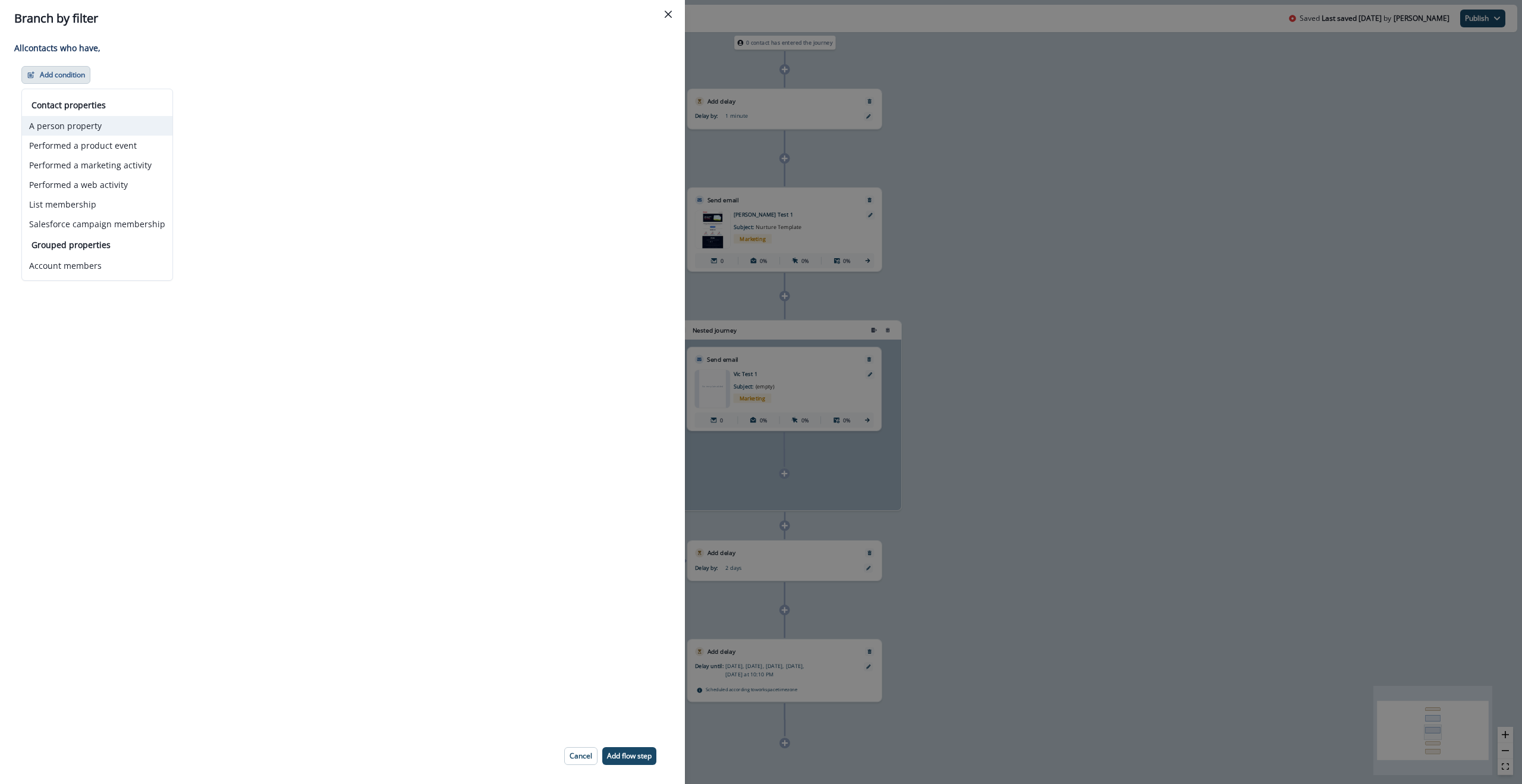
click at [78, 127] on button "A person property" at bounding box center [97, 125] width 150 height 20
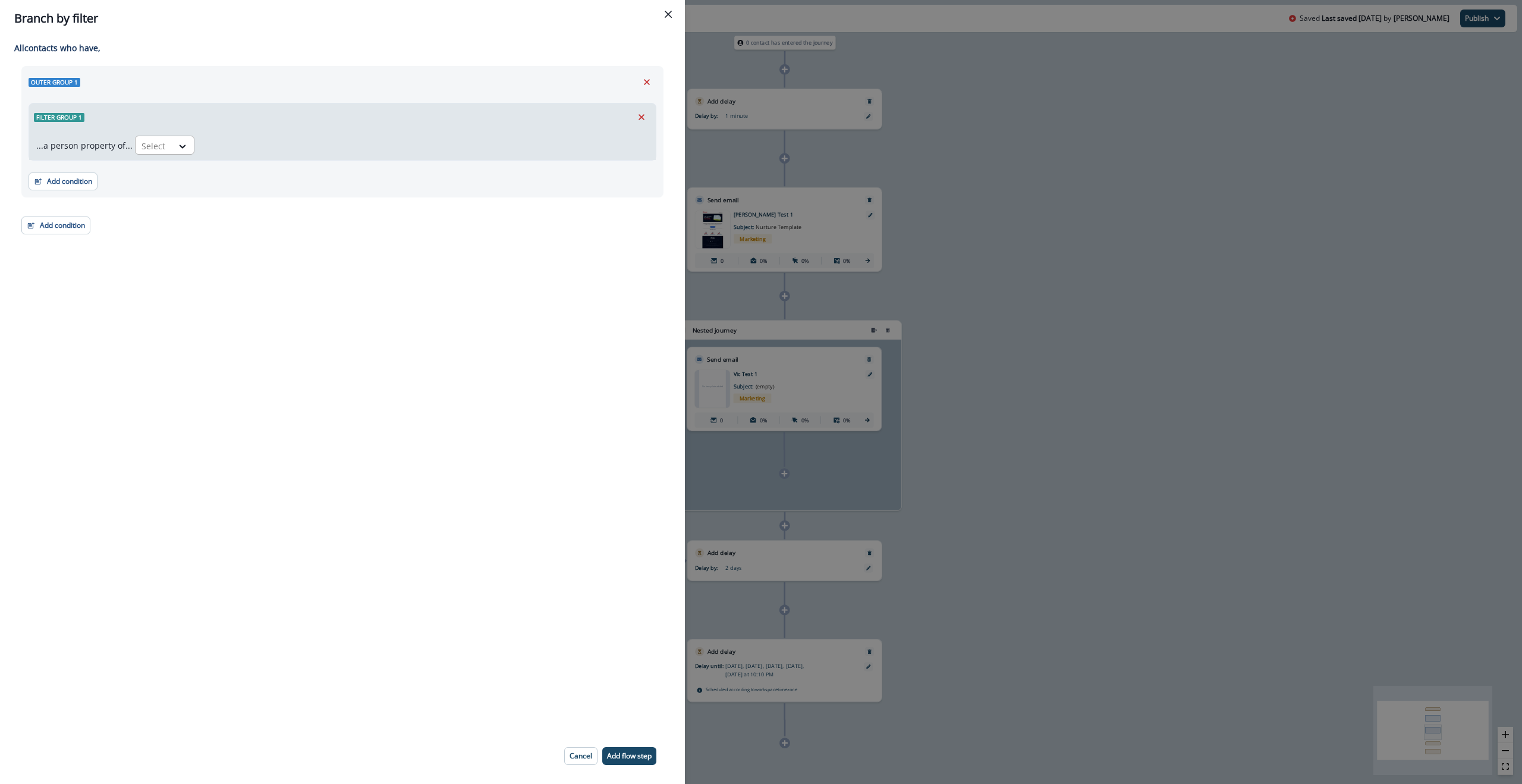
click at [146, 147] on div at bounding box center [154, 146] width 25 height 15
click at [396, 120] on div "Filter group 1" at bounding box center [342, 117] width 627 height 27
click at [647, 117] on button "Remove" at bounding box center [642, 117] width 19 height 18
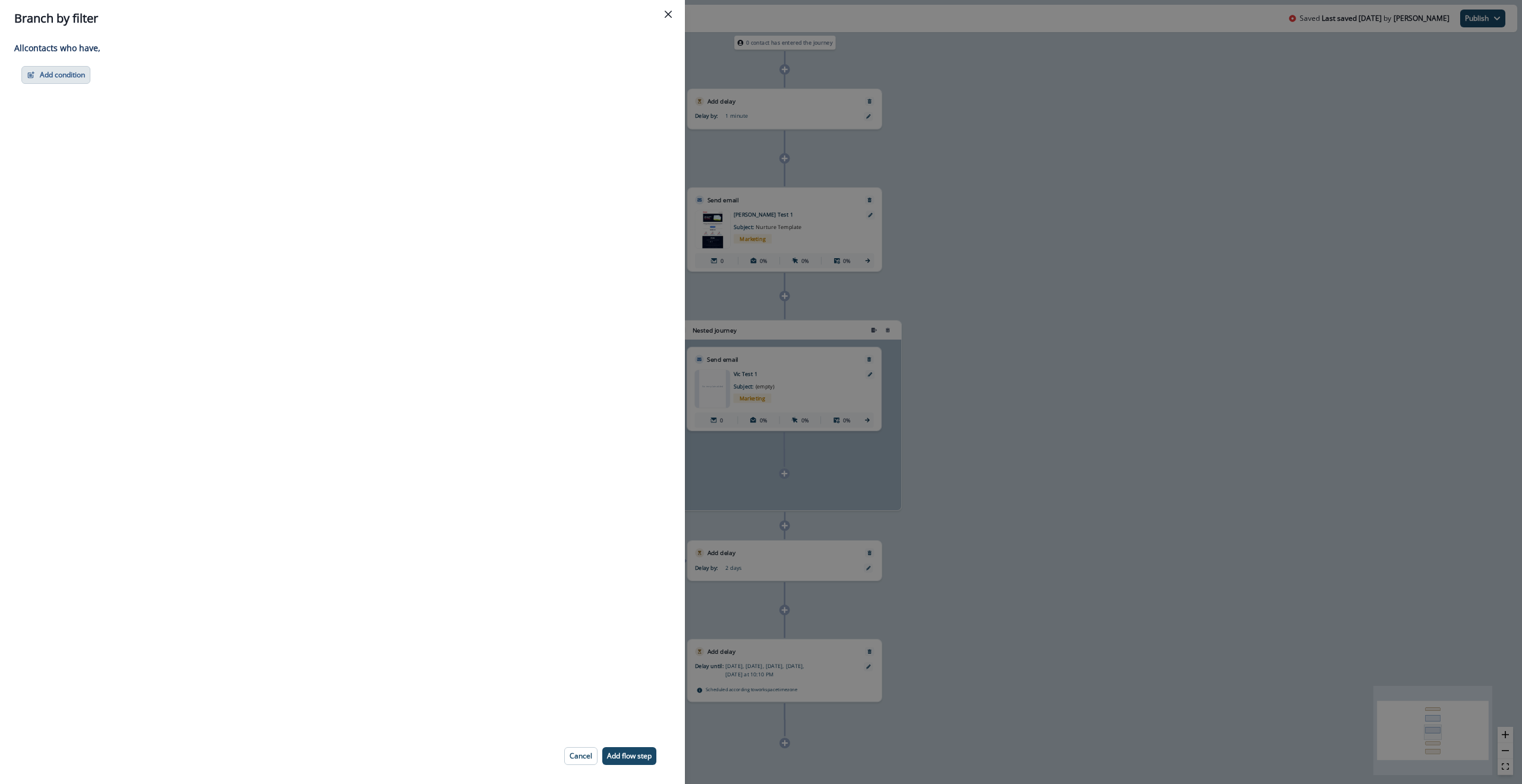
click at [71, 76] on button "Add condition" at bounding box center [56, 74] width 69 height 18
click at [1021, 111] on div "Branch by filter Adding Branch by filter flow step in the middle will add the s…" at bounding box center [761, 392] width 1522 height 784
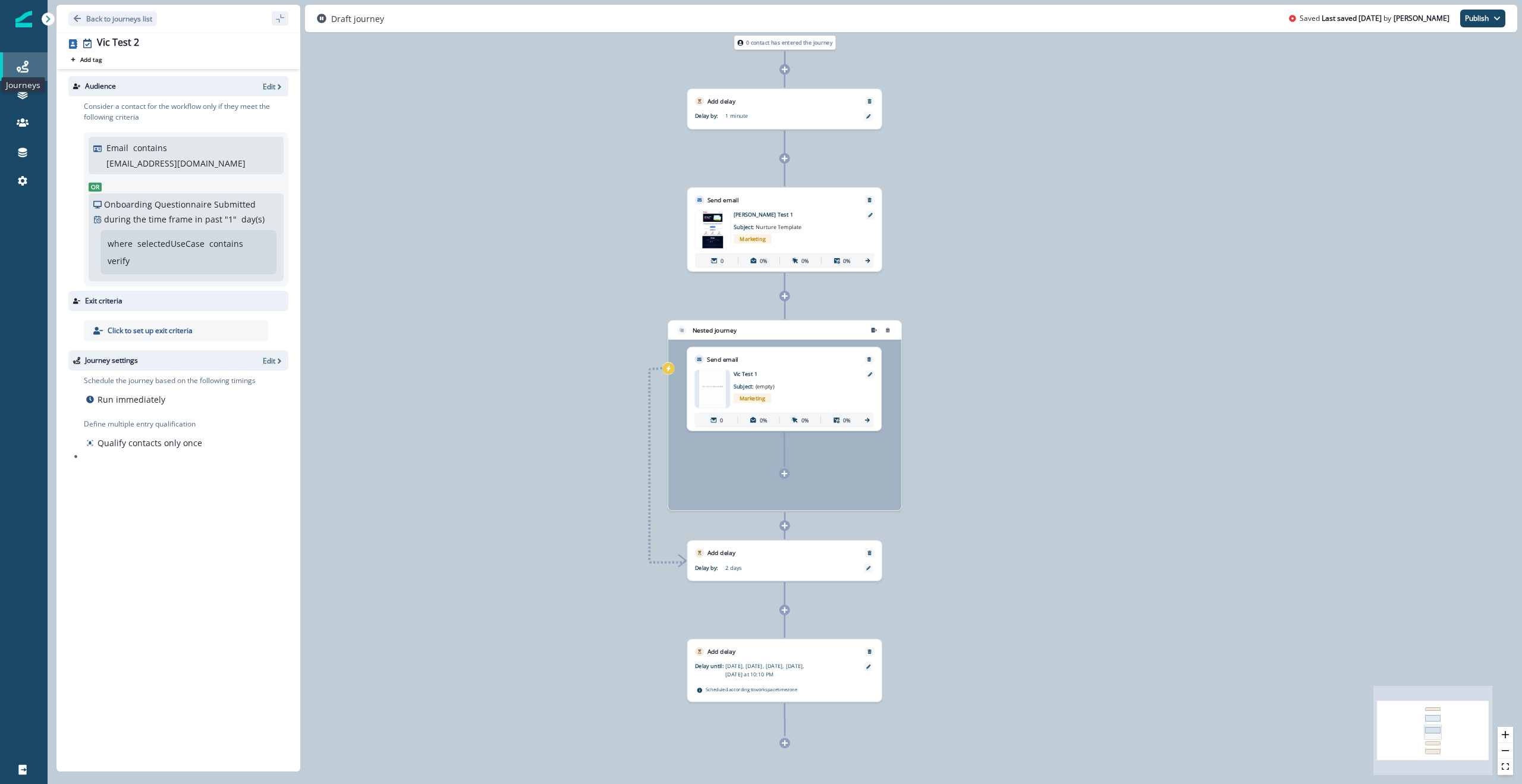
click at [28, 61] on icon at bounding box center [22, 66] width 12 height 12
